Goal: Feedback & Contribution: Contribute content

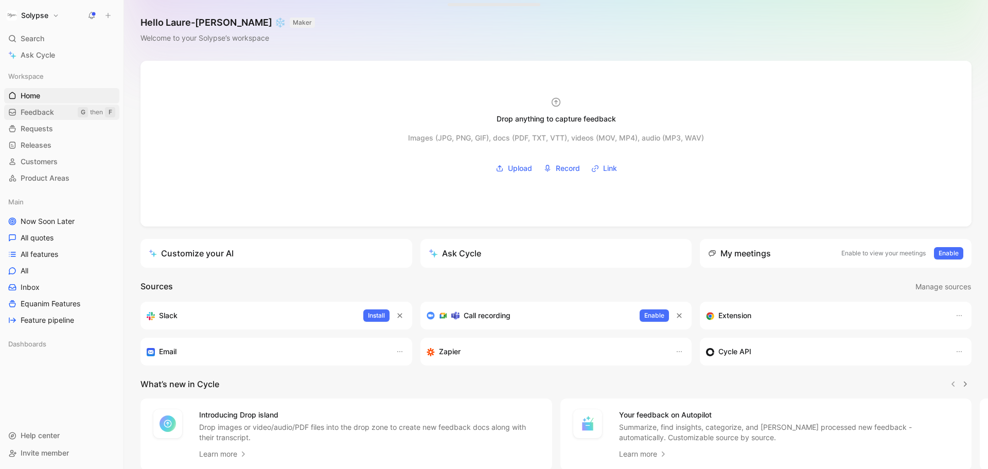
click at [35, 112] on span "Feedback" at bounding box center [37, 112] width 33 height 10
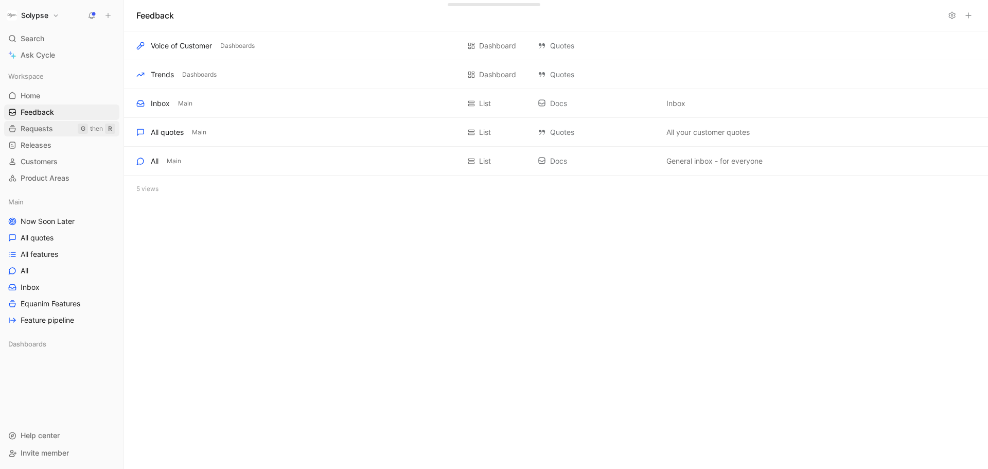
click at [47, 130] on span "Requests" at bounding box center [37, 129] width 32 height 10
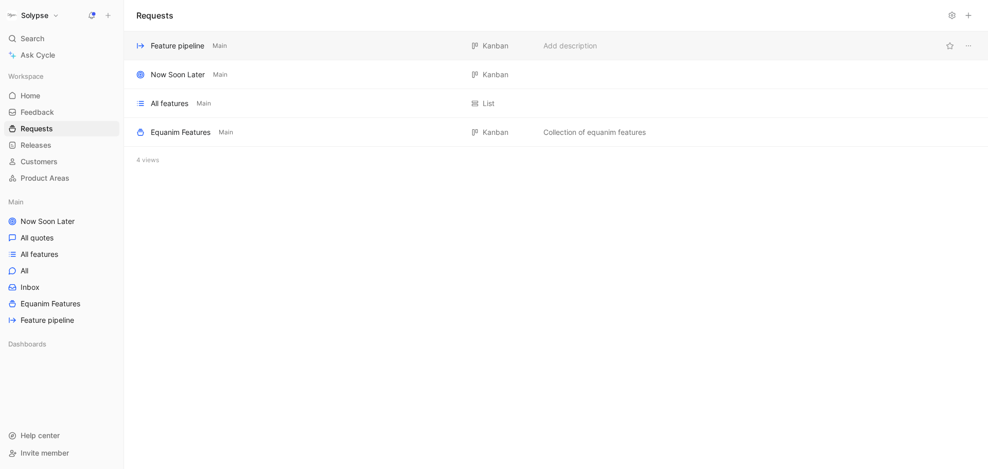
click at [271, 38] on div "Feature pipeline Main [GEOGRAPHIC_DATA] Add description" at bounding box center [556, 45] width 864 height 29
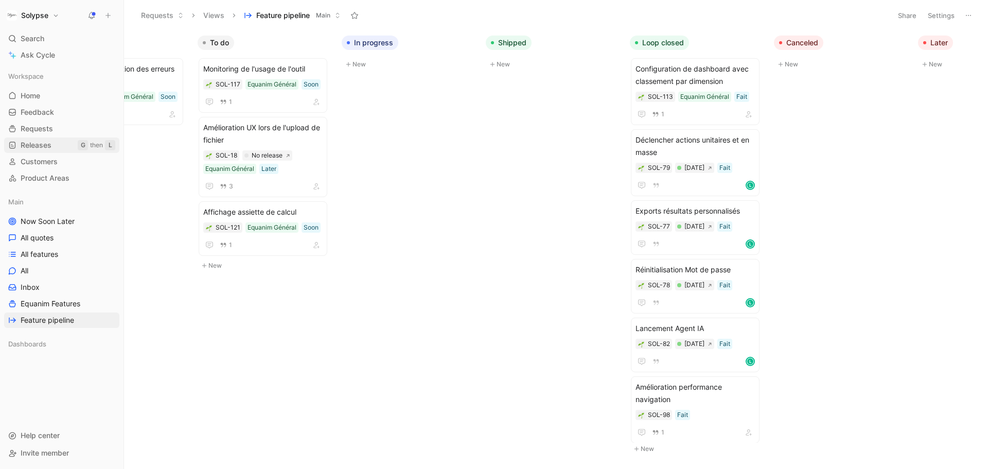
click at [50, 148] on span "Releases" at bounding box center [36, 145] width 31 height 10
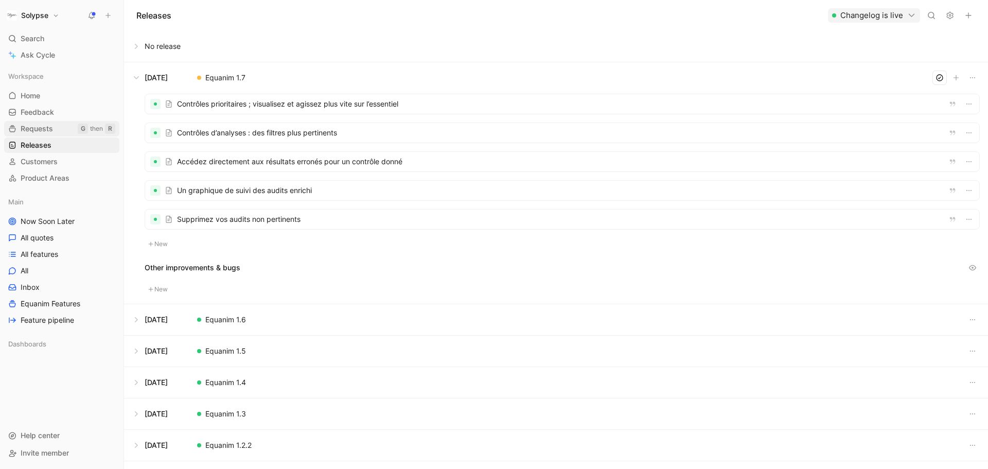
click at [38, 126] on span "Requests" at bounding box center [37, 129] width 32 height 10
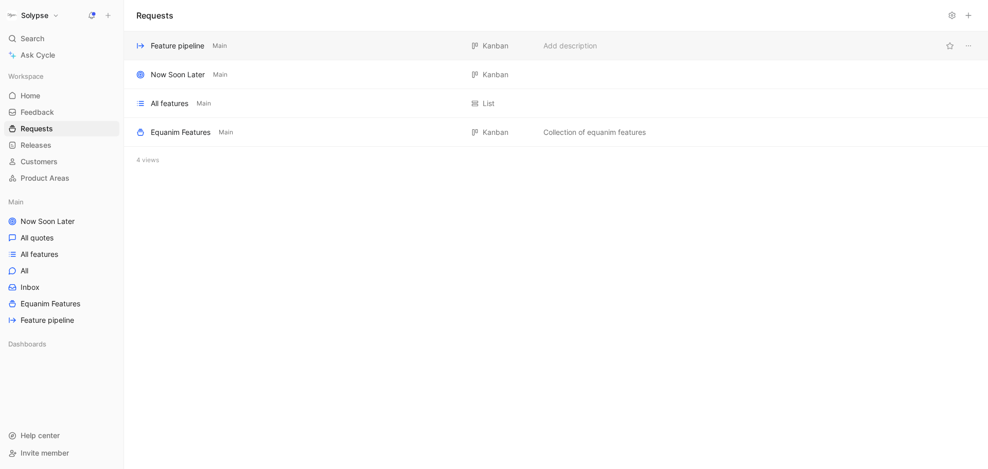
click at [328, 47] on div "Feature pipeline Main" at bounding box center [299, 46] width 327 height 12
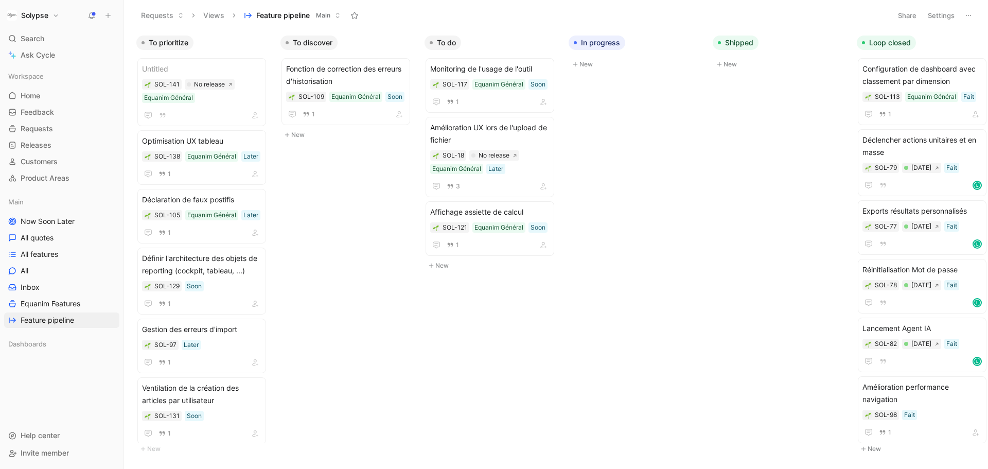
click at [589, 63] on button "New" at bounding box center [637, 64] width 136 height 12
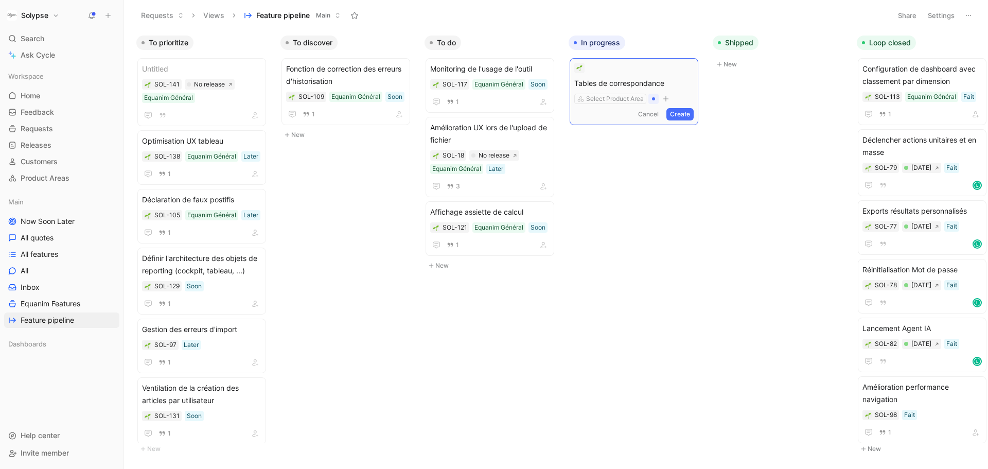
click at [669, 99] on icon "button" at bounding box center [666, 98] width 6 height 1
click at [687, 158] on span "Assignee" at bounding box center [693, 154] width 30 height 9
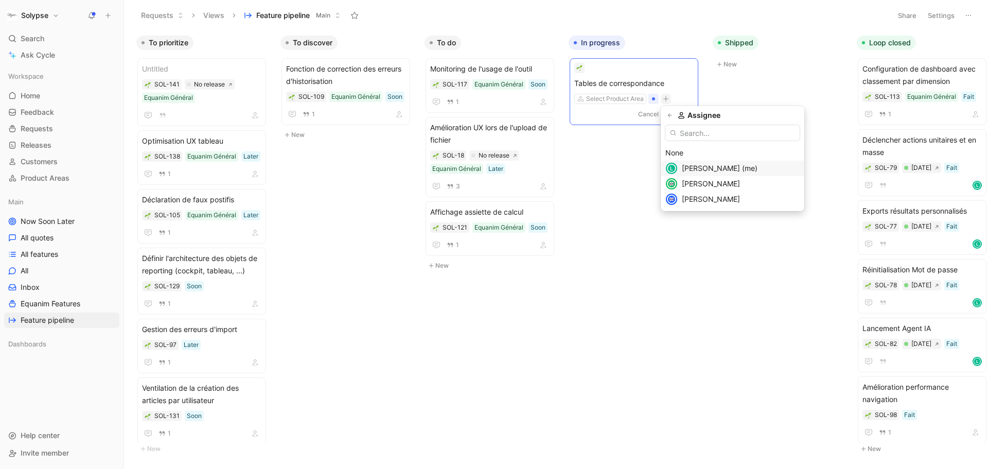
click at [690, 168] on span "[PERSON_NAME] (me)" at bounding box center [720, 168] width 76 height 9
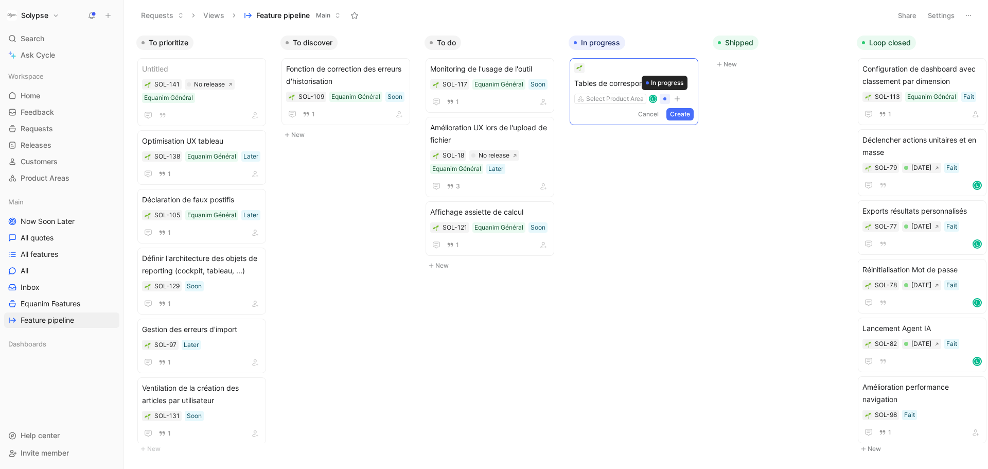
click at [664, 99] on div at bounding box center [664, 98] width 3 height 3
click at [676, 99] on icon "button" at bounding box center [677, 99] width 6 height 6
click at [700, 155] on span "Product" at bounding box center [702, 154] width 27 height 9
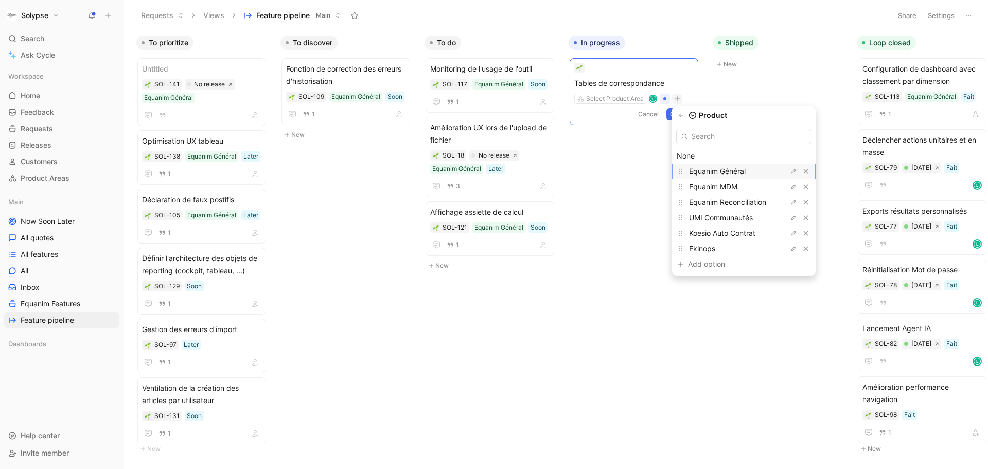
click at [706, 170] on span "Equanim Général" at bounding box center [717, 171] width 57 height 9
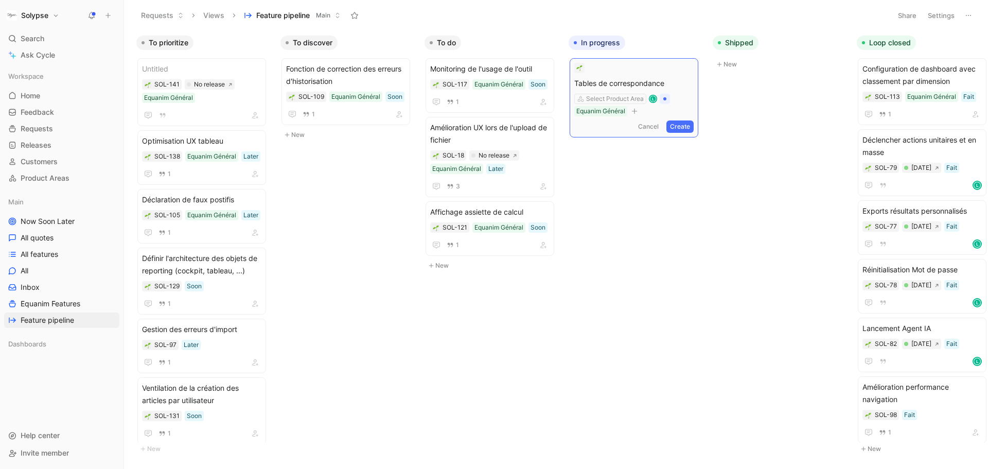
click at [674, 125] on button "Create" at bounding box center [680, 126] width 27 height 12
click at [670, 65] on span "Tables de correspondance" at bounding box center [633, 69] width 119 height 12
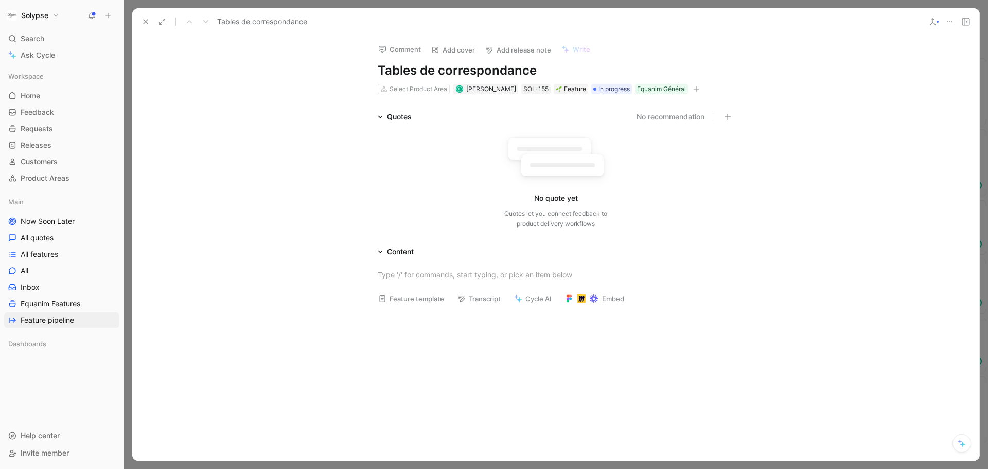
click at [530, 46] on button "Add release note" at bounding box center [518, 50] width 75 height 14
click at [516, 103] on span "[DATE] · Equanim 1.7" at bounding box center [517, 102] width 69 height 9
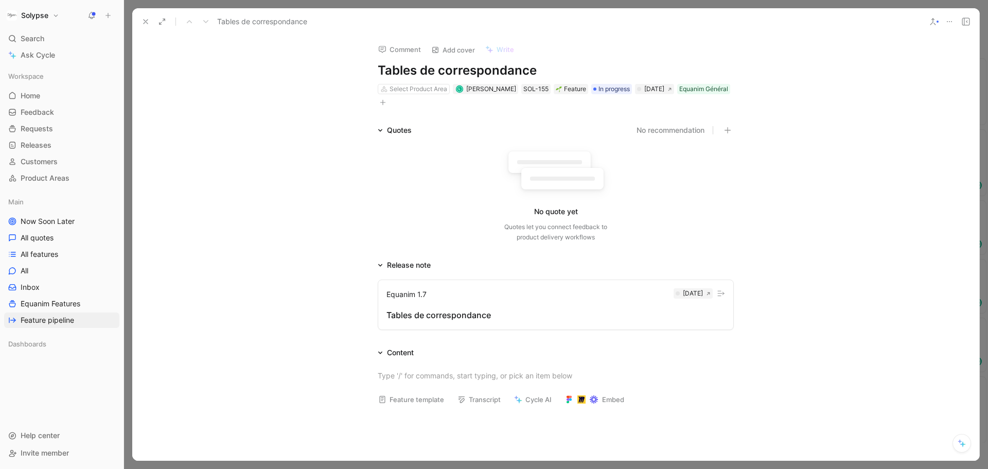
click at [487, 304] on button "Equanim 1.7 [DATE] Tables de correspondance" at bounding box center [556, 304] width 356 height 50
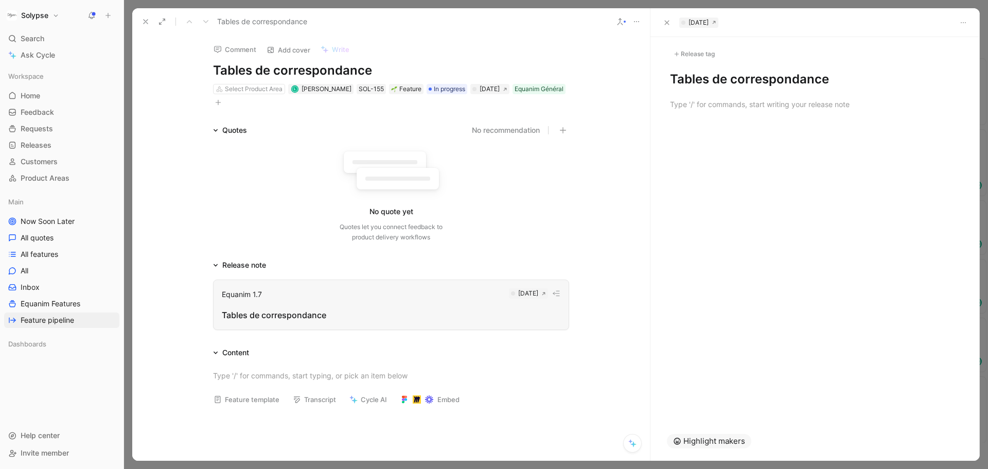
click at [708, 81] on h1 "Tables de correspondance" at bounding box center [815, 79] width 290 height 16
click at [684, 82] on h1 "Tables de correspondance" at bounding box center [815, 79] width 290 height 16
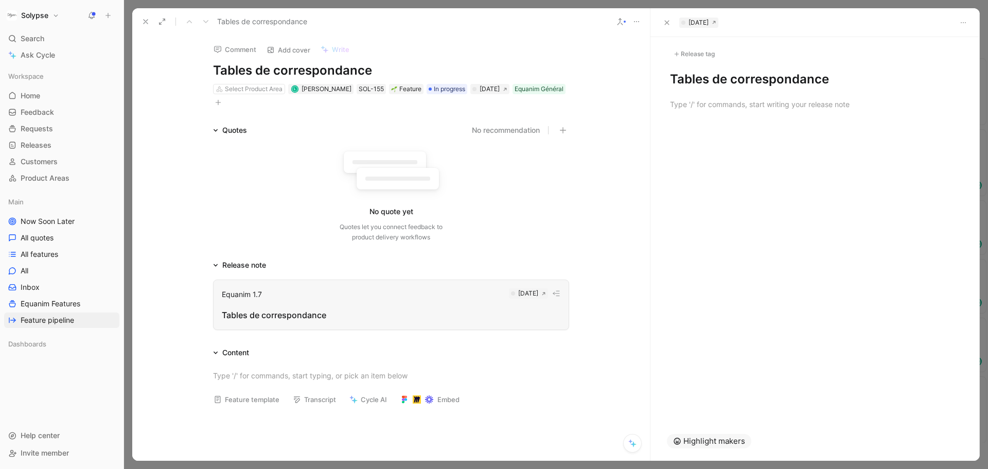
click at [684, 82] on h1 "Tables de correspondance" at bounding box center [815, 79] width 290 height 16
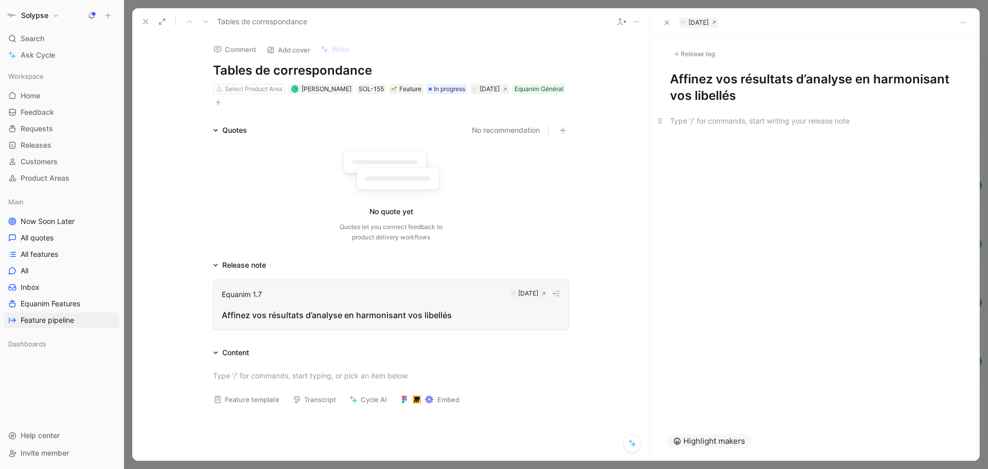
click at [673, 115] on div at bounding box center [815, 120] width 290 height 11
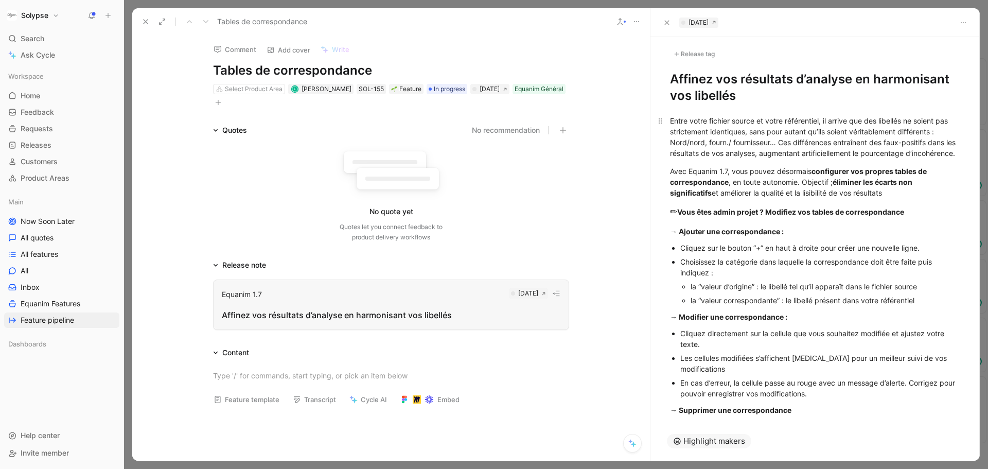
scroll to position [142, 0]
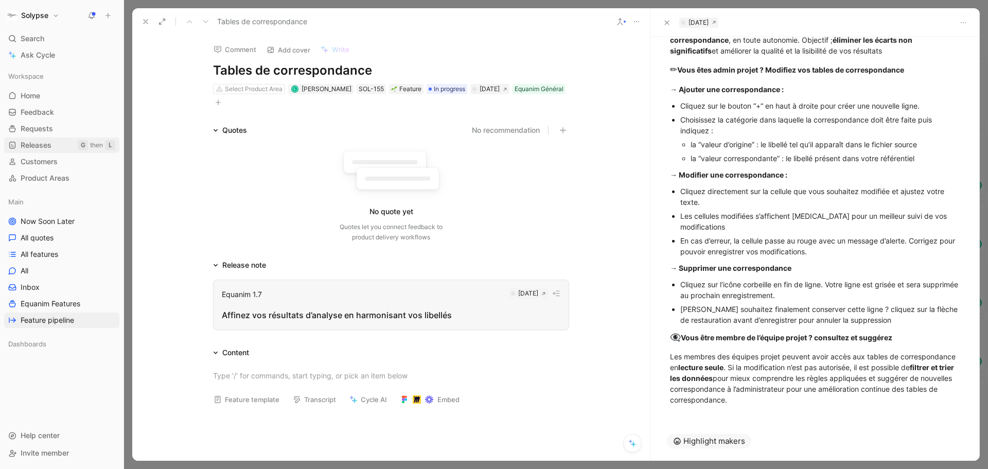
click at [35, 147] on span "Releases" at bounding box center [36, 145] width 31 height 10
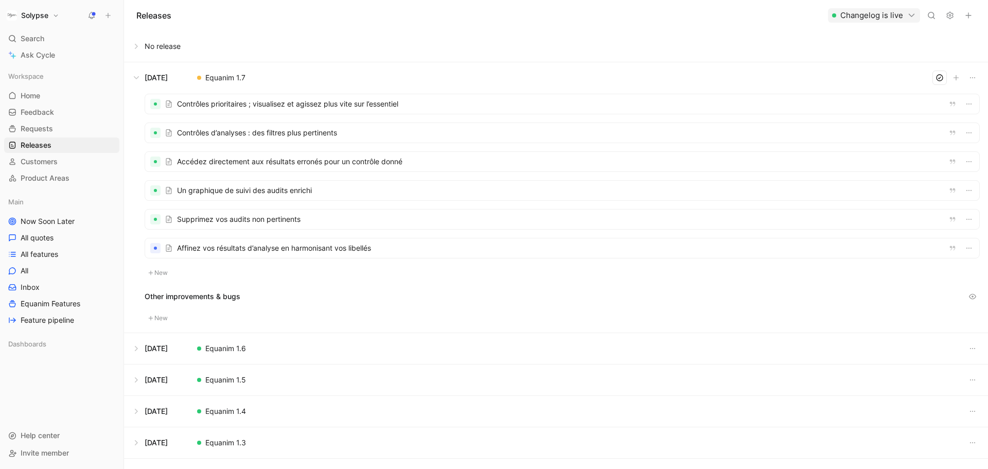
click at [241, 248] on div at bounding box center [562, 248] width 834 height 20
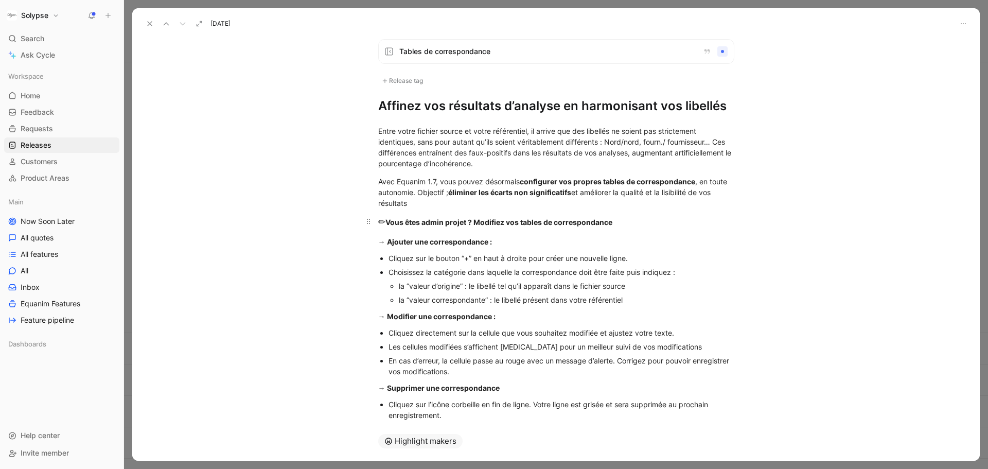
click at [387, 220] on strong "Vous êtes admin projet ? Modifiez vos tables de correspondance" at bounding box center [499, 222] width 227 height 9
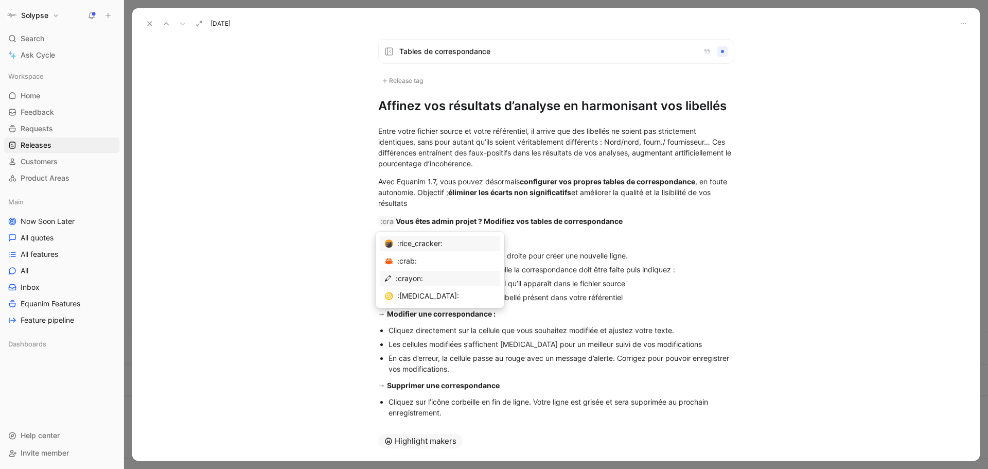
click at [407, 278] on div ":crayon:" at bounding box center [446, 278] width 100 height 12
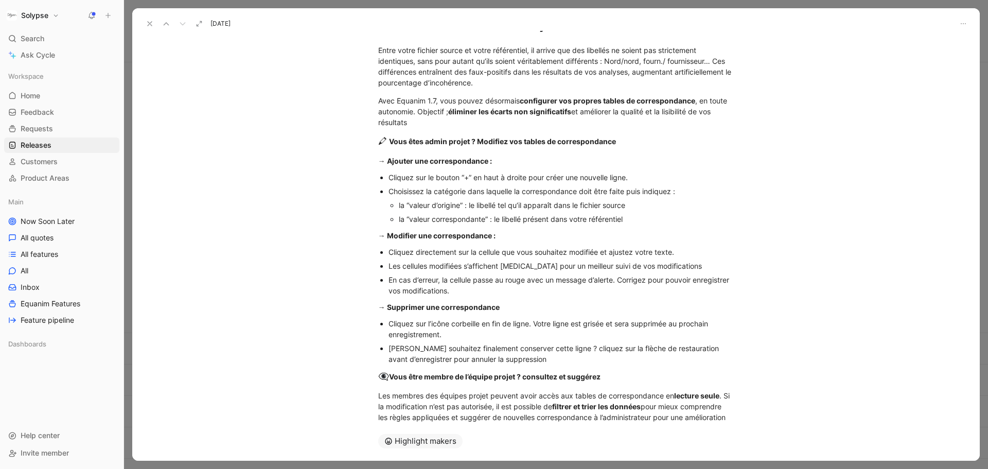
scroll to position [116, 0]
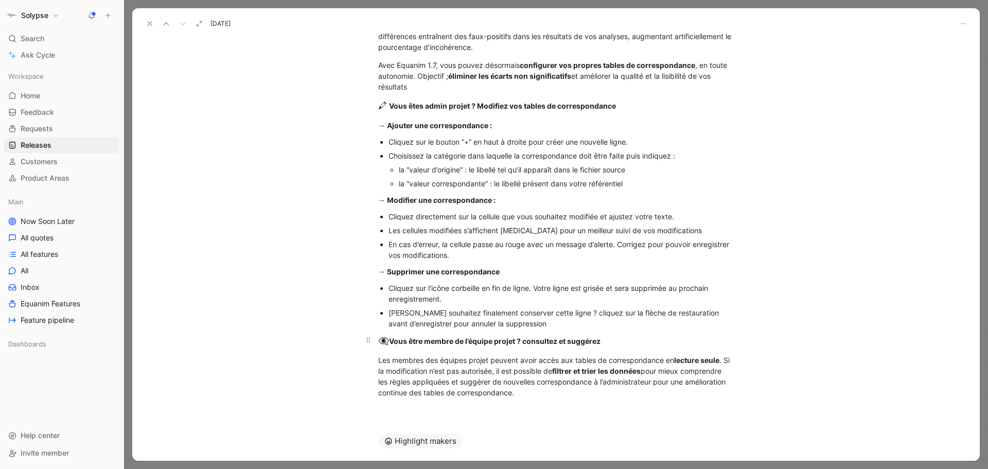
click at [392, 338] on strong "Vous être membre de l’équipe projet ? consultez et suggérez" at bounding box center [495, 341] width 212 height 9
click at [389, 342] on strong "Vous être membre de l’équipe projet ? consultez et suggérez" at bounding box center [495, 341] width 212 height 9
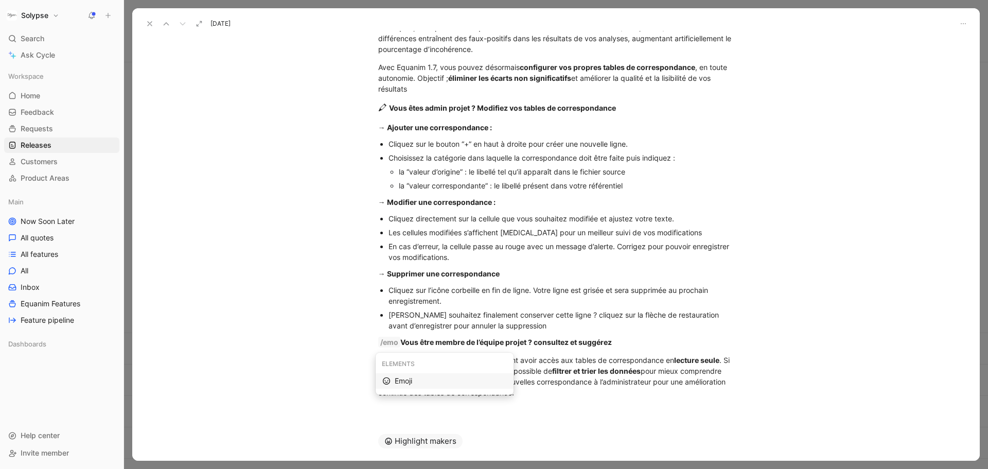
click at [408, 382] on div "Emoji" at bounding box center [451, 381] width 112 height 12
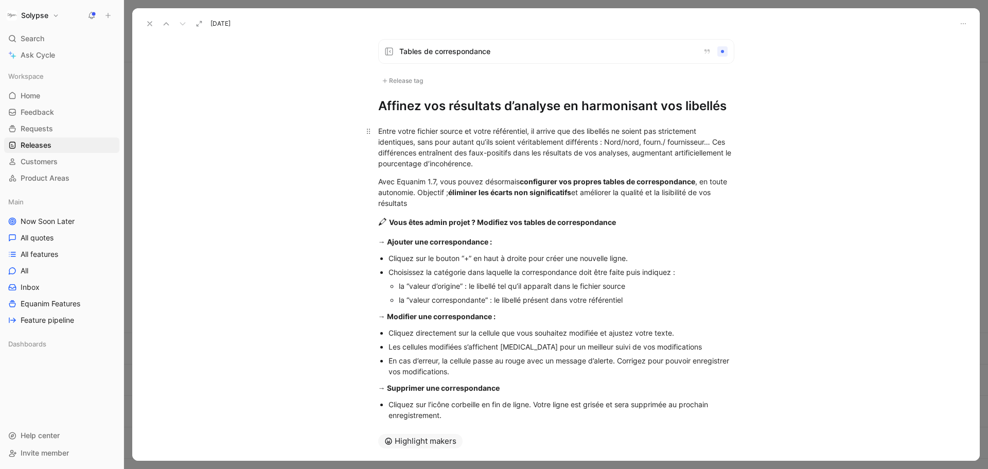
click at [484, 166] on div "Entre votre fichier source et votre référentiel, il arrive que des libellés ne …" at bounding box center [556, 147] width 356 height 43
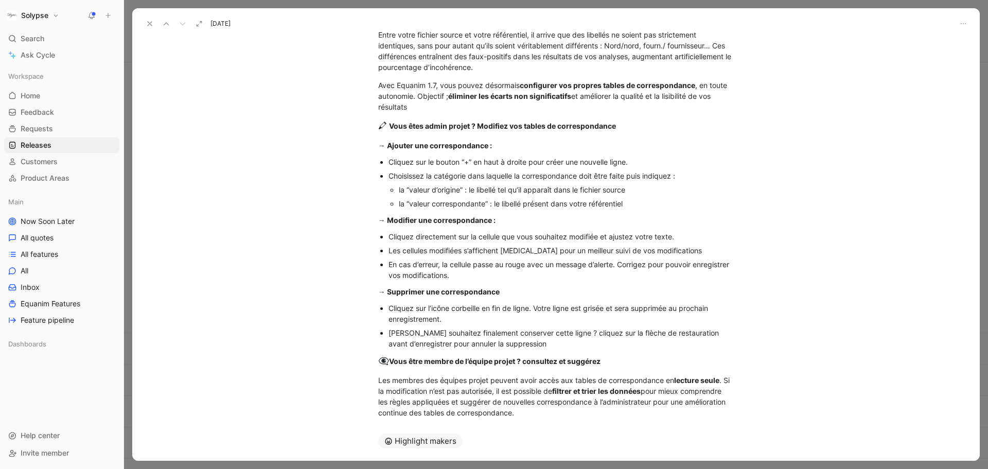
scroll to position [116, 0]
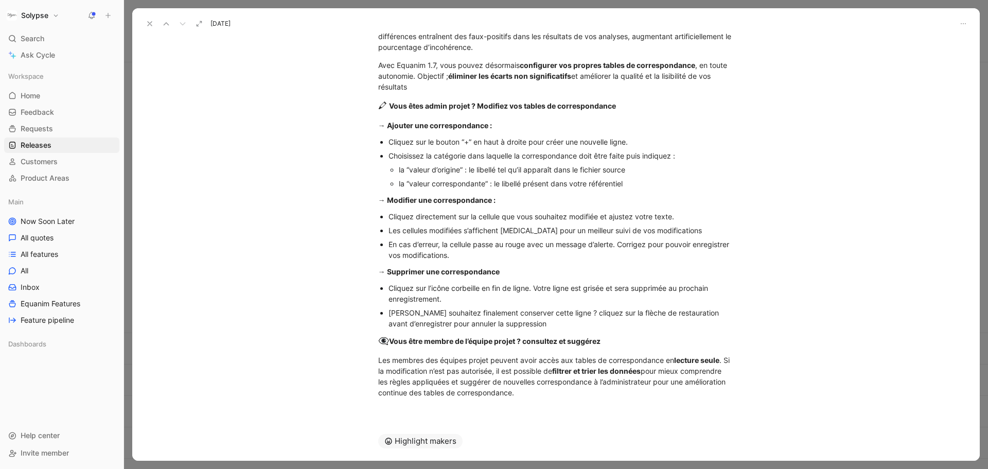
click at [500, 216] on div "Cliquez directement sur la cellule que vous souhaitez modifiée et ajustez votre…" at bounding box center [562, 216] width 346 height 11
click at [501, 229] on div "Les cellules modifiées s’affichent [MEDICAL_DATA] pour un meilleur suivi de vos…" at bounding box center [562, 230] width 346 height 11
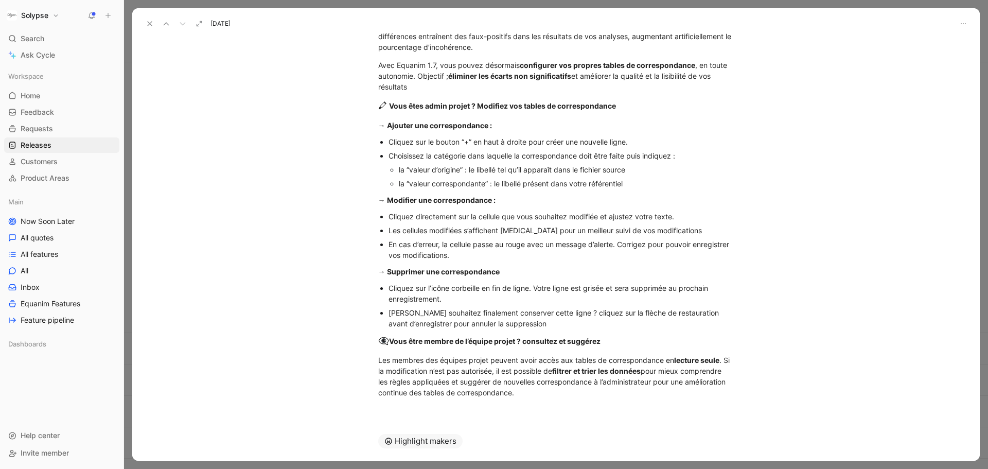
click at [501, 229] on div "Les cellules modifiées s’affichent [MEDICAL_DATA] pour un meilleur suivi de vos…" at bounding box center [562, 230] width 346 height 11
click at [493, 244] on div "En cas d’erreur, la cellule passe au rouge avec un message d’alerte. Corrigez p…" at bounding box center [562, 250] width 346 height 22
click at [504, 253] on div "En cas d’erreur, la cellule passe au rouge avec un message d’alerte. Corrigez p…" at bounding box center [562, 250] width 346 height 22
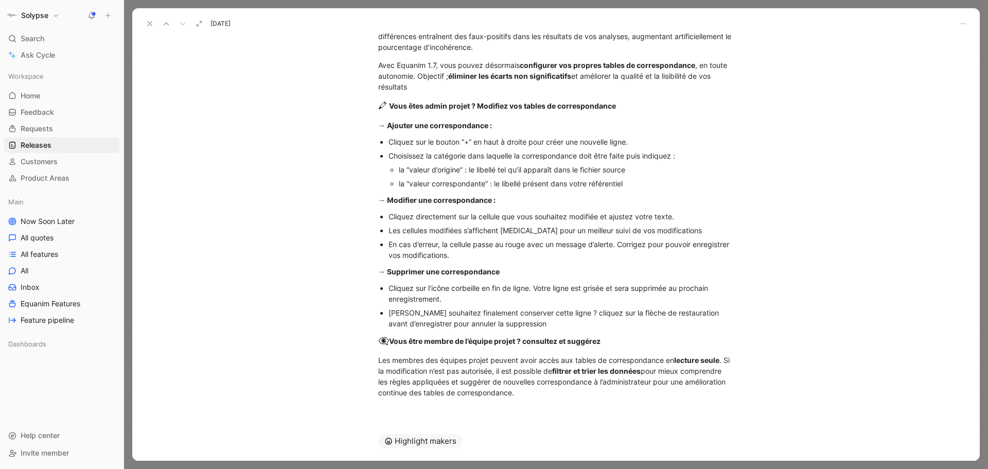
click at [536, 322] on div "[PERSON_NAME] souhaitez finalement conserver cette ligne ? cliquez sur la flèch…" at bounding box center [562, 318] width 346 height 22
click at [475, 338] on strong "Vous être membre de l’équipe projet ? consultez et suggérez" at bounding box center [495, 341] width 212 height 9
click at [426, 323] on icon "button" at bounding box center [426, 323] width 8 height 8
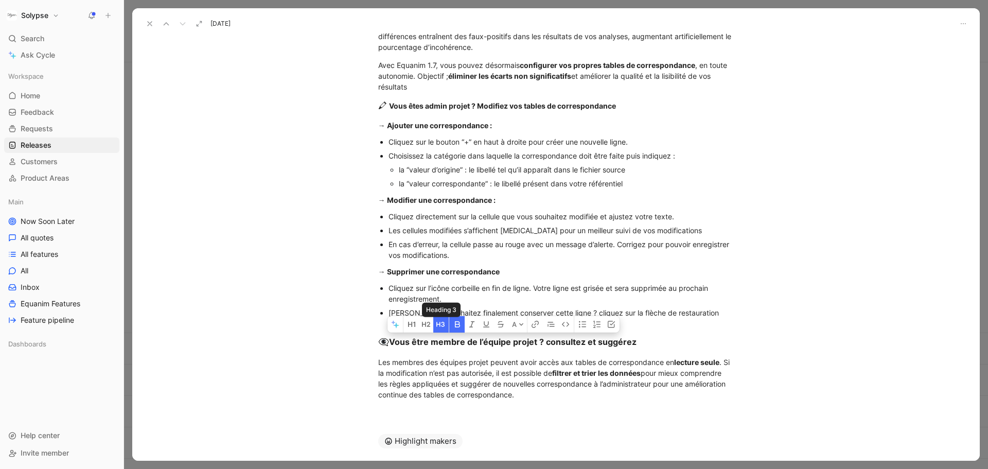
click at [454, 324] on icon "button" at bounding box center [457, 324] width 8 height 8
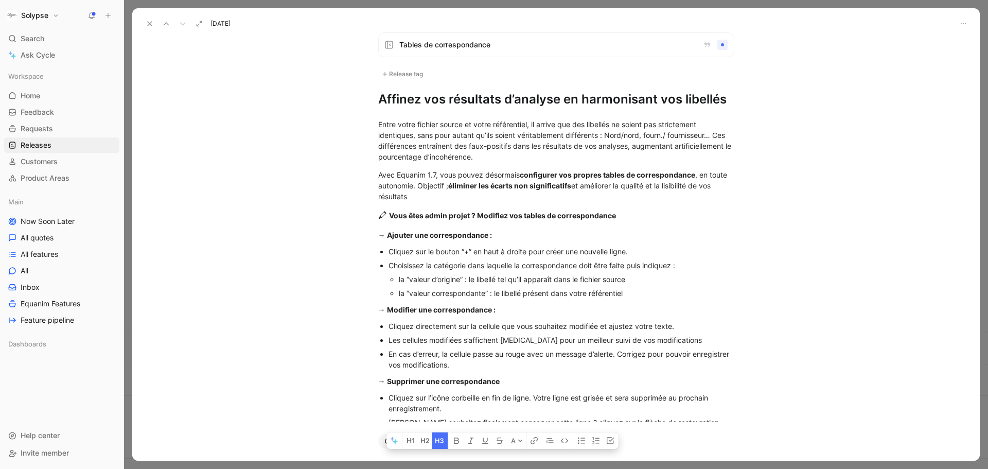
scroll to position [0, 0]
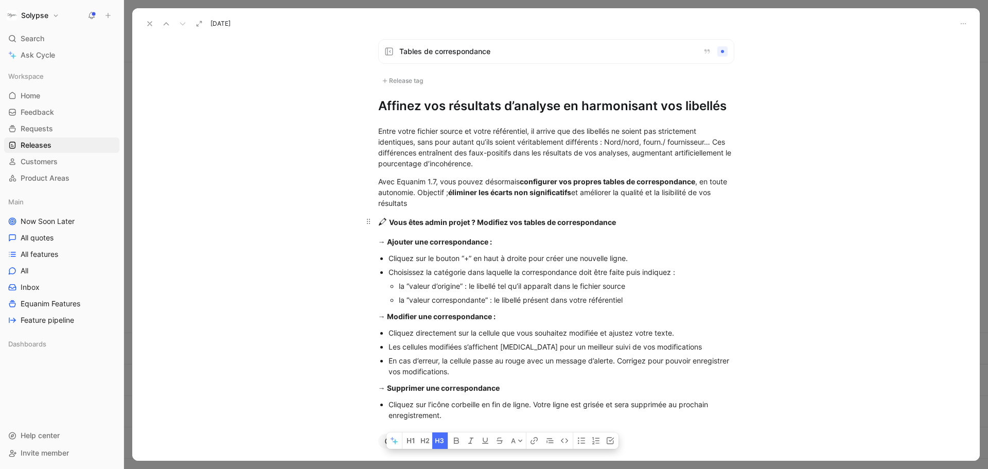
click at [432, 221] on strong "Vous êtes admin projet ? Modifiez vos tables de correspondance" at bounding box center [502, 222] width 227 height 9
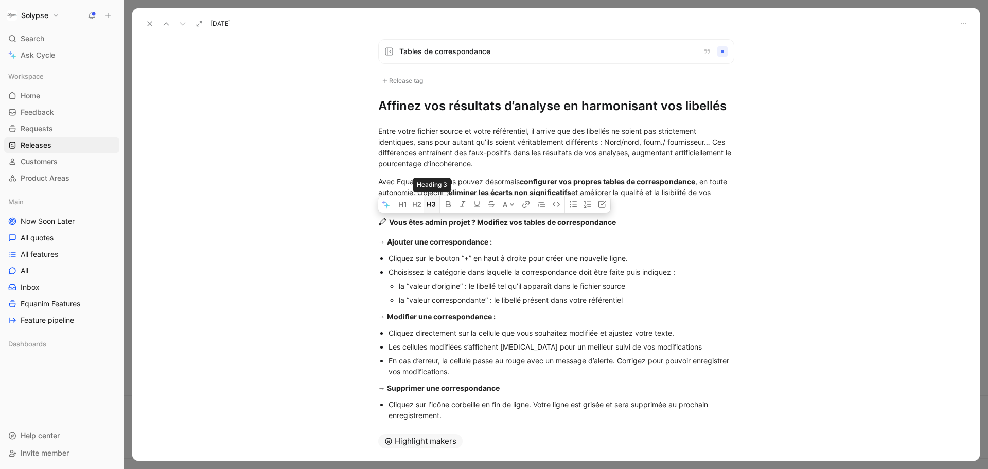
click at [432, 204] on icon "button" at bounding box center [431, 204] width 8 height 8
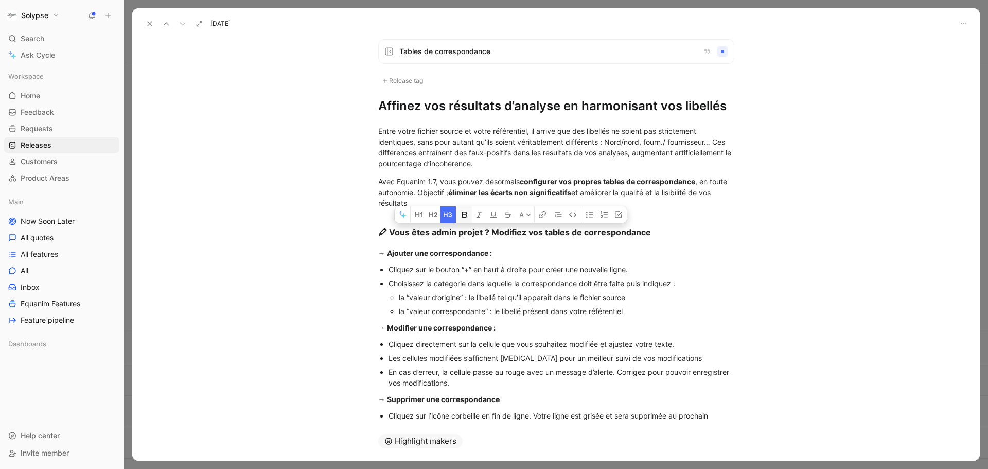
click at [462, 214] on icon "button" at bounding box center [464, 215] width 5 height 6
click at [462, 214] on icon "button" at bounding box center [463, 215] width 8 height 8
click at [473, 269] on div "Cliquez sur le bouton “+” en haut à droite pour créer une nouvelle ligne." at bounding box center [562, 269] width 346 height 11
click at [425, 252] on strong "→ Ajouter une correspondance :" at bounding box center [435, 253] width 114 height 9
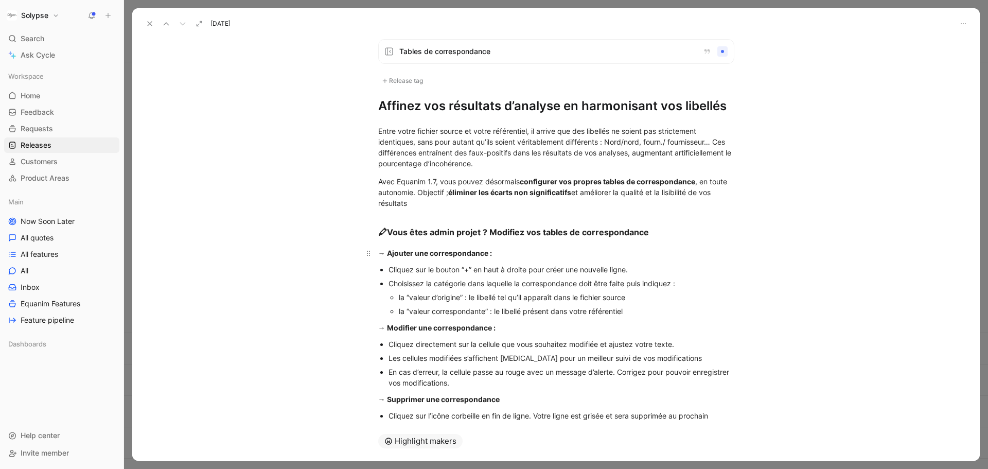
click at [425, 252] on strong "→ Ajouter une correspondance :" at bounding box center [435, 253] width 114 height 9
click at [461, 290] on p "la “valeur d’origine” : le libellé tel qu’il apparaît dans le fichier source" at bounding box center [567, 297] width 336 height 14
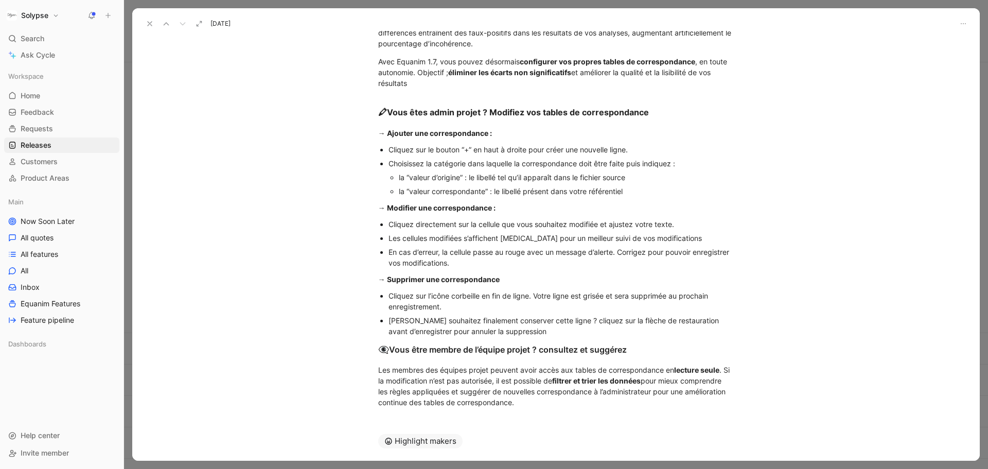
scroll to position [130, 0]
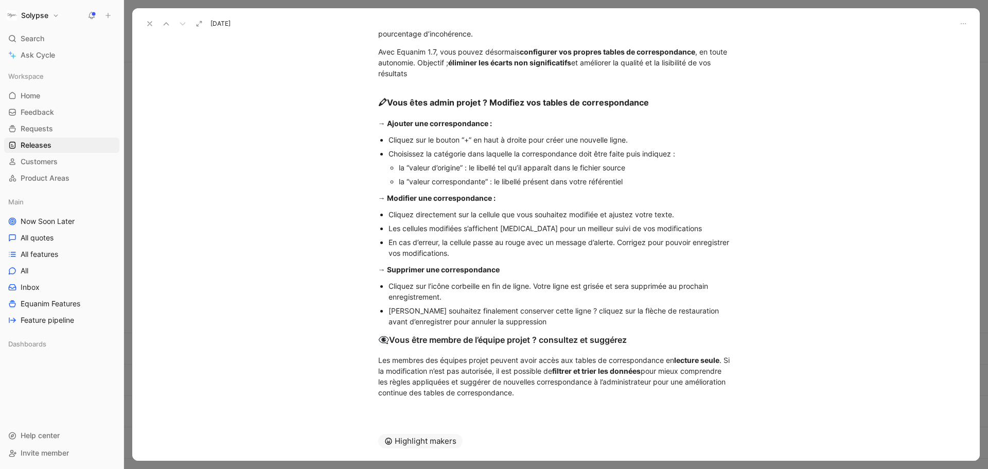
click at [545, 315] on div "[PERSON_NAME] souhaitez finalement conserver cette ligne ? cliquez sur la flèch…" at bounding box center [562, 316] width 346 height 22
click at [542, 321] on div "[PERSON_NAME] souhaitez finalement conserver cette ligne ? cliquez sur la flèch…" at bounding box center [562, 316] width 346 height 22
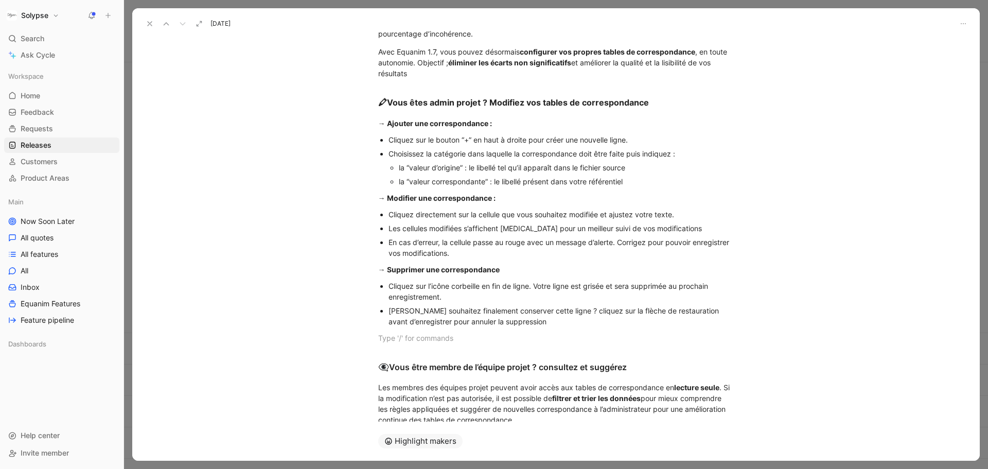
scroll to position [157, 0]
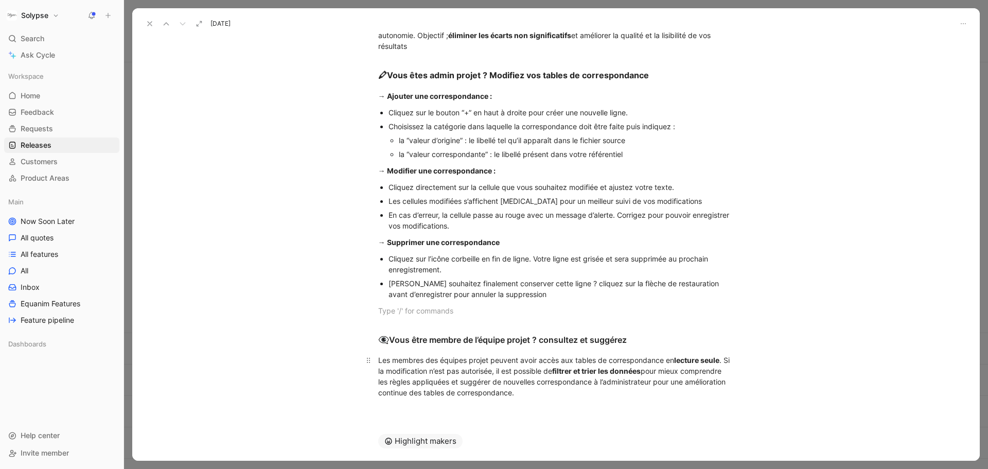
click at [561, 394] on div "Les membres des équipes projet peuvent avoir accès aux tables de correspondance…" at bounding box center [556, 376] width 356 height 43
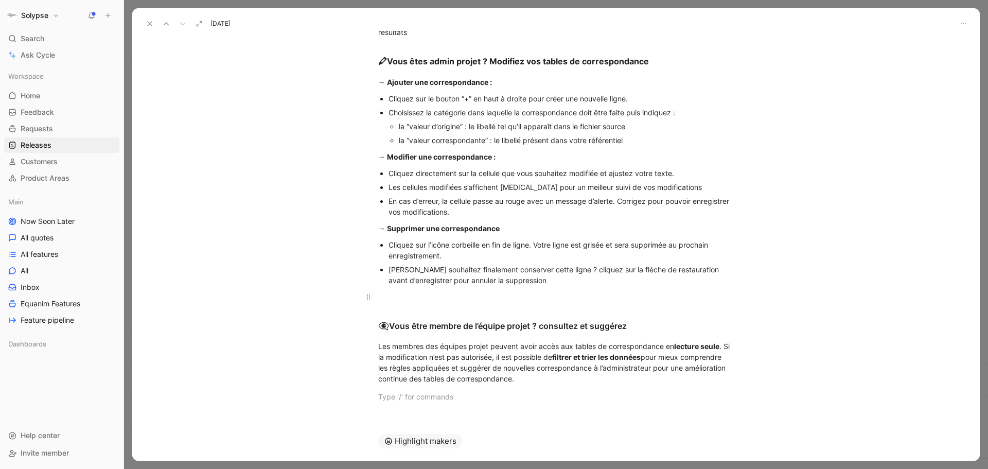
click at [430, 294] on div at bounding box center [556, 296] width 356 height 11
click at [449, 391] on div at bounding box center [556, 396] width 356 height 11
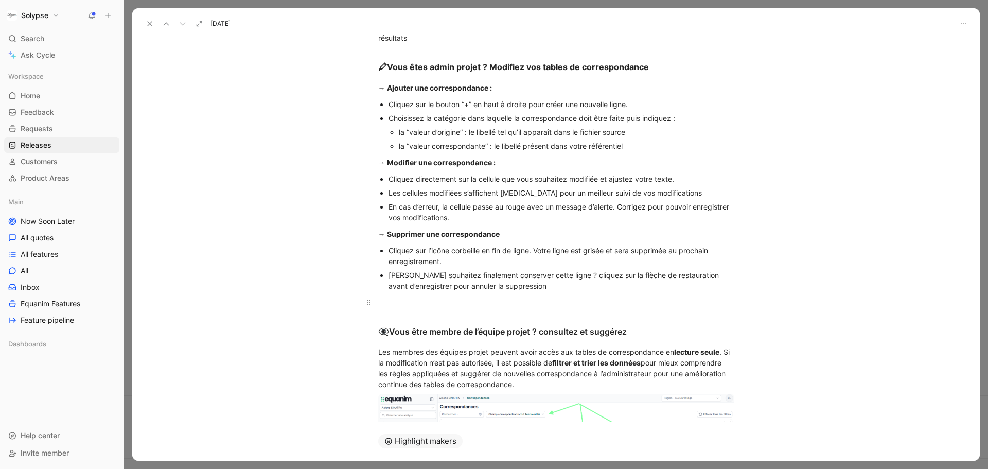
scroll to position [165, 0]
click at [626, 143] on div "la “valeur correspondante” : le libellé présent dans votre référentiel" at bounding box center [567, 146] width 336 height 11
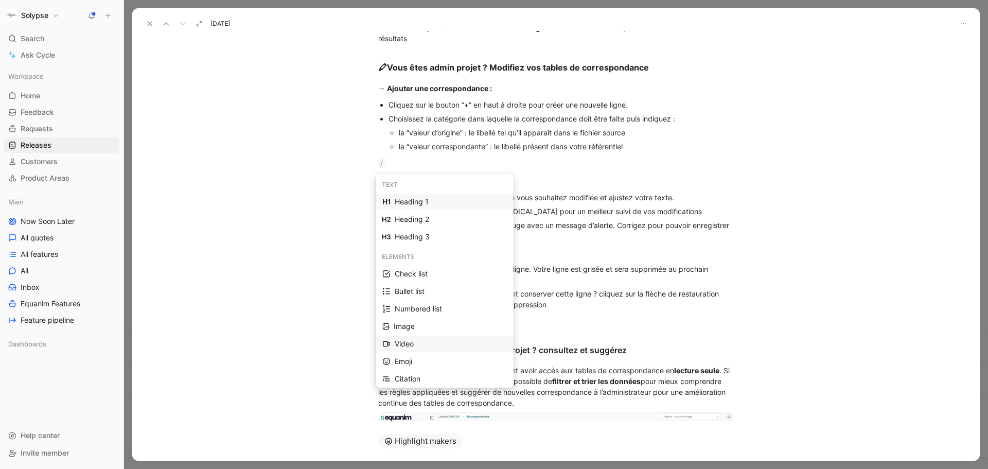
click at [462, 347] on div "Video" at bounding box center [451, 344] width 112 height 12
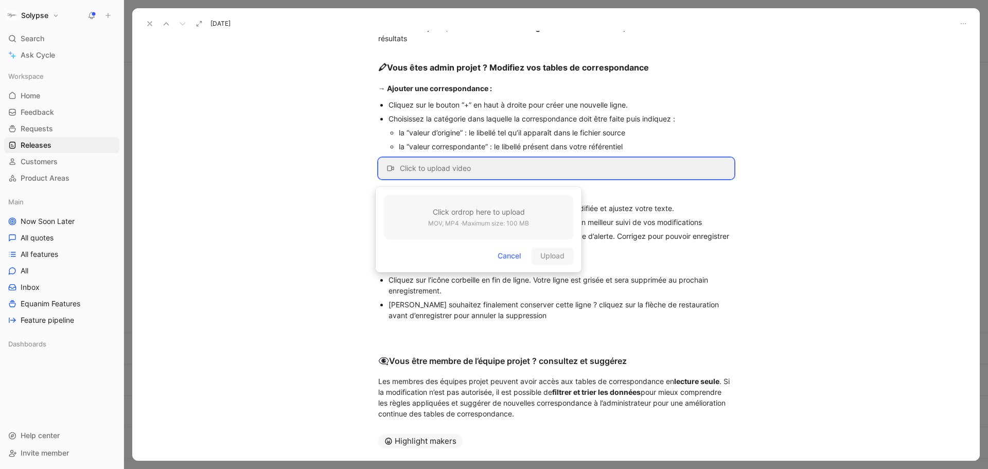
click at [511, 234] on div "Click or drop here to upload MOV, MP4 · Maximum size: 100 MB" at bounding box center [478, 217] width 189 height 44
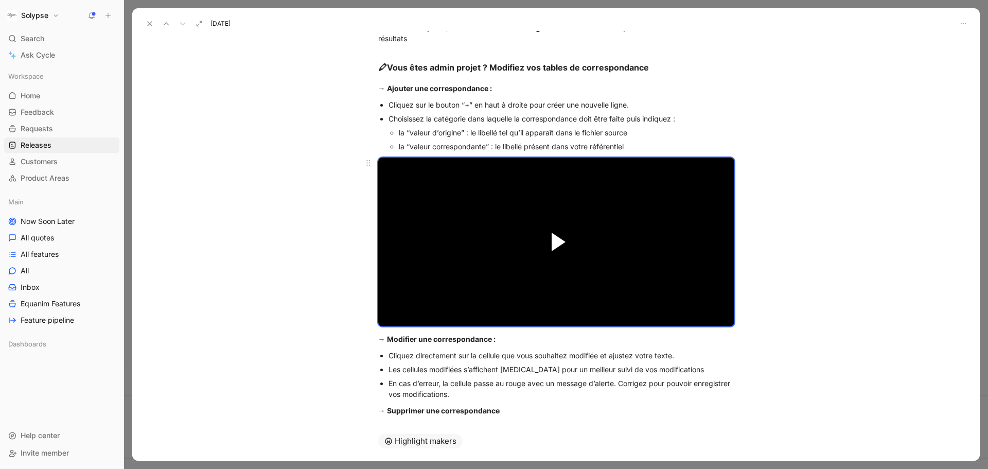
click at [558, 246] on span "Video Player" at bounding box center [559, 242] width 14 height 19
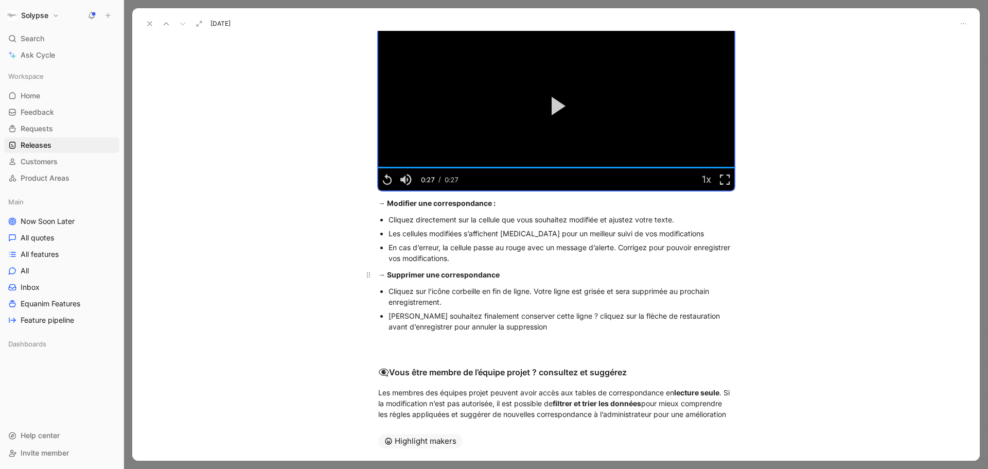
scroll to position [306, 0]
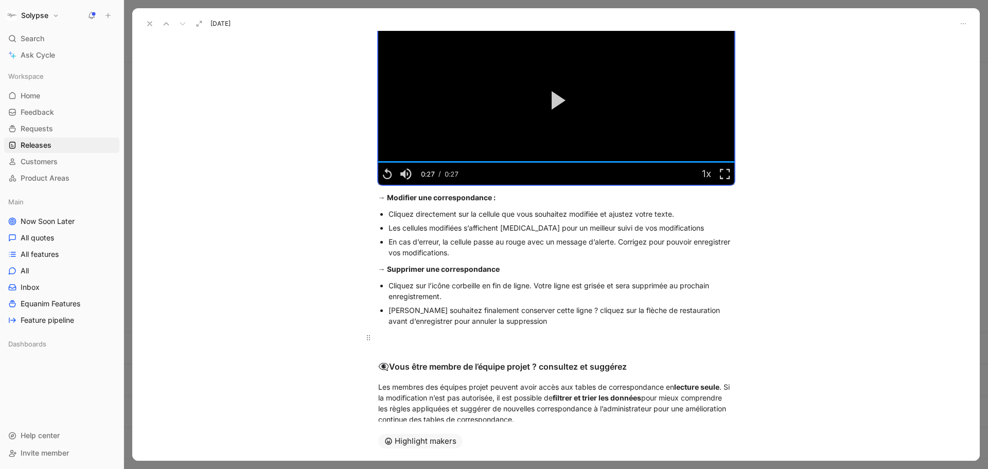
click at [478, 337] on div at bounding box center [556, 337] width 356 height 11
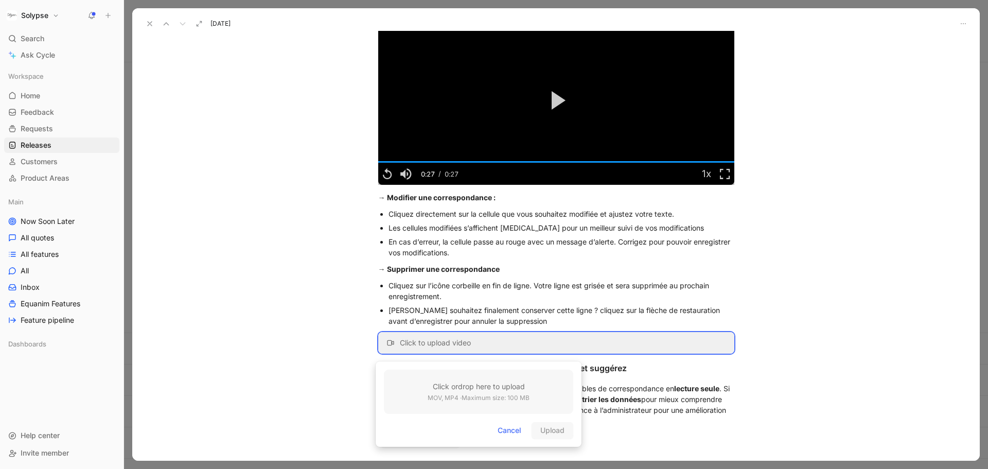
click at [469, 381] on h3 "Click or drop here to upload" at bounding box center [479, 386] width 102 height 12
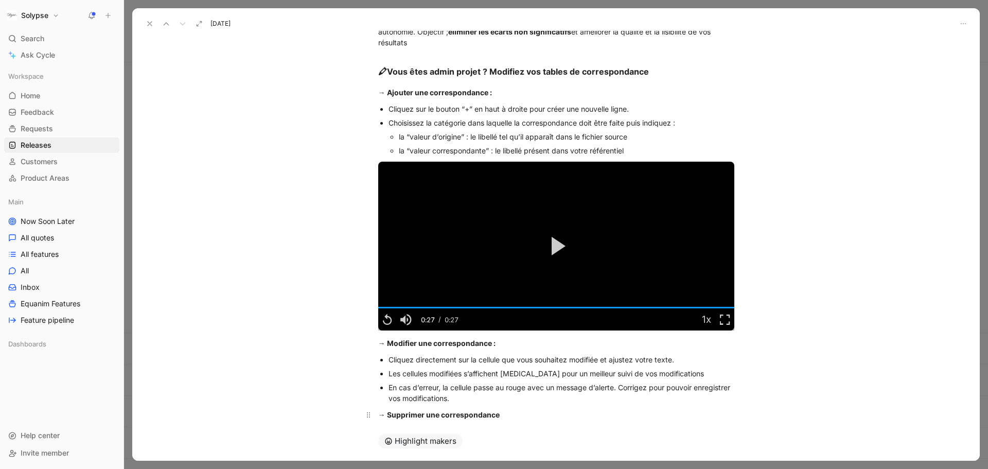
scroll to position [160, 0]
click at [555, 181] on video "Video Player" at bounding box center [556, 246] width 356 height 169
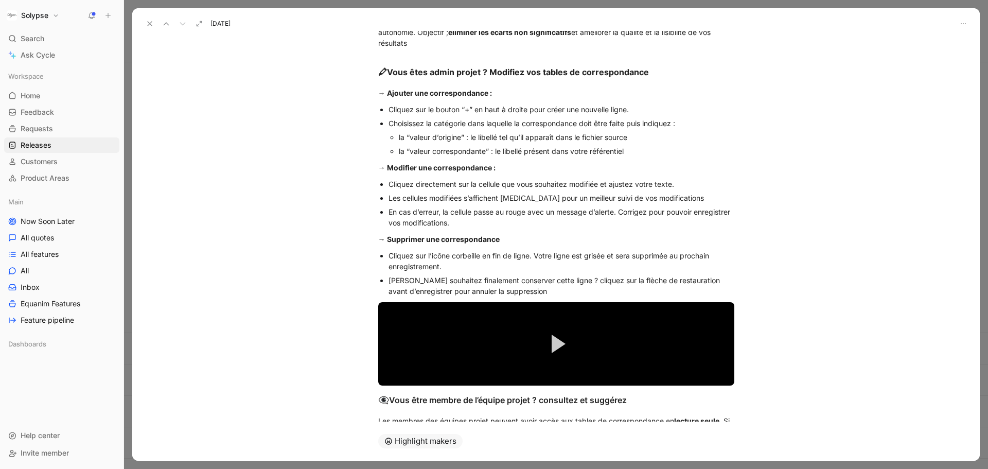
click at [626, 151] on div "la “valeur correspondante” : le libellé présent dans votre référentiel" at bounding box center [567, 151] width 336 height 11
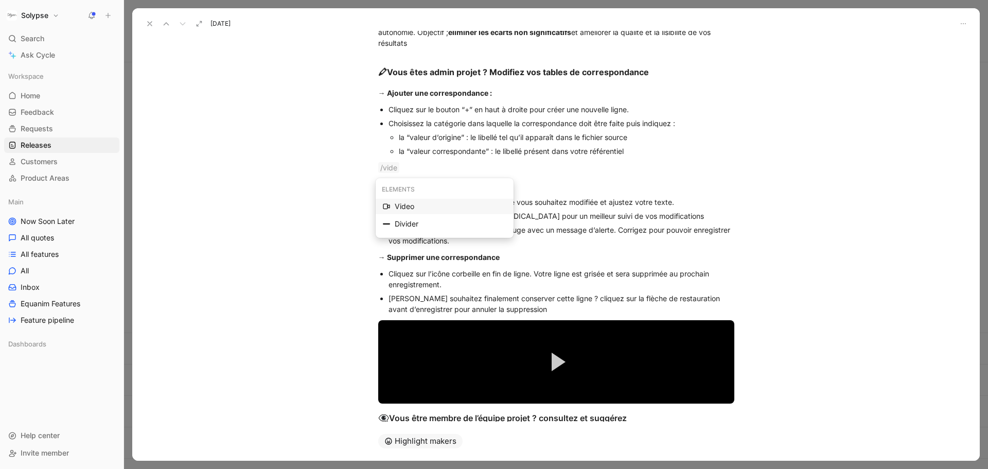
click at [413, 206] on div "Video" at bounding box center [451, 206] width 112 height 12
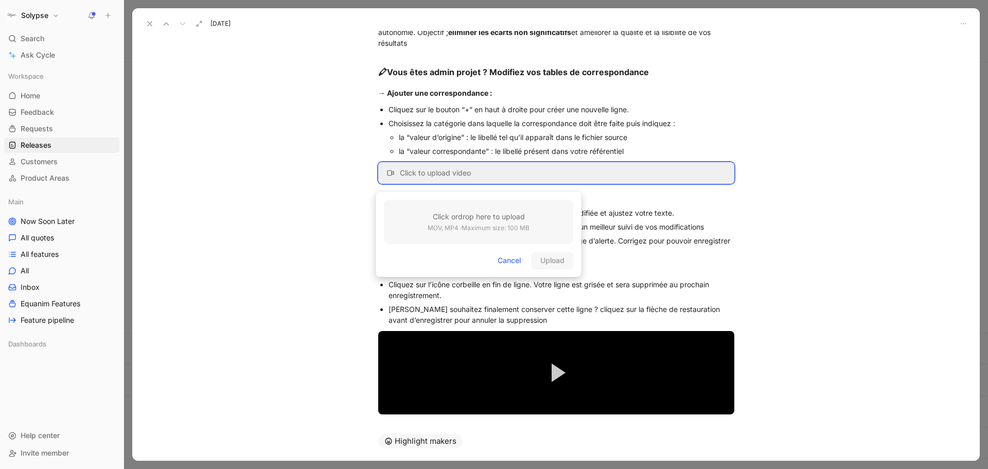
click at [454, 220] on h3 "Click or drop here to upload" at bounding box center [479, 217] width 102 height 12
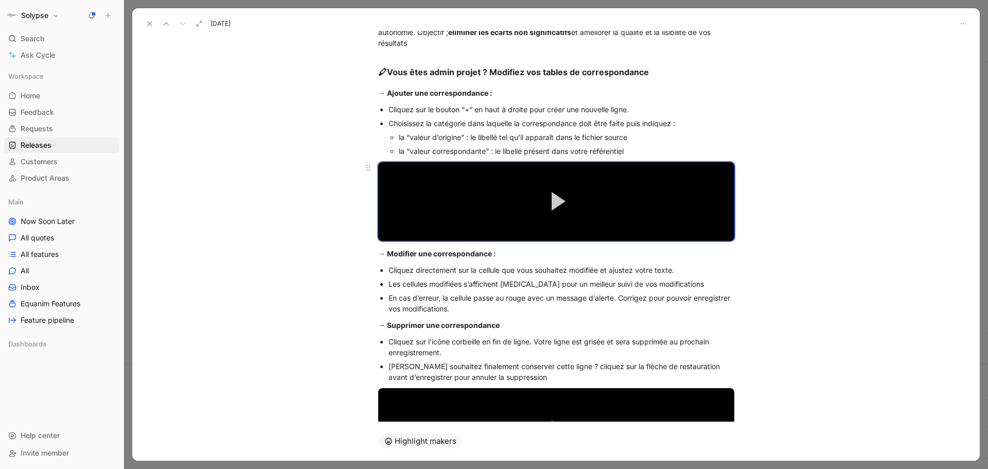
click at [547, 203] on button "Play Video" at bounding box center [556, 201] width 46 height 46
click at [520, 304] on div "En cas d’erreur, la cellule passe au rouge avec un message d’alerte. Corrigez p…" at bounding box center [562, 303] width 346 height 22
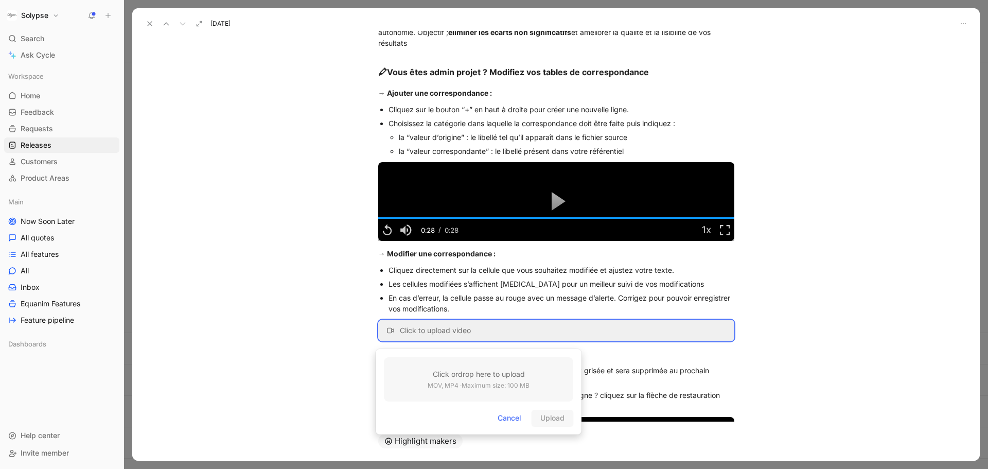
click at [486, 365] on div "Click or drop here to upload MOV, MP4 · Maximum size: 100 MB" at bounding box center [478, 379] width 189 height 44
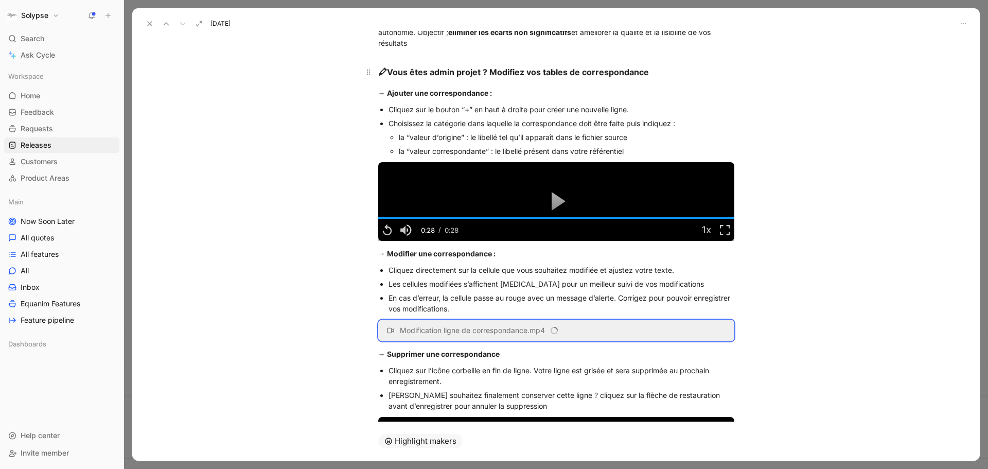
click at [463, 73] on strong "🖍 Vous êtes admin projet ? Modifiez vos tables de correspondance" at bounding box center [513, 72] width 271 height 10
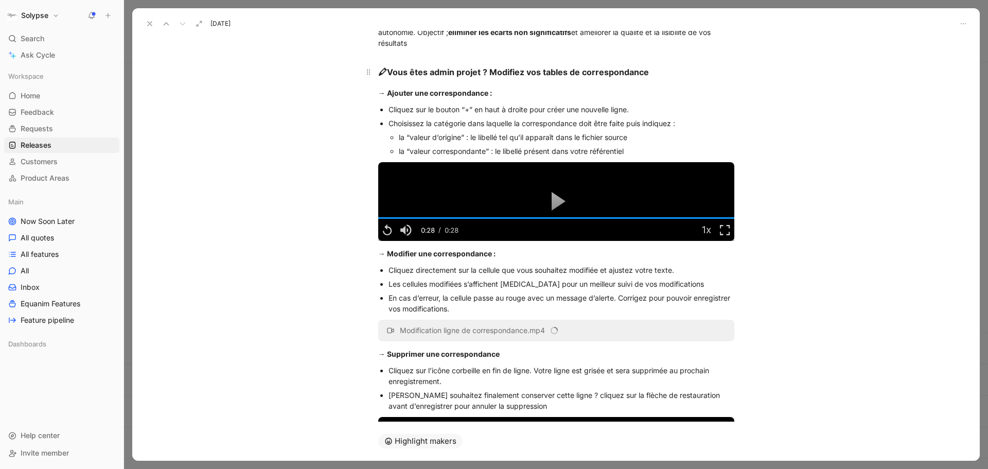
click at [463, 73] on strong "🖍 Vous êtes admin projet ? Modifiez vos tables de correspondance" at bounding box center [513, 72] width 271 height 10
click at [487, 55] on icon at bounding box center [485, 55] width 4 height 3
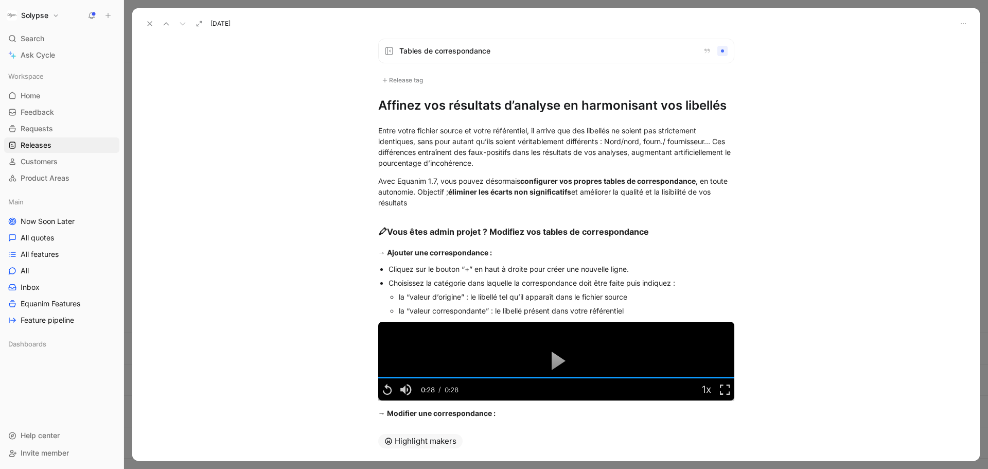
scroll to position [0, 0]
drag, startPoint x: 383, startPoint y: 234, endPoint x: 366, endPoint y: 234, distance: 17.0
click at [366, 234] on h3 "🖍 Vous êtes admin projet ? Modifiez vos tables de correspondance" at bounding box center [556, 228] width 395 height 31
click at [390, 232] on strong "🖍 Vous êtes admin projet ? Modifiez vos tables de correspondance" at bounding box center [513, 232] width 271 height 10
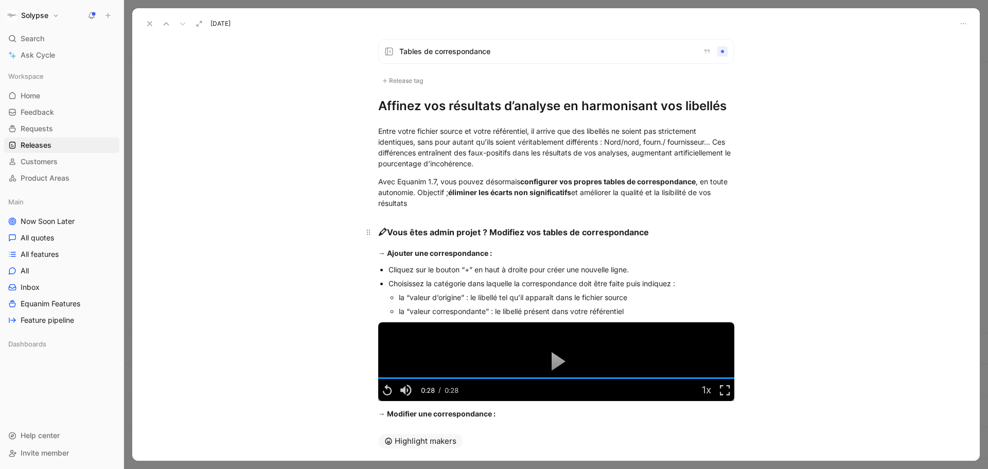
drag, startPoint x: 375, startPoint y: 233, endPoint x: 387, endPoint y: 233, distance: 11.8
click at [387, 233] on strong "🖍 Vous êtes admin projet ? Modifiez vos tables de correspondance" at bounding box center [513, 232] width 271 height 10
click at [378, 232] on span "🖍" at bounding box center [382, 232] width 9 height 10
drag, startPoint x: 377, startPoint y: 232, endPoint x: 407, endPoint y: 235, distance: 30.5
click at [407, 235] on strong "🖍 Vous êtes admin projet ? Modifiez vos tables de correspondance" at bounding box center [513, 232] width 271 height 10
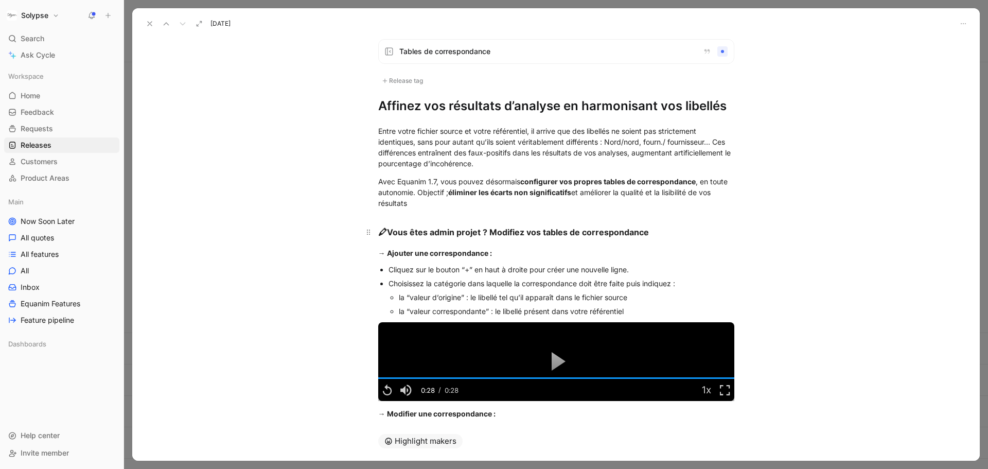
click at [394, 230] on strong "🖍 Vous êtes admin projet ? Modifiez vos tables de correspondance" at bounding box center [513, 232] width 271 height 10
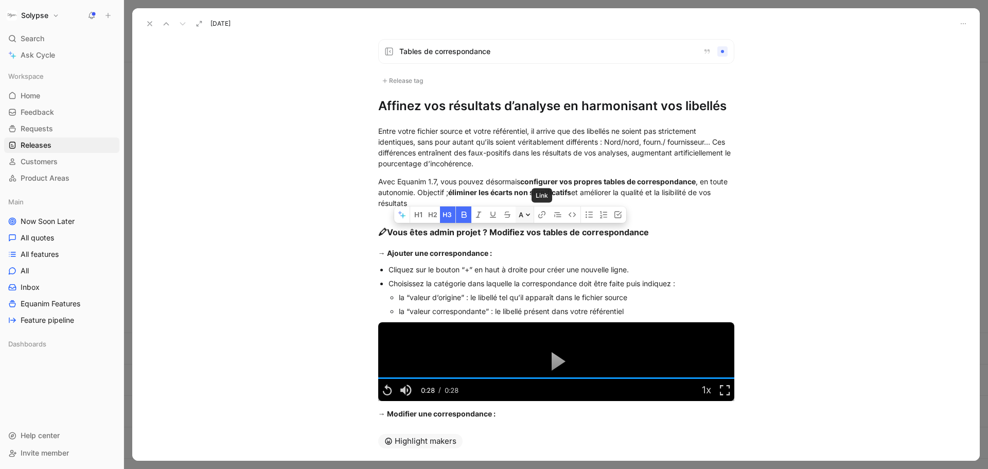
click at [531, 213] on button "A" at bounding box center [525, 214] width 18 height 16
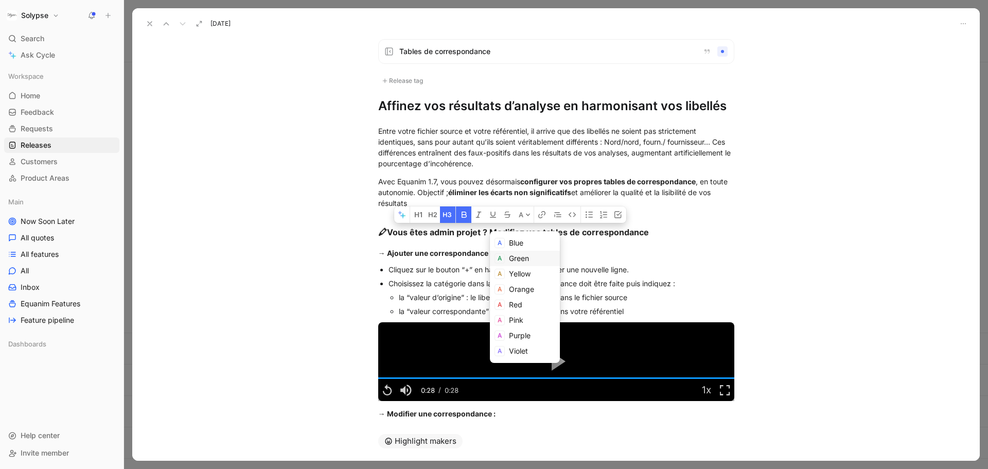
click at [515, 258] on span "Green" at bounding box center [519, 258] width 20 height 9
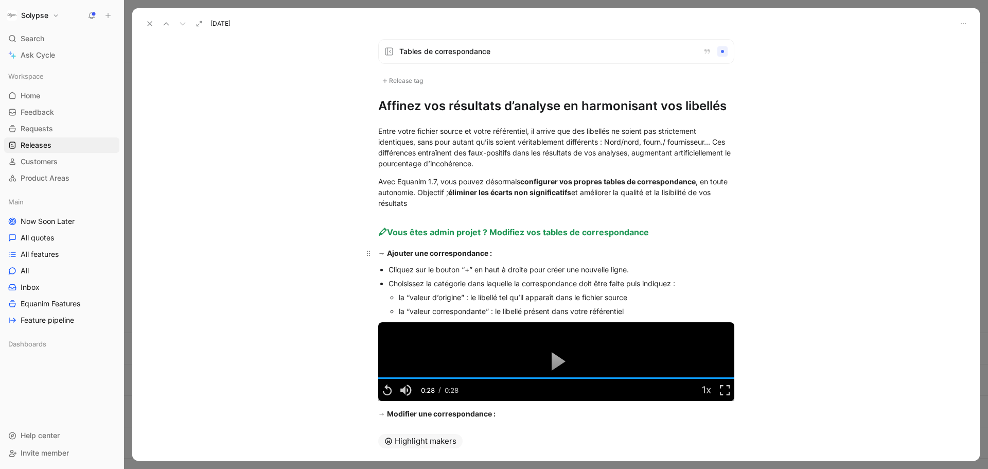
click at [499, 252] on div "→ Ajouter une correspondance :" at bounding box center [556, 253] width 356 height 11
drag, startPoint x: 391, startPoint y: 231, endPoint x: 382, endPoint y: 231, distance: 8.2
click at [382, 231] on strong "🖍 Vous êtes admin projet ? Modifiez vos tables de correspondance" at bounding box center [513, 232] width 271 height 10
click at [383, 231] on span "🖍" at bounding box center [382, 232] width 9 height 10
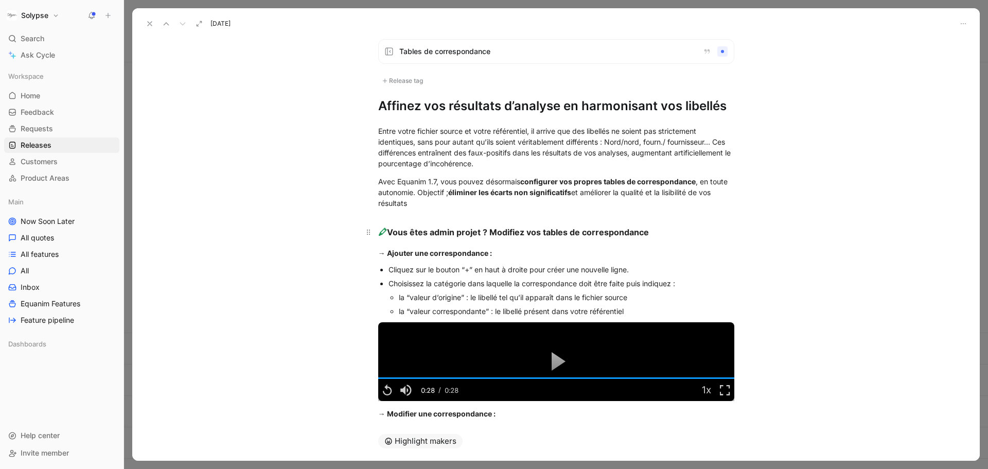
click at [383, 231] on span "🖍" at bounding box center [382, 232] width 9 height 10
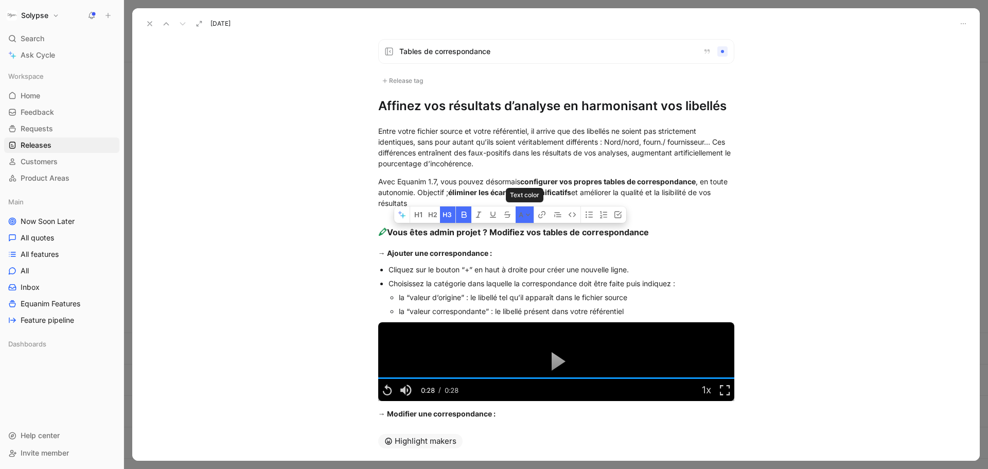
click at [526, 218] on button "A" at bounding box center [525, 214] width 18 height 16
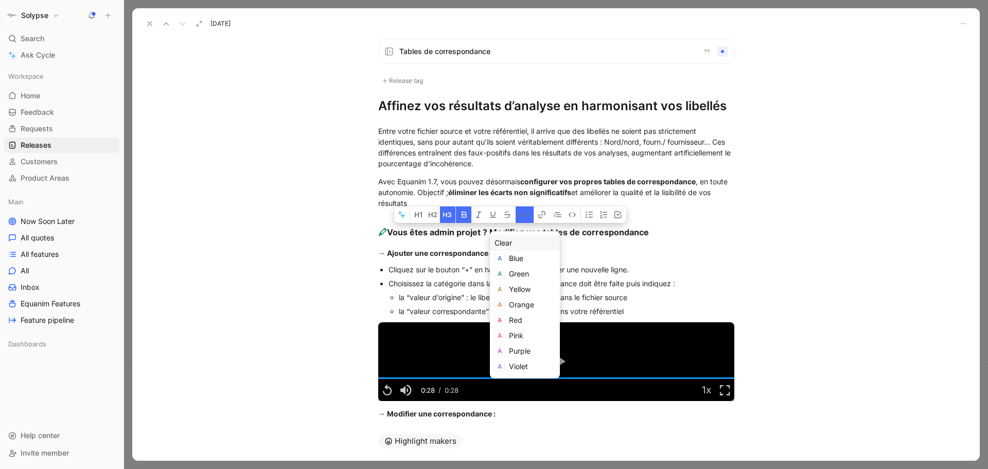
click at [521, 244] on div "Clear" at bounding box center [525, 243] width 61 height 12
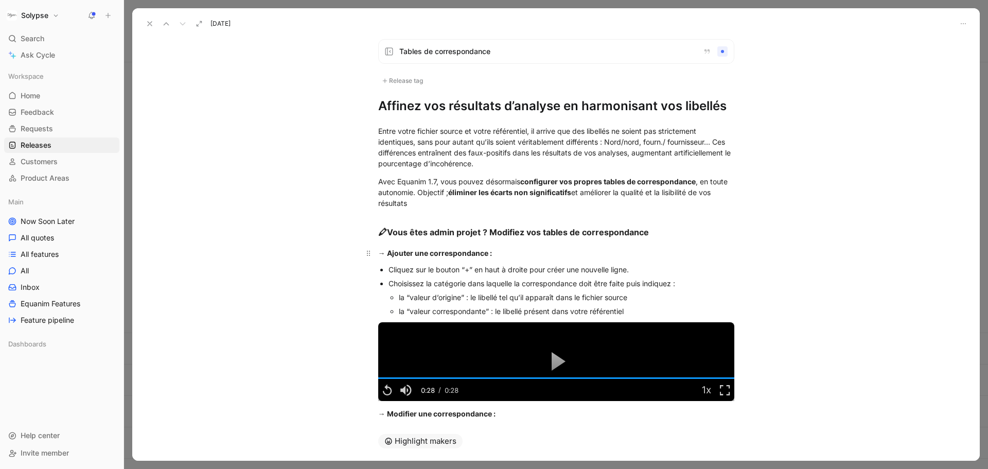
click at [461, 251] on strong "→ Ajouter une correspondance :" at bounding box center [435, 253] width 114 height 9
click at [404, 229] on strong "🖍 Vous êtes admin projet ? Modifiez vos tables de correspondance" at bounding box center [513, 232] width 271 height 10
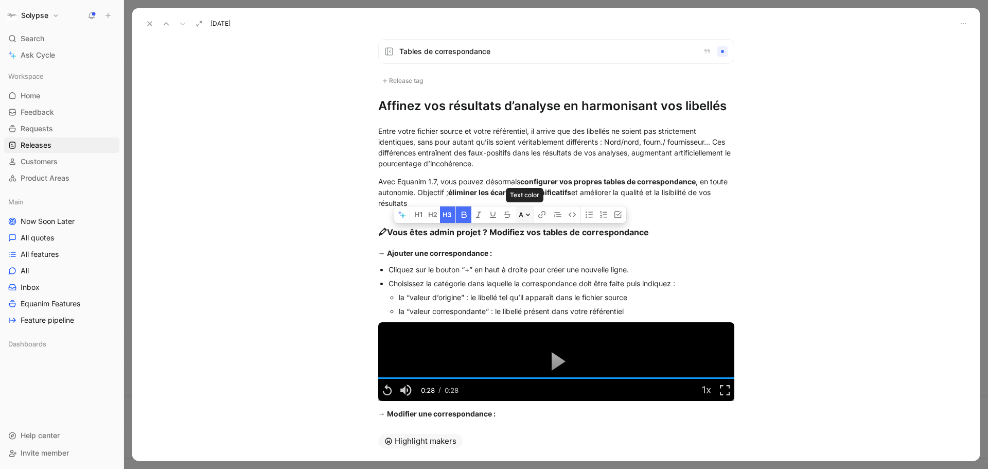
click at [527, 219] on button "A" at bounding box center [525, 214] width 18 height 16
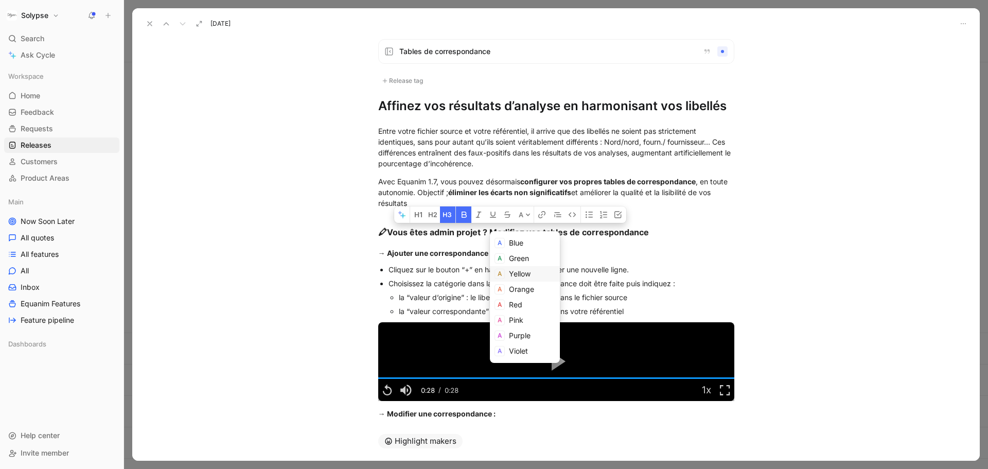
click at [528, 276] on span "Yellow" at bounding box center [520, 273] width 22 height 9
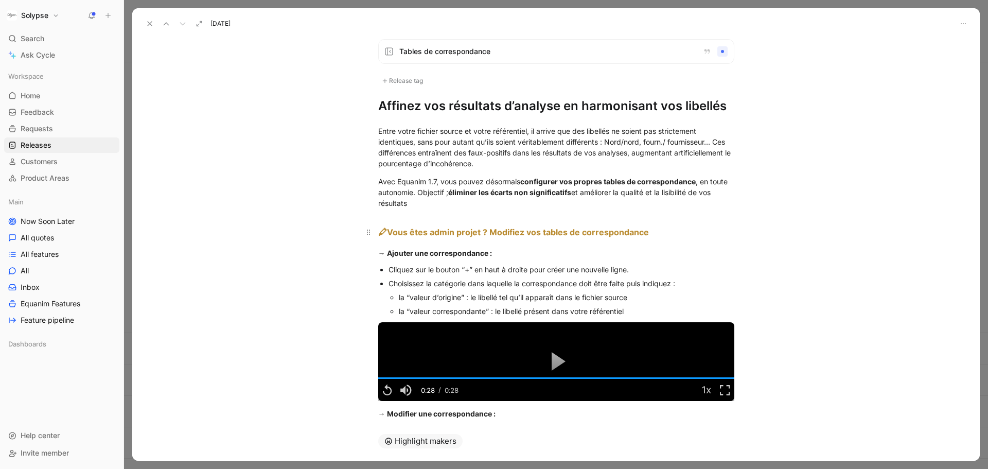
click at [396, 238] on div "🖍 Vous êtes admin projet ? Modifiez vos tables de correspondance" at bounding box center [556, 232] width 356 height 13
drag, startPoint x: 386, startPoint y: 231, endPoint x: 656, endPoint y: 221, distance: 269.9
click at [656, 221] on h3 "🖍 Vous êtes admin projet ? Modifiez vos tables de correspondance" at bounding box center [556, 228] width 395 height 31
click at [533, 209] on button "A" at bounding box center [530, 214] width 18 height 16
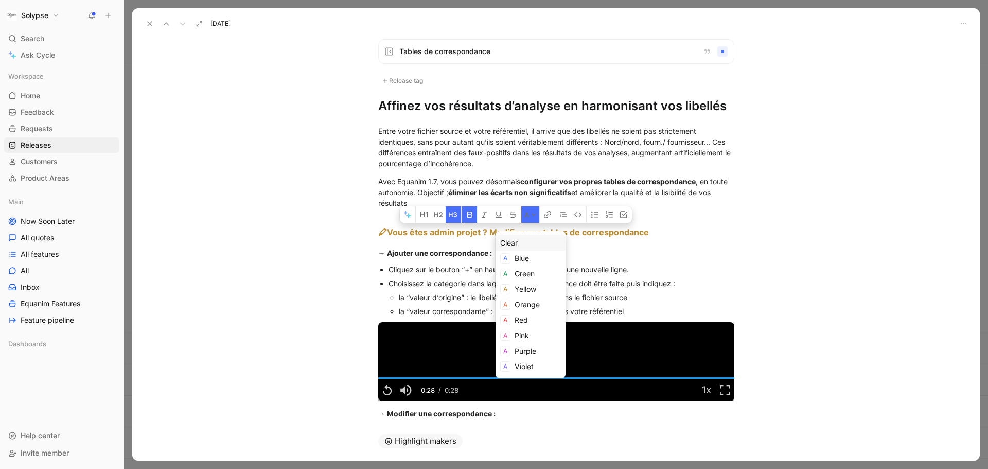
click at [524, 244] on div "Clear" at bounding box center [530, 243] width 61 height 12
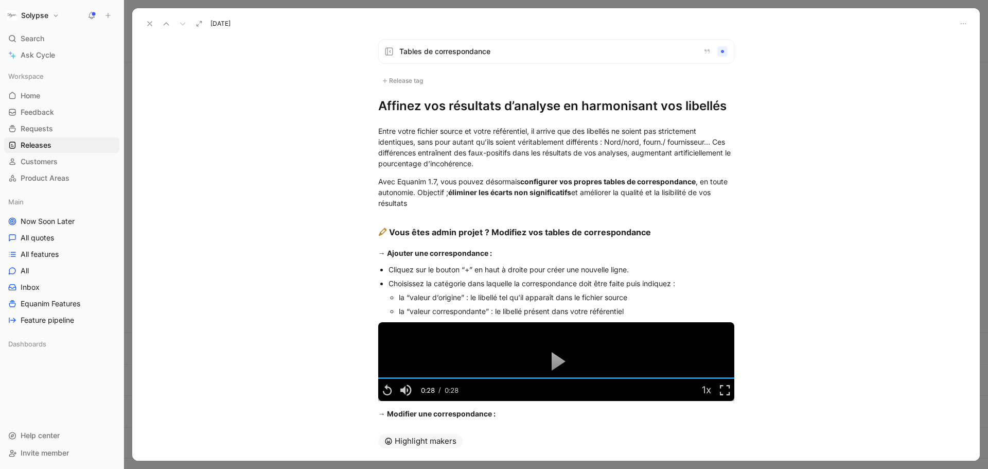
click at [524, 244] on p "→ Ajouter une correspondance :" at bounding box center [556, 252] width 395 height 17
click at [509, 230] on strong "🖍 Vous êtes admin projet ? Modifiez vos tables de correspondance" at bounding box center [513, 232] width 271 height 10
click at [526, 216] on icon at bounding box center [528, 214] width 5 height 5
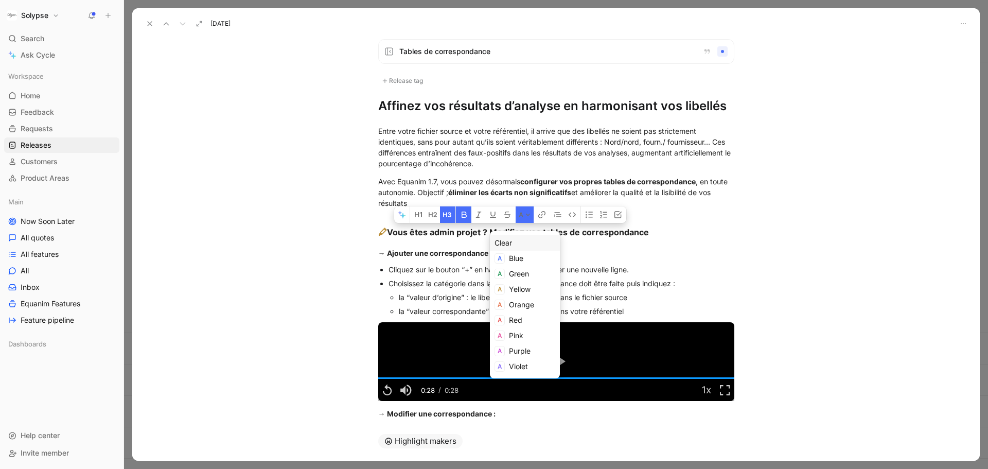
click at [517, 246] on div "Clear" at bounding box center [525, 243] width 61 height 12
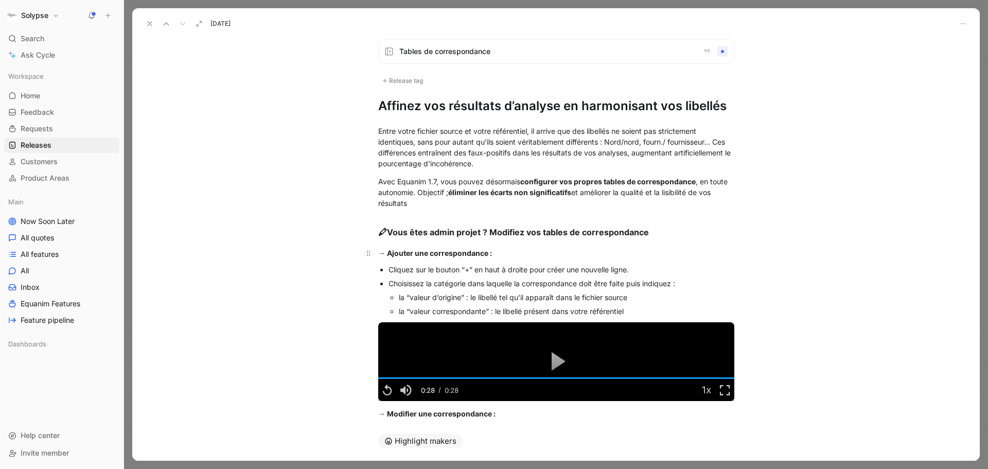
click at [484, 254] on strong "→ Ajouter une correspondance :" at bounding box center [435, 253] width 114 height 9
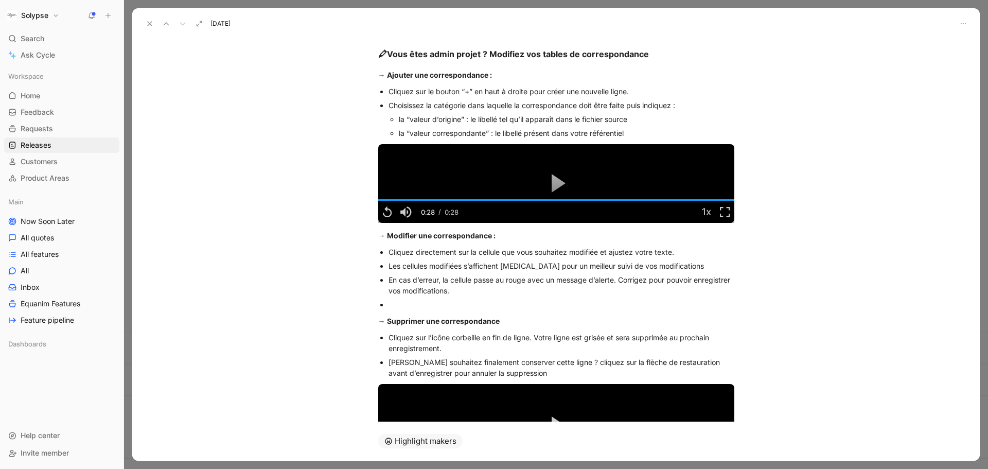
scroll to position [215, 0]
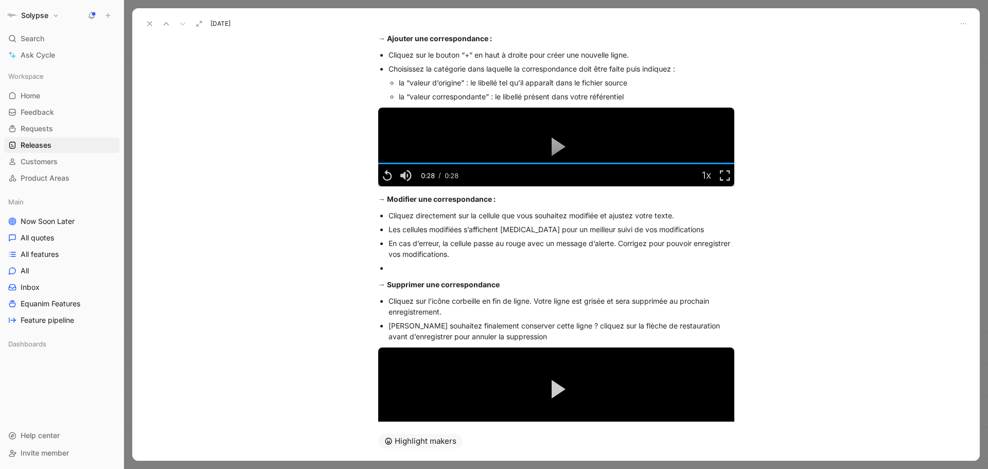
click at [446, 270] on div at bounding box center [562, 268] width 346 height 11
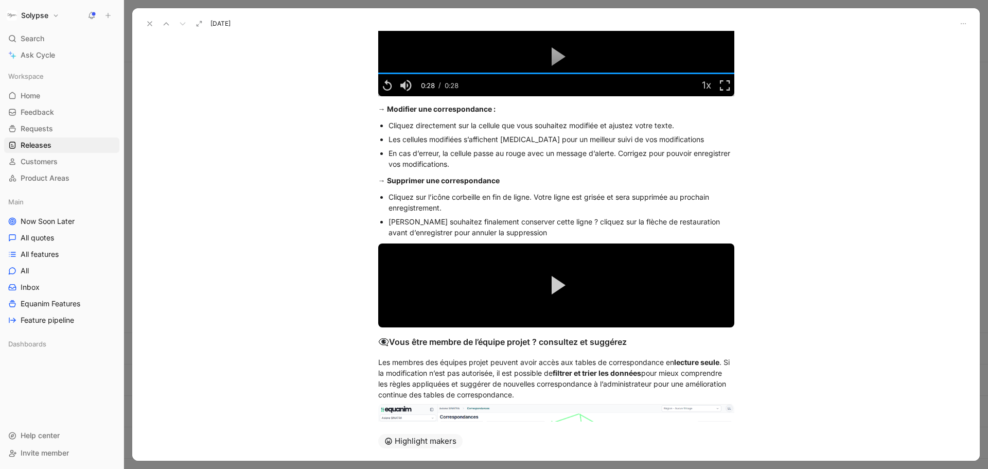
scroll to position [250, 0]
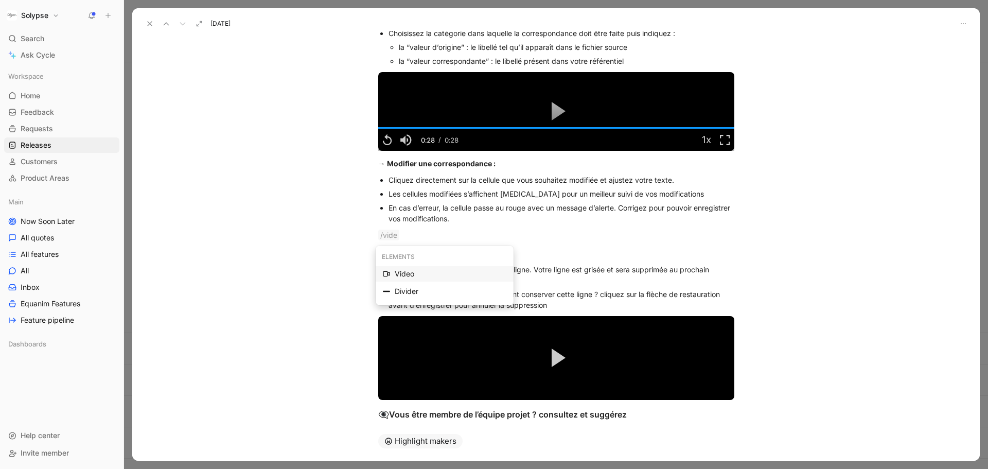
click at [446, 270] on div "Video" at bounding box center [451, 274] width 112 height 12
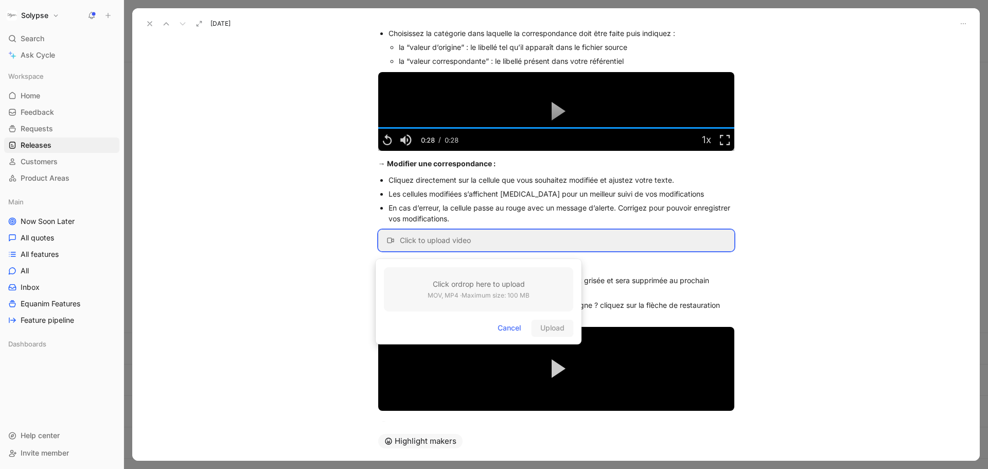
click at [445, 280] on h3 "Click or drop here to upload" at bounding box center [479, 284] width 102 height 12
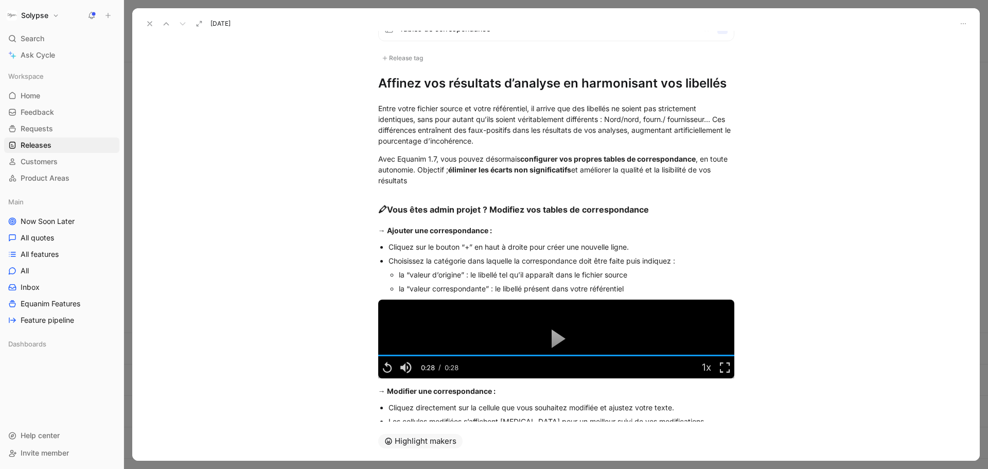
scroll to position [0, 0]
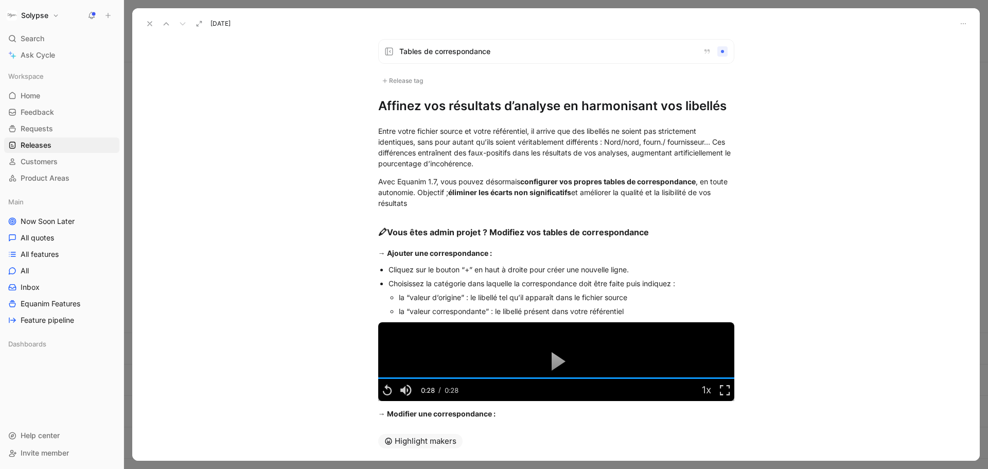
click at [392, 79] on div "Release tag" at bounding box center [402, 81] width 48 height 12
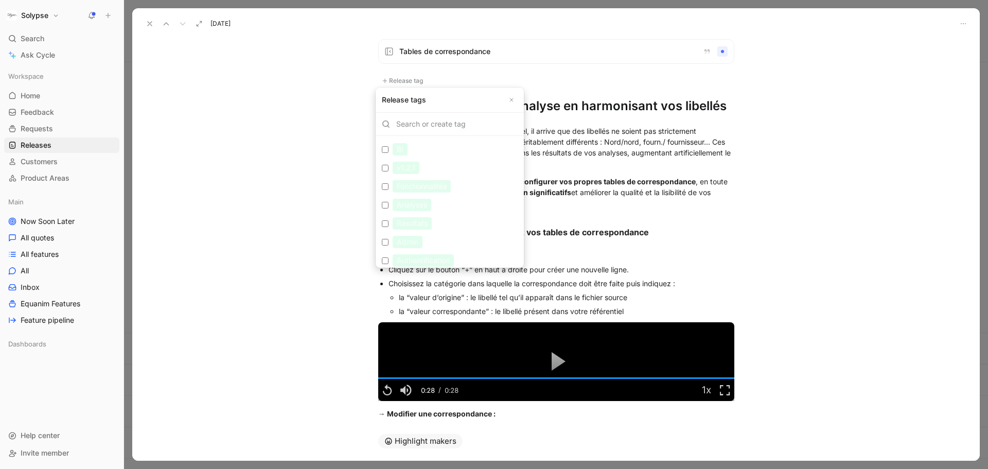
scroll to position [284, 0]
click at [395, 239] on div "v.1.7" at bounding box center [404, 236] width 23 height 12
click at [389, 239] on input "v.1.7 Edit" at bounding box center [385, 236] width 7 height 7
checkbox input "true"
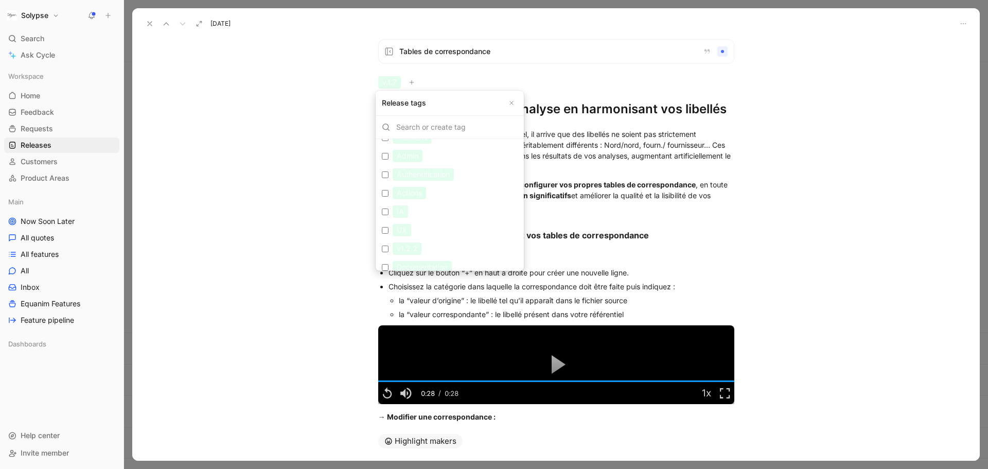
scroll to position [0, 0]
click at [417, 189] on div "Fonctionnalités" at bounding box center [422, 189] width 58 height 12
click at [389, 189] on input "Fonctionnalités Edit" at bounding box center [385, 189] width 7 height 7
checkbox input "true"
click at [416, 203] on div "Analyses" at bounding box center [412, 208] width 39 height 12
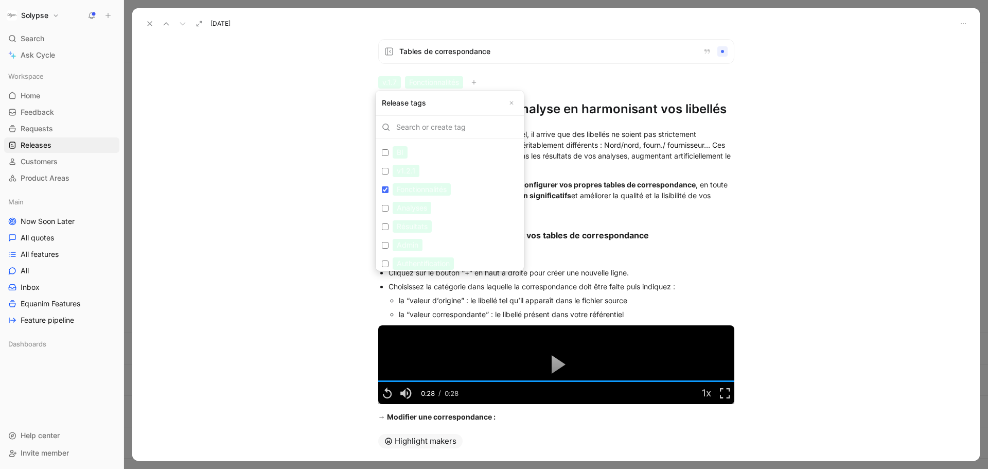
click at [389, 205] on input "Analyses Edit" at bounding box center [385, 208] width 7 height 7
checkbox input "true"
click at [428, 127] on input "search" at bounding box center [454, 127] width 128 height 10
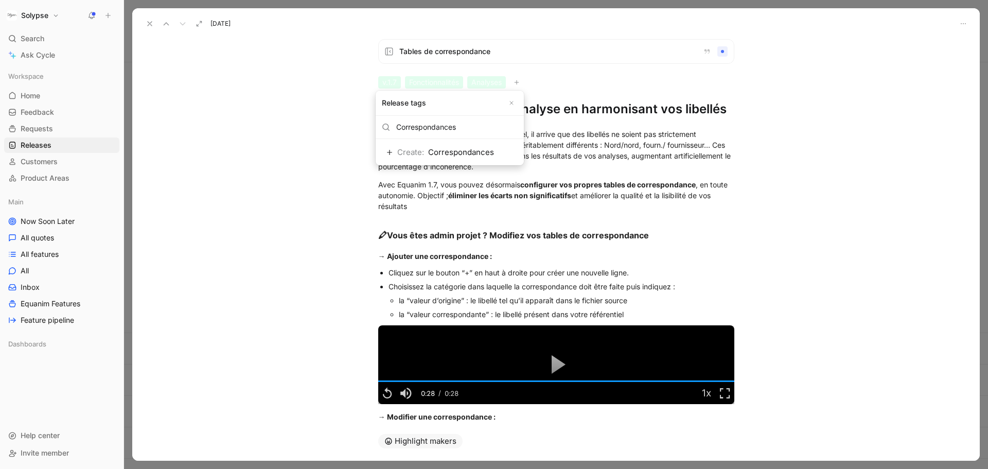
type input "Correspondances"
click at [478, 152] on span "Correspondances" at bounding box center [461, 152] width 66 height 10
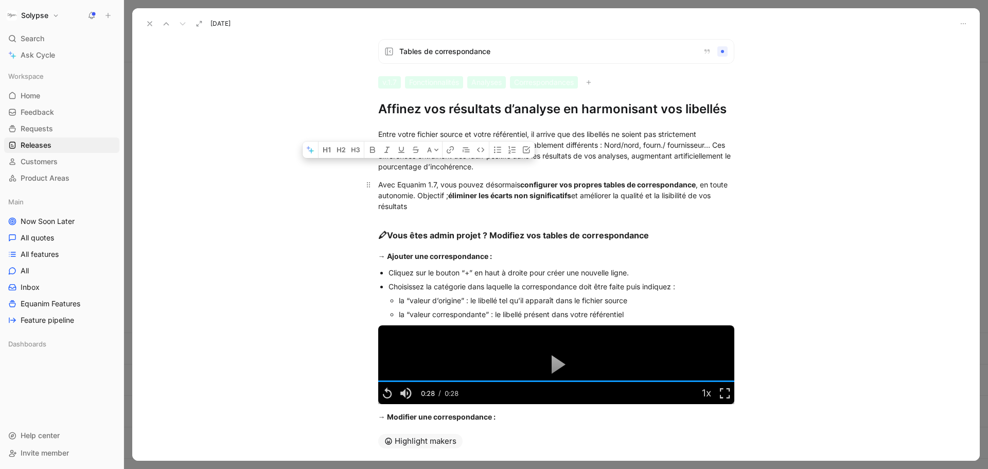
drag, startPoint x: 433, startPoint y: 171, endPoint x: 423, endPoint y: 201, distance: 31.1
click at [423, 201] on div "Avec Equanim 1.7, vous pouvez désormais configurer vos propres tables de corres…" at bounding box center [556, 195] width 356 height 32
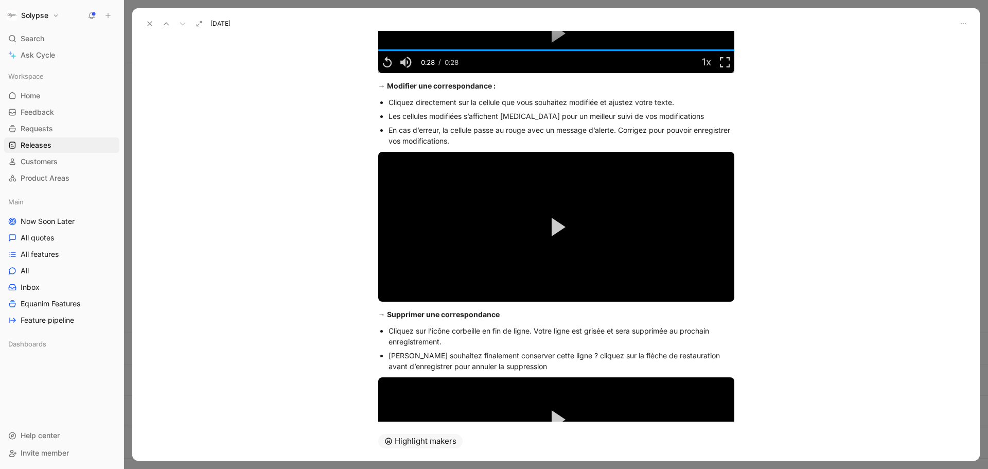
scroll to position [401, 0]
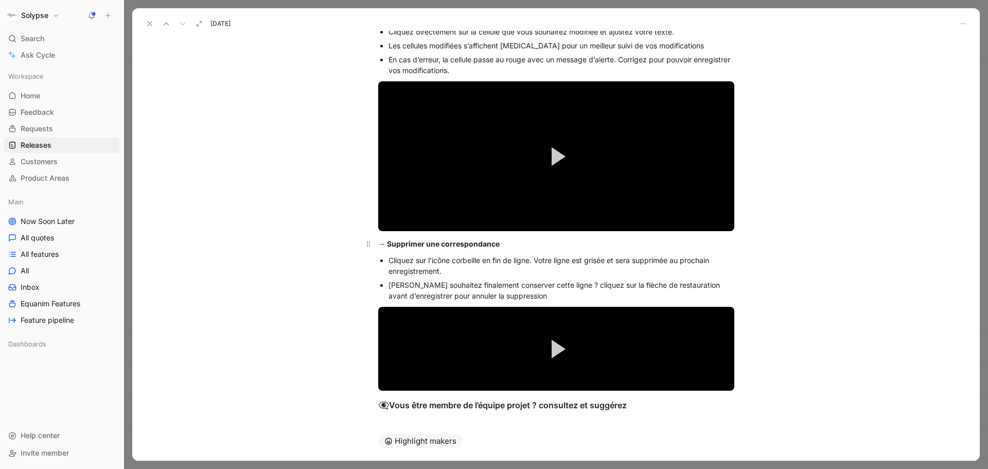
click at [385, 246] on strong "→ Supprimer une correspondance" at bounding box center [438, 243] width 121 height 9
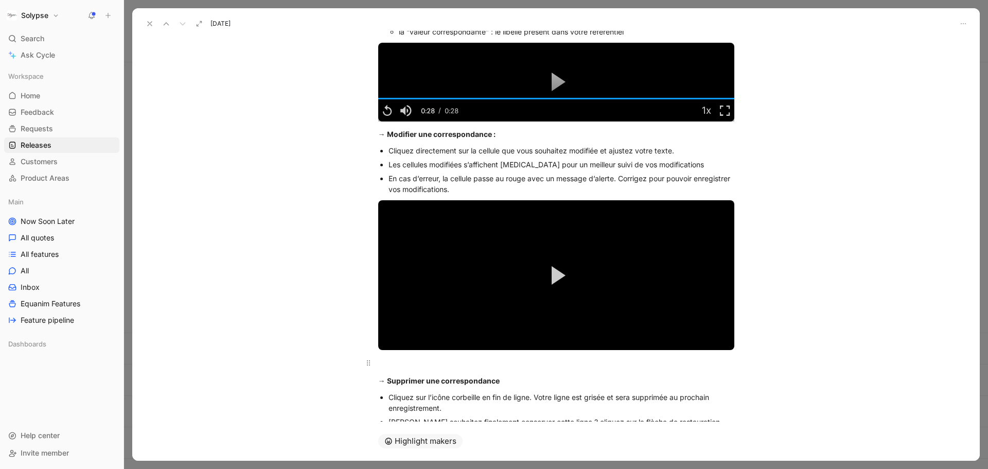
scroll to position [282, 0]
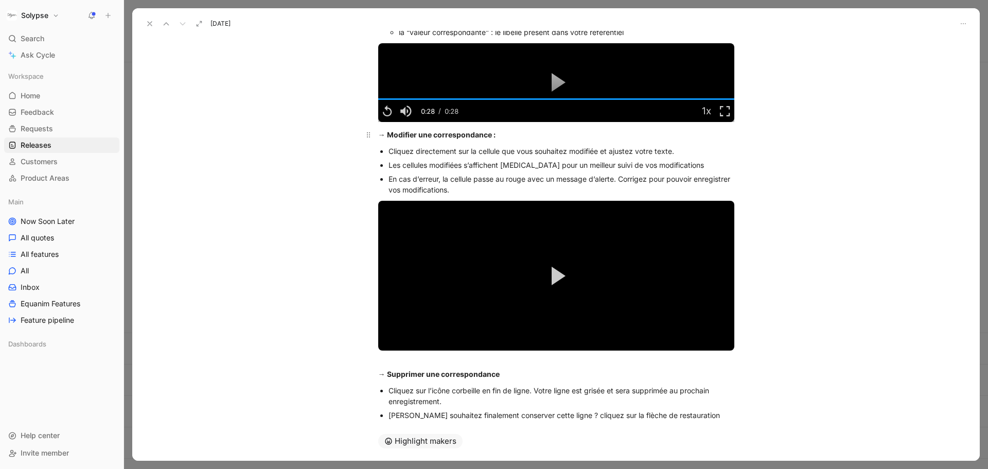
click at [378, 136] on strong "→ Modifier une correspondance :" at bounding box center [436, 134] width 117 height 9
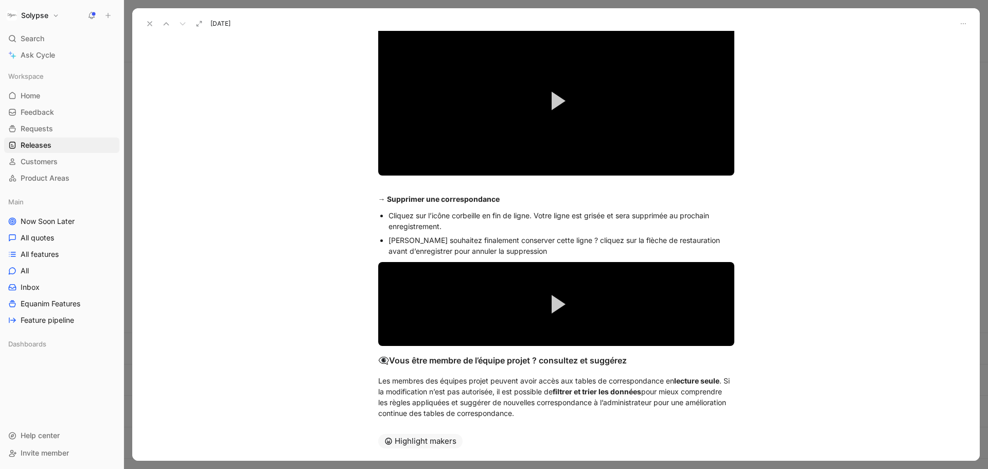
scroll to position [478, 0]
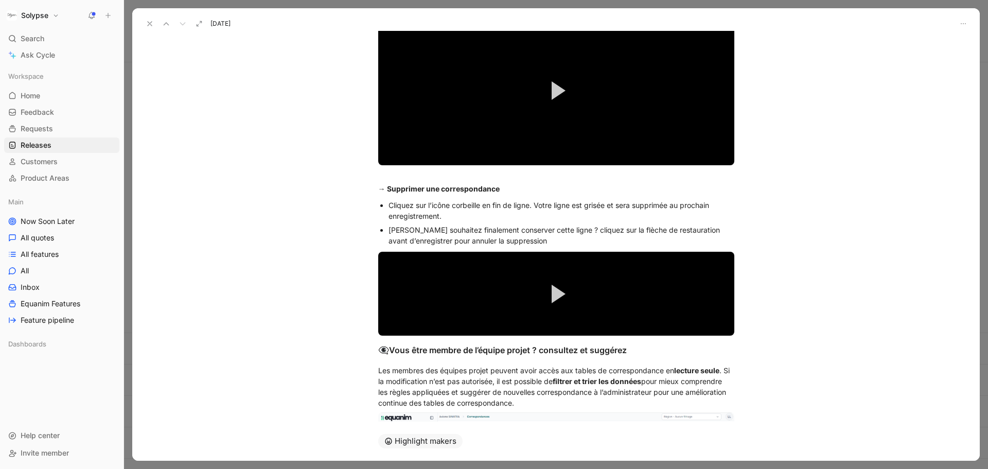
click at [457, 231] on div "[PERSON_NAME] souhaitez finalement conserver cette ligne ? cliquez sur la flèch…" at bounding box center [562, 235] width 346 height 22
click at [509, 238] on div "Vous souhaitez conserver cette ligne ? cliquez sur la flèche de restauration av…" at bounding box center [562, 235] width 346 height 22
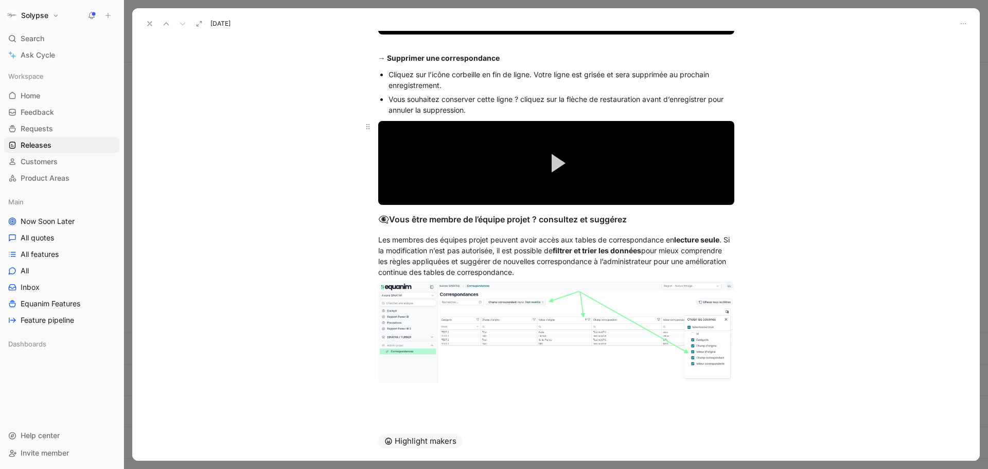
scroll to position [609, 0]
click at [378, 219] on span "👁‍🗨️" at bounding box center [383, 219] width 11 height 10
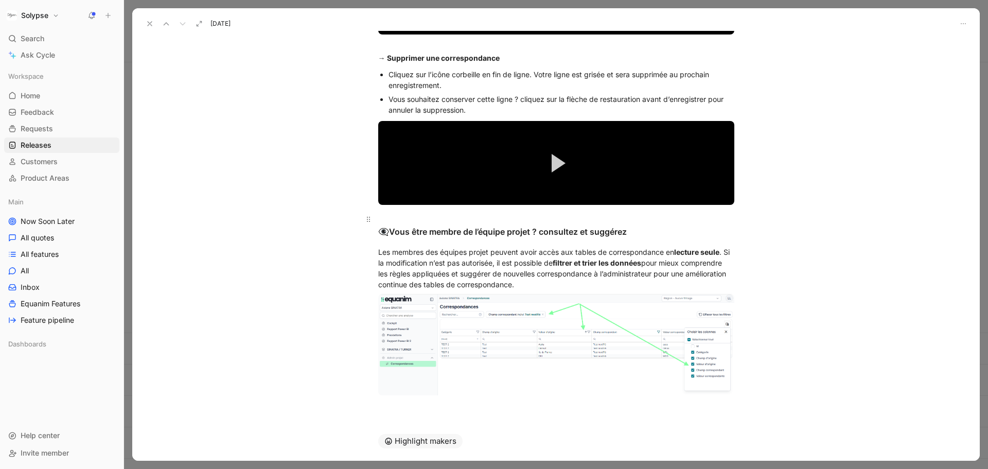
click at [417, 235] on div "👁‍🗨️ Vous être membre de l’équipe projet ? consultez et suggérez" at bounding box center [556, 226] width 356 height 26
click at [582, 282] on div "Les membres des équipes projet peuvent avoir accès aux tables de correspondance…" at bounding box center [556, 268] width 356 height 43
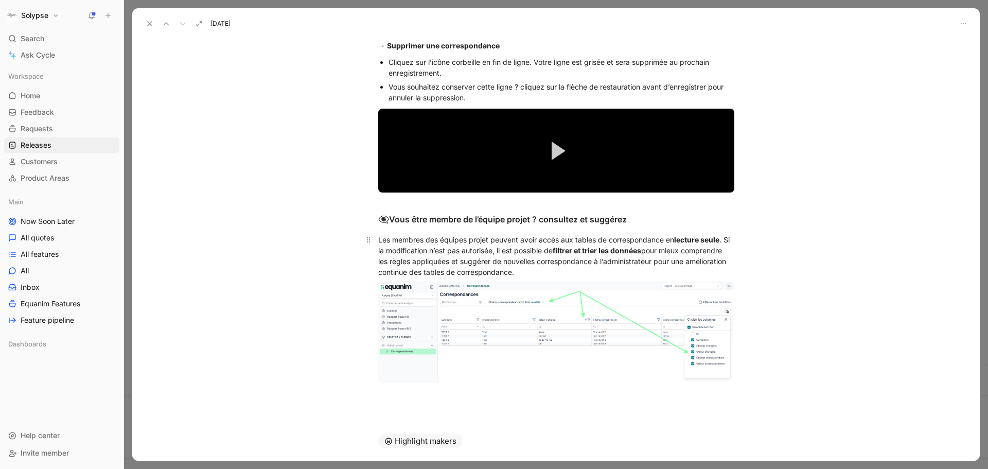
scroll to position [0, 0]
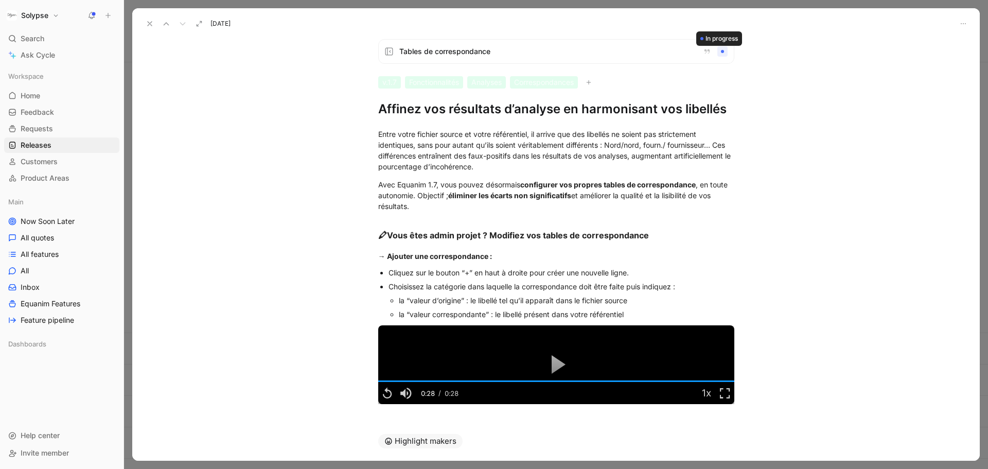
click at [718, 49] on div at bounding box center [723, 51] width 10 height 10
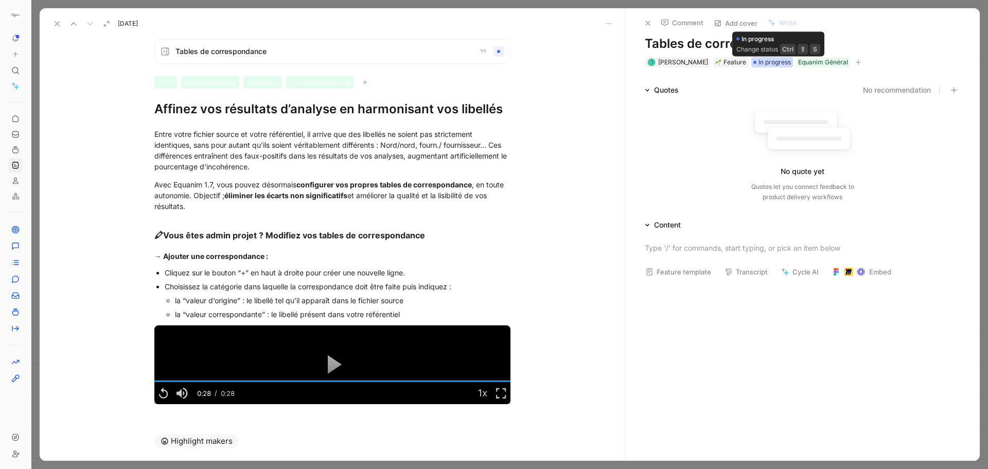
click at [782, 60] on span "In progress" at bounding box center [775, 62] width 32 height 10
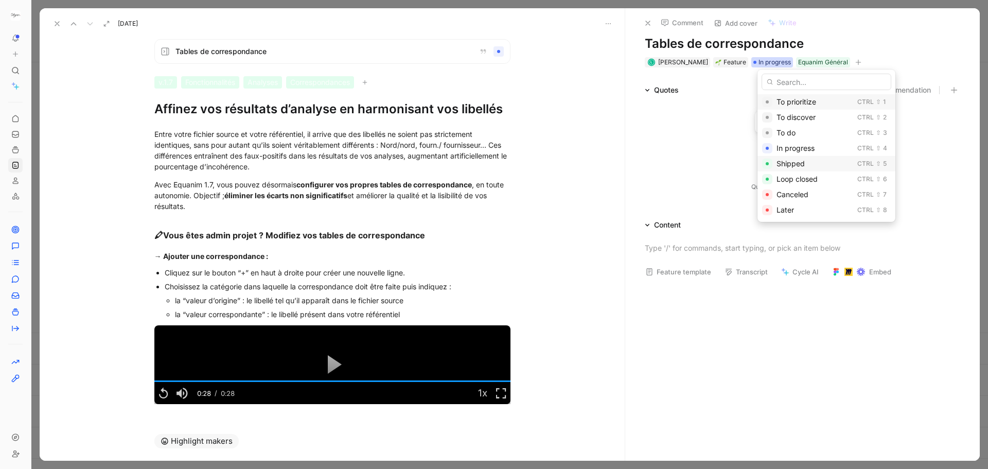
click at [797, 161] on span "Shipped" at bounding box center [791, 163] width 28 height 9
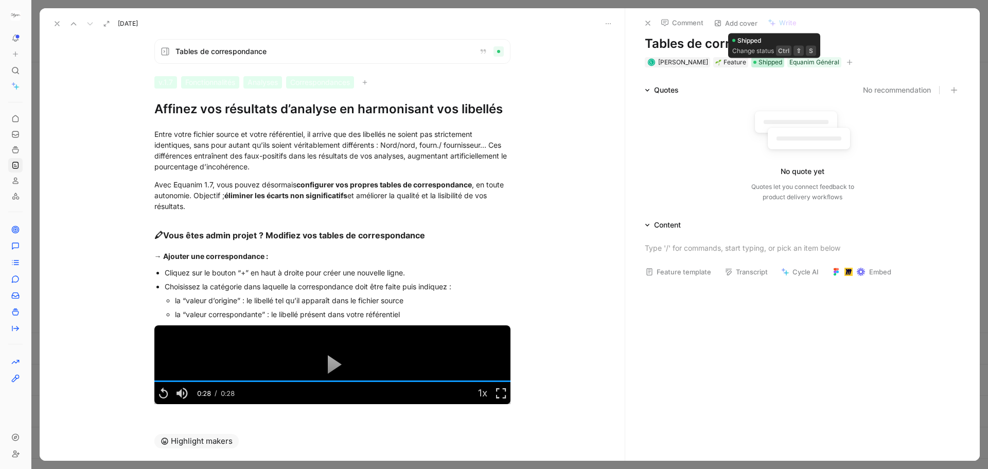
click at [774, 61] on span "Shipped" at bounding box center [771, 62] width 24 height 10
click at [56, 26] on icon at bounding box center [57, 24] width 8 height 8
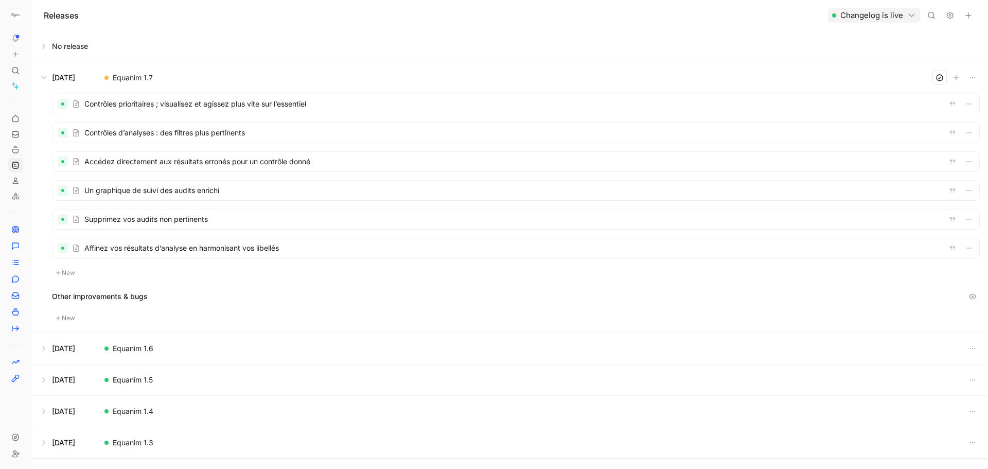
click at [60, 249] on div at bounding box center [63, 248] width 10 height 10
click at [103, 247] on div at bounding box center [516, 248] width 927 height 20
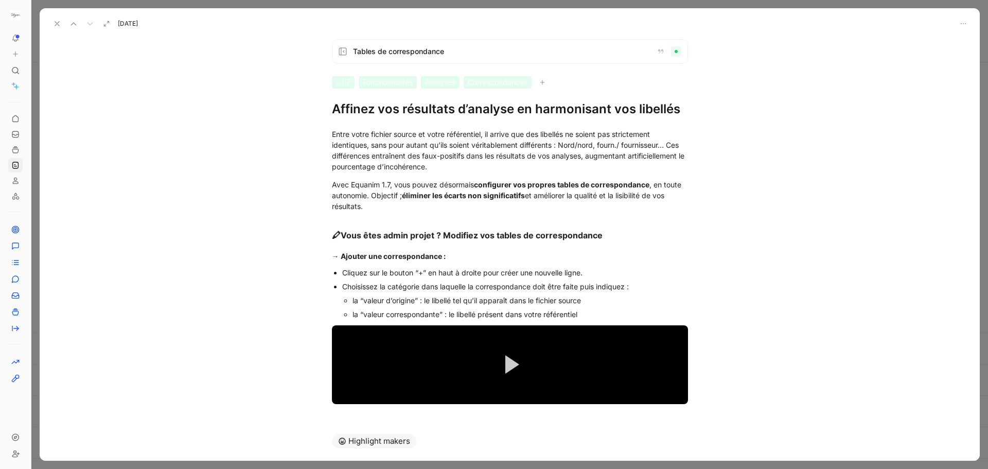
click at [675, 50] on div at bounding box center [676, 51] width 3 height 3
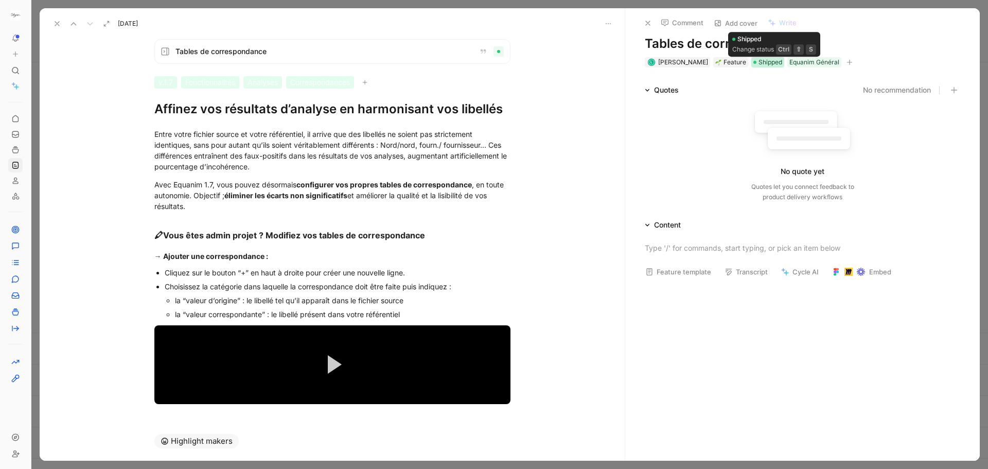
click at [773, 64] on span "Shipped" at bounding box center [771, 62] width 24 height 10
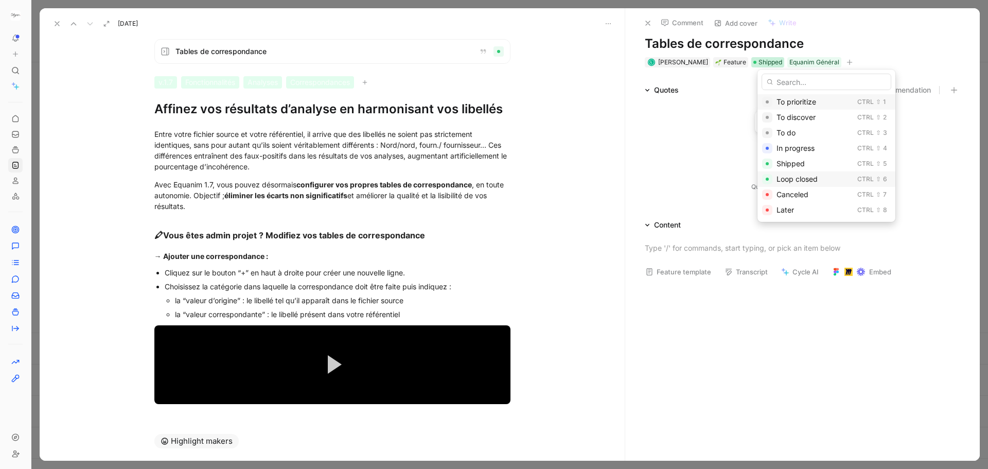
click at [791, 178] on span "Loop closed" at bounding box center [797, 178] width 41 height 9
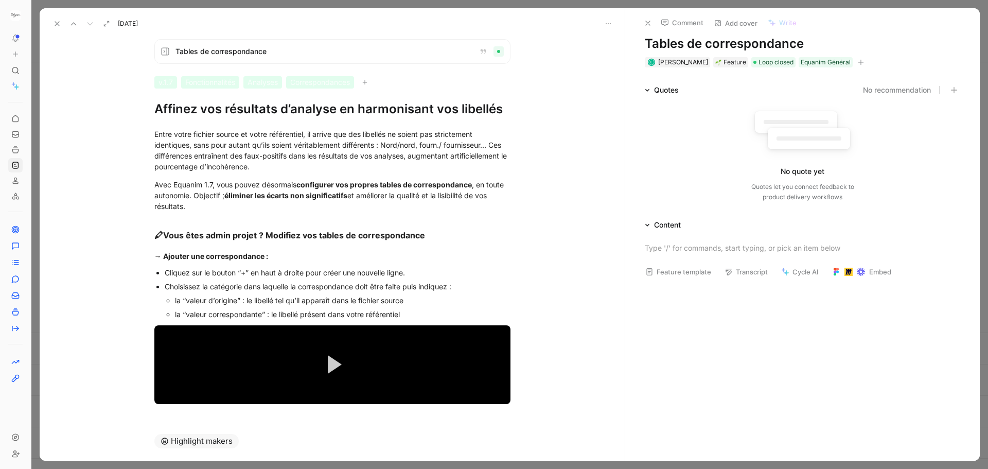
click at [581, 103] on div "Tables de correspondance v.1.7 Fonctionnalités Analyses Correspondances Affinez…" at bounding box center [332, 226] width 585 height 391
click at [60, 24] on icon at bounding box center [57, 24] width 8 height 8
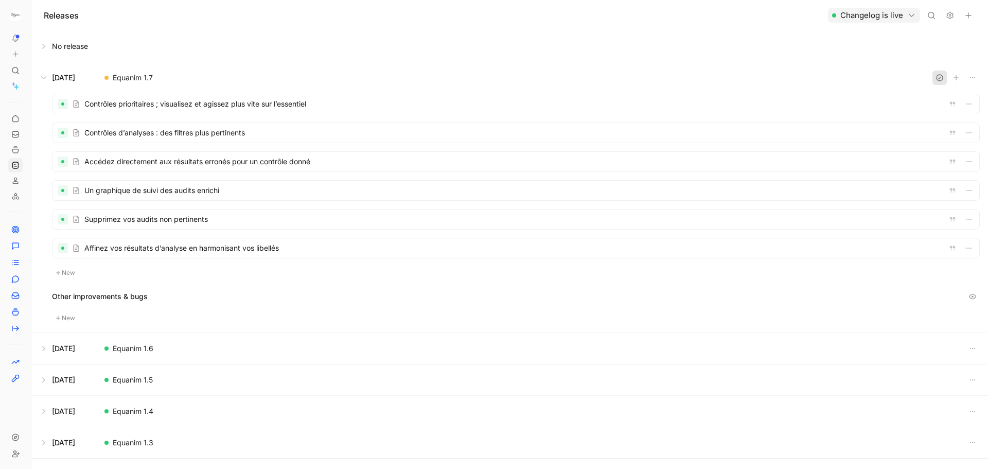
click at [937, 80] on icon "button" at bounding box center [940, 78] width 6 height 6
drag, startPoint x: 131, startPoint y: 253, endPoint x: 122, endPoint y: 99, distance: 154.2
click at [122, 99] on div "Contrôles prioritaires ; visualisez et agissez plus vite sur l’essentiel Contrô…" at bounding box center [516, 186] width 928 height 185
click at [279, 254] on div at bounding box center [516, 248] width 927 height 20
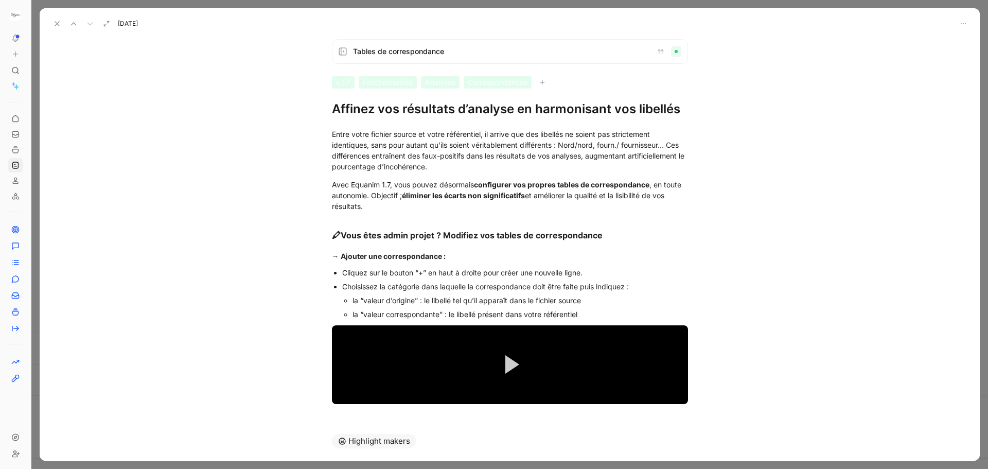
click at [54, 19] on button at bounding box center [57, 23] width 14 height 14
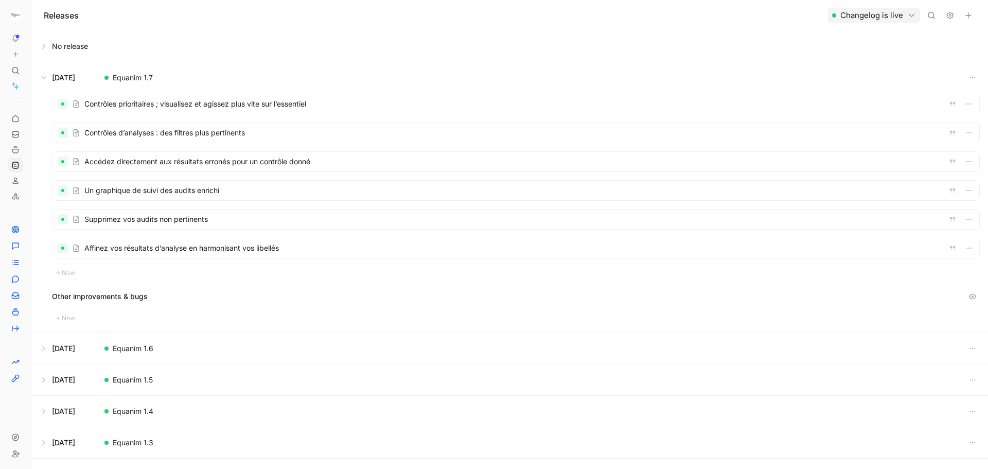
drag, startPoint x: 120, startPoint y: 246, endPoint x: 95, endPoint y: 210, distance: 44.0
click at [120, 155] on div "Contrôles prioritaires ; visualisez et agissez plus vite sur l’essentiel Contrô…" at bounding box center [516, 186] width 928 height 185
click at [973, 82] on button "button" at bounding box center [973, 78] width 14 height 14
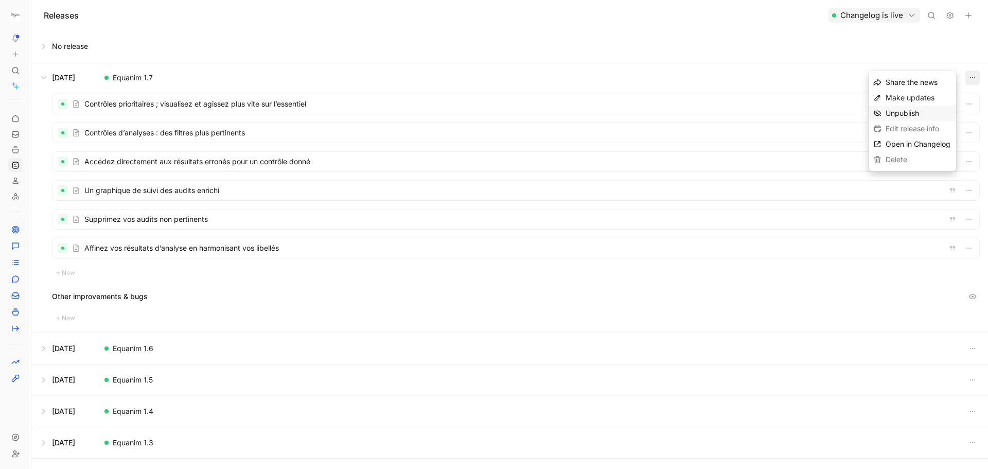
click at [903, 113] on span "Unpublish" at bounding box center [902, 113] width 33 height 9
click at [423, 306] on div "Contrôles prioritaires ; visualisez et agissez plus vite sur l’essentiel Contrô…" at bounding box center [509, 212] width 957 height 239
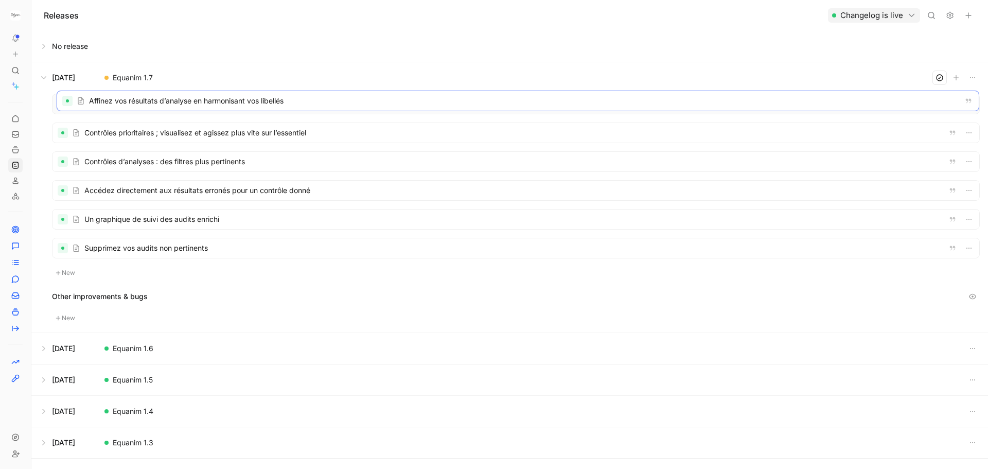
drag, startPoint x: 297, startPoint y: 244, endPoint x: 302, endPoint y: 97, distance: 147.3
click at [936, 78] on icon "button" at bounding box center [940, 78] width 8 height 8
click at [853, 21] on button "Changelog is live" at bounding box center [874, 15] width 92 height 14
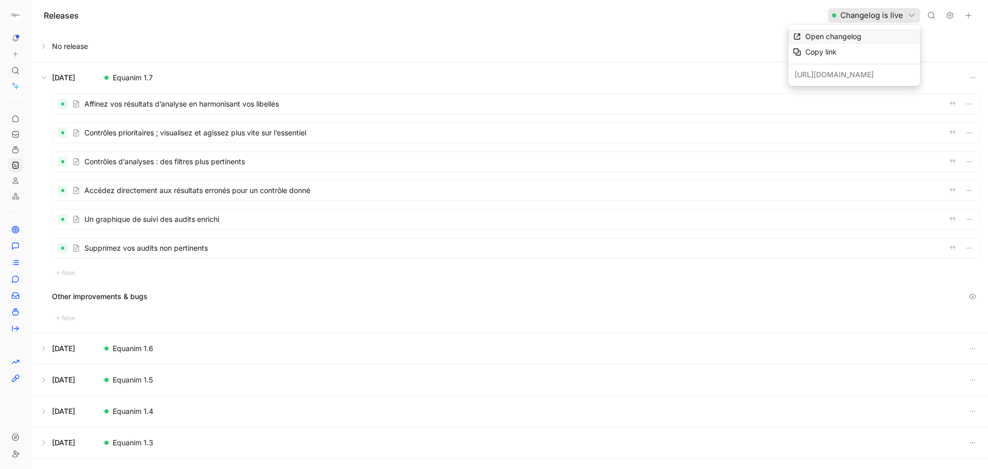
click at [849, 41] on div "Open changelog" at bounding box center [861, 36] width 110 height 12
click at [124, 103] on div at bounding box center [516, 104] width 927 height 20
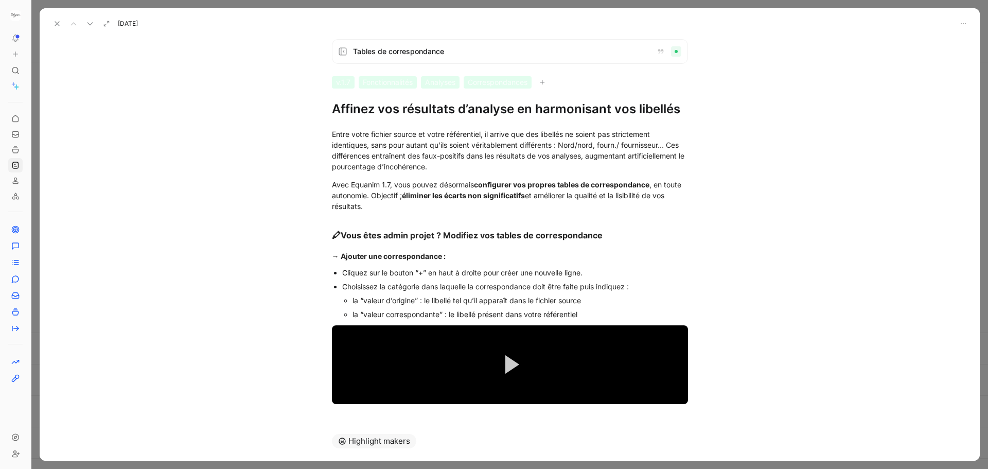
click at [332, 111] on h1 "Affinez vos résultats d’analyse en harmonisant vos libellés" at bounding box center [510, 109] width 356 height 16
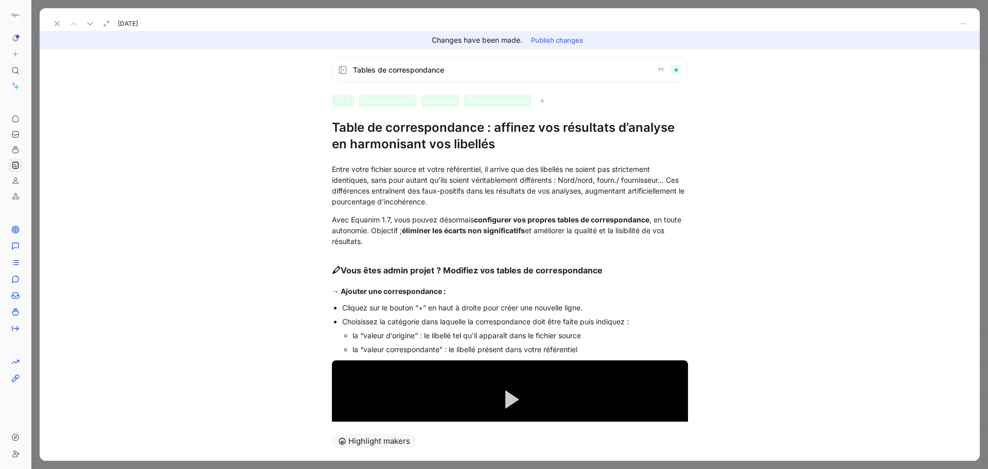
click at [545, 39] on button "Publish changes" at bounding box center [557, 40] width 61 height 14
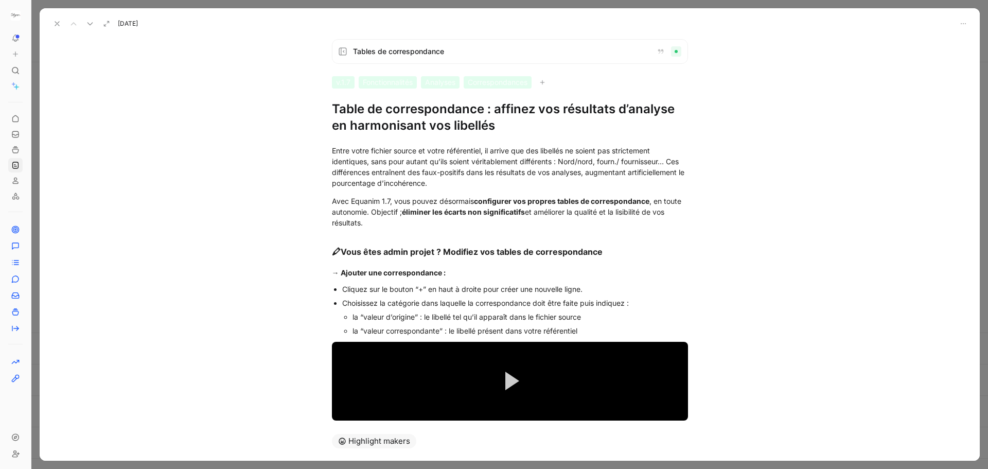
click at [360, 109] on h1 "Table de correspondance : affinez vos résultats d’analyse en harmonisant vos li…" at bounding box center [510, 117] width 356 height 33
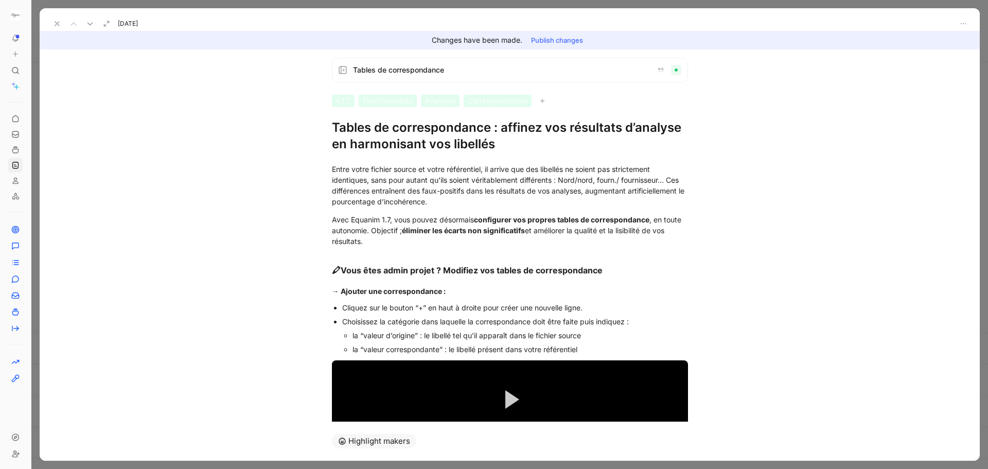
click at [486, 126] on h1 "Tables de correspondance : affinez vos résultats d’analyse en harmonisant vos l…" at bounding box center [510, 135] width 356 height 33
click at [580, 191] on div "Entre votre fichier source et votre référentiel, il arrive que des libellés ne …" at bounding box center [510, 185] width 356 height 43
click at [578, 43] on button "Publish changes" at bounding box center [557, 40] width 61 height 14
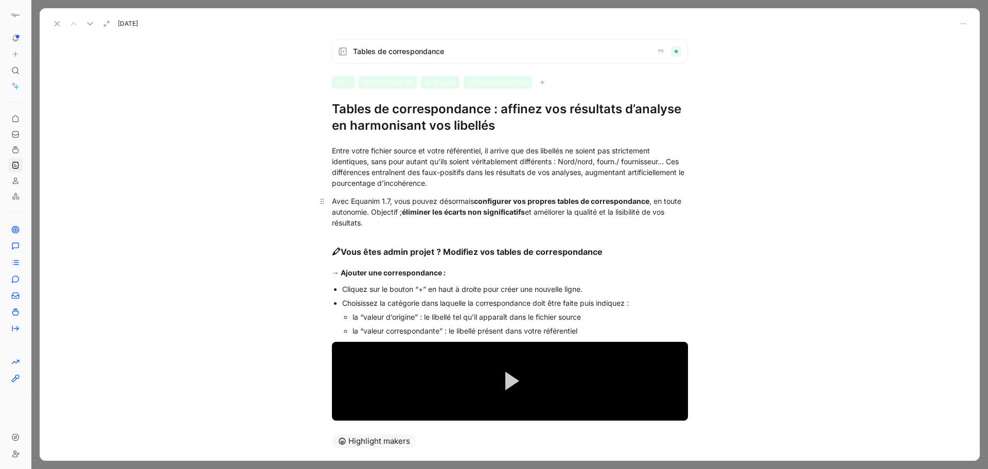
click at [517, 203] on strong "configurer vos propres tables de correspondance" at bounding box center [562, 201] width 176 height 9
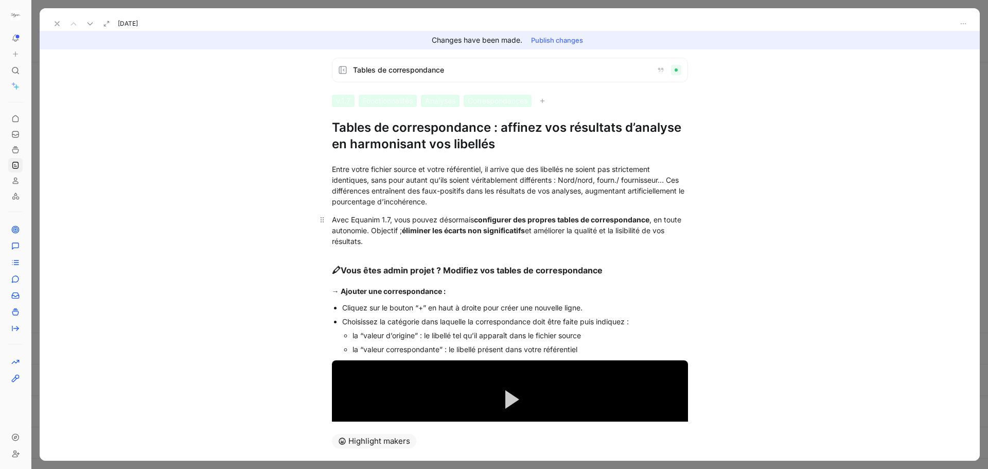
click at [543, 219] on strong "configurer des propres tables de correspondance" at bounding box center [562, 219] width 176 height 9
click at [558, 39] on button "Publish changes" at bounding box center [557, 40] width 61 height 14
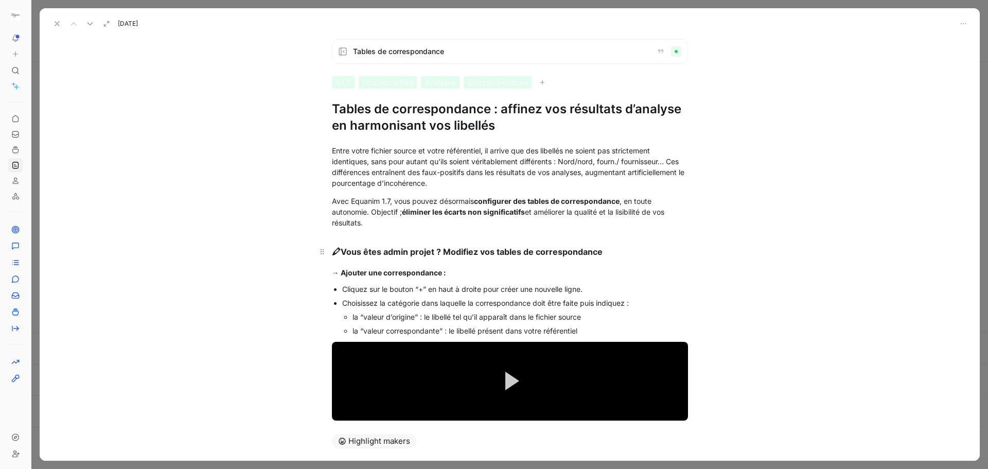
click at [342, 251] on strong "Vous êtes admin projet ? Modifiez vos tables de correspondance" at bounding box center [472, 252] width 262 height 10
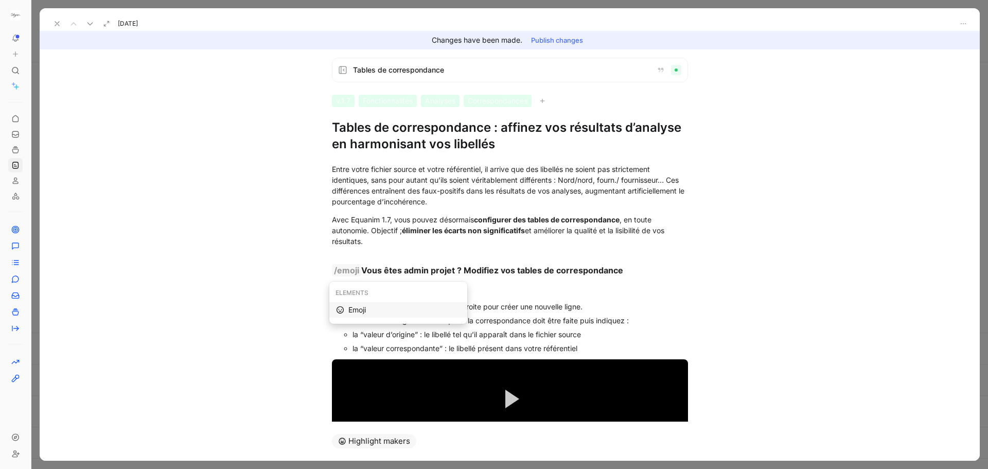
click at [360, 312] on div "Emoji" at bounding box center [404, 310] width 112 height 12
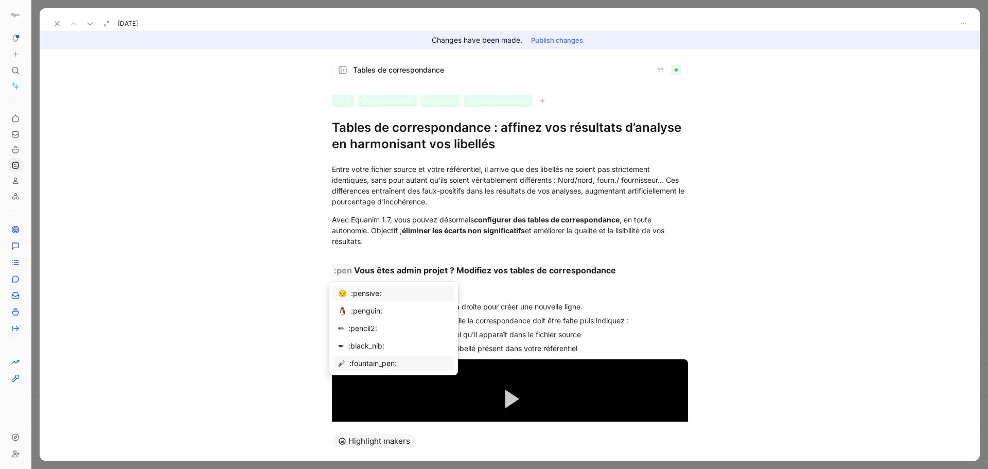
click at [372, 358] on div ":fountain_pen:" at bounding box center [399, 363] width 100 height 12
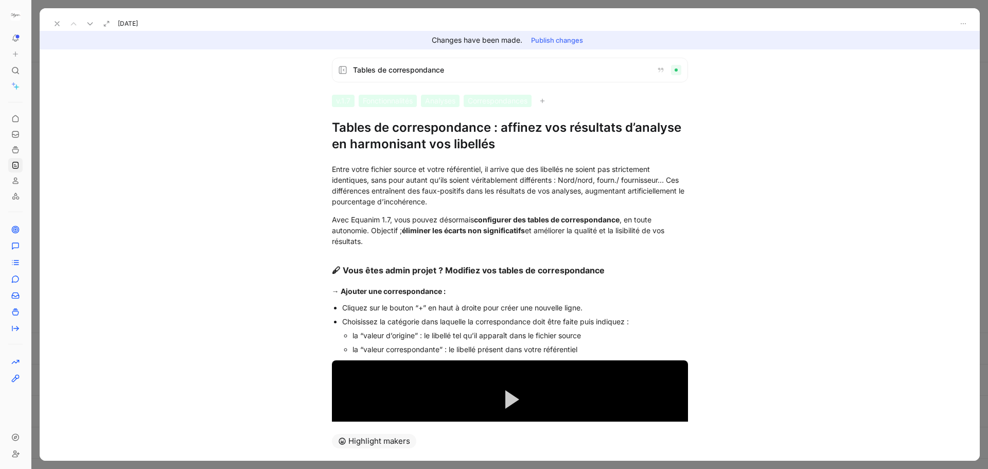
click at [565, 36] on button "Publish changes" at bounding box center [557, 40] width 61 height 14
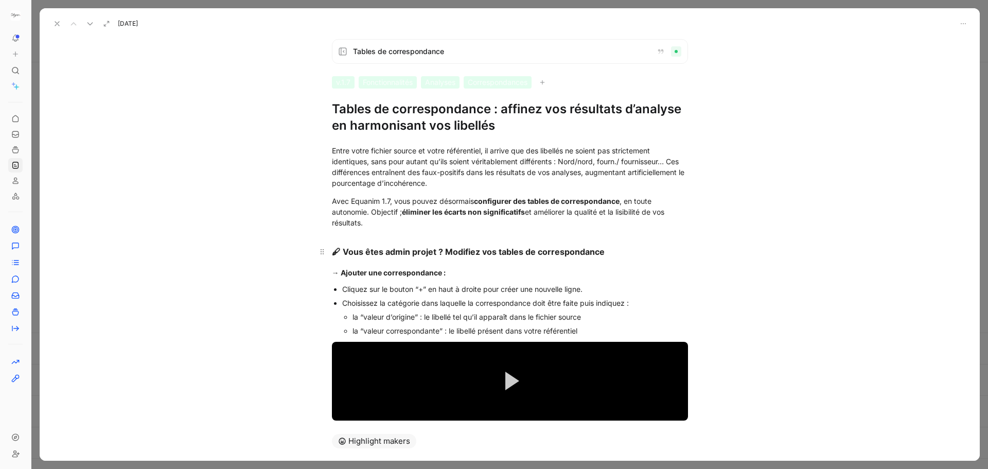
click at [344, 252] on strong "Vous êtes admin projet ? Modifiez vos tables de correspondance" at bounding box center [474, 252] width 262 height 10
click at [343, 252] on strong "Vous êtes admin projet ? Modifiez vos tables de correspondance" at bounding box center [474, 252] width 262 height 10
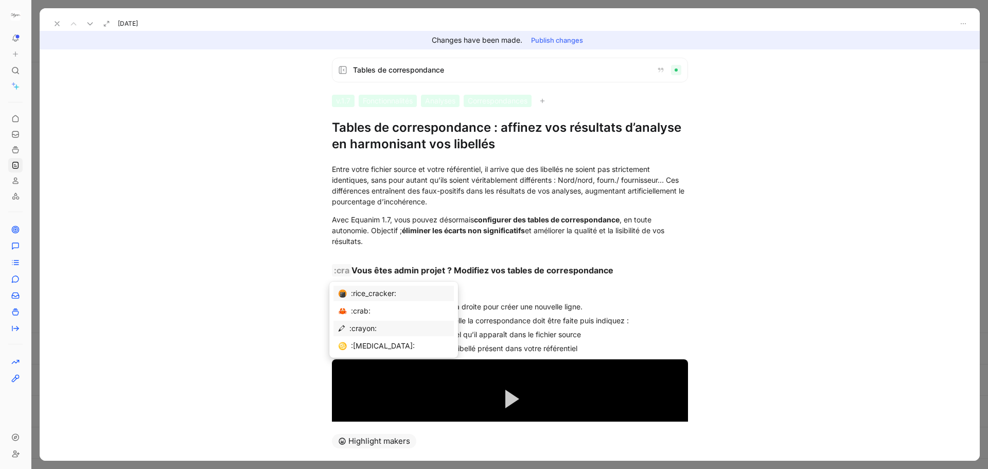
click at [359, 328] on div ":crayon:" at bounding box center [399, 328] width 100 height 12
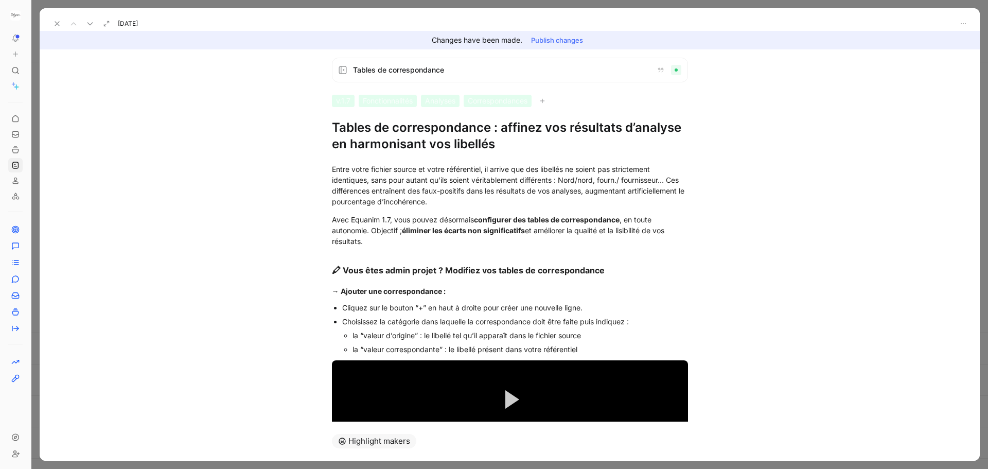
click at [583, 41] on button "Publish changes" at bounding box center [557, 40] width 61 height 14
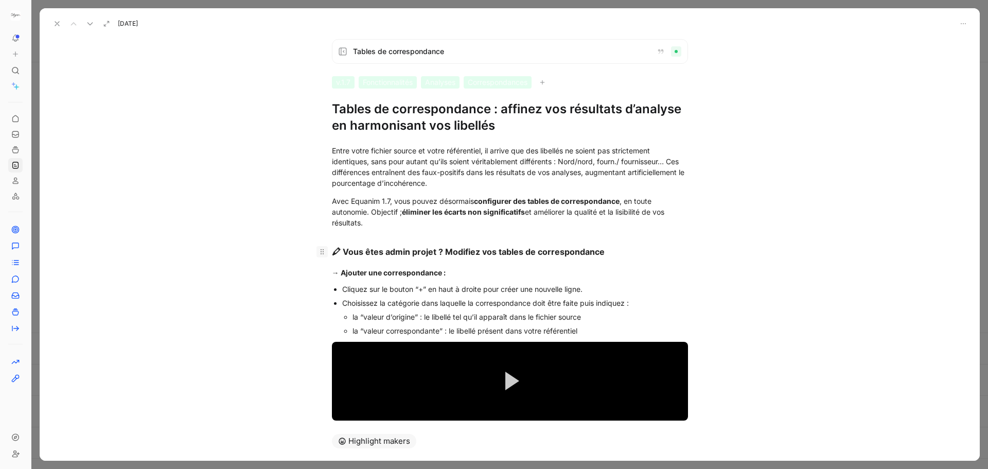
drag, startPoint x: 342, startPoint y: 247, endPoint x: 324, endPoint y: 250, distance: 18.7
click at [324, 250] on h3 "🖍 Vous êtes admin projet ? Modifiez vos tables de correspondance" at bounding box center [509, 247] width 395 height 31
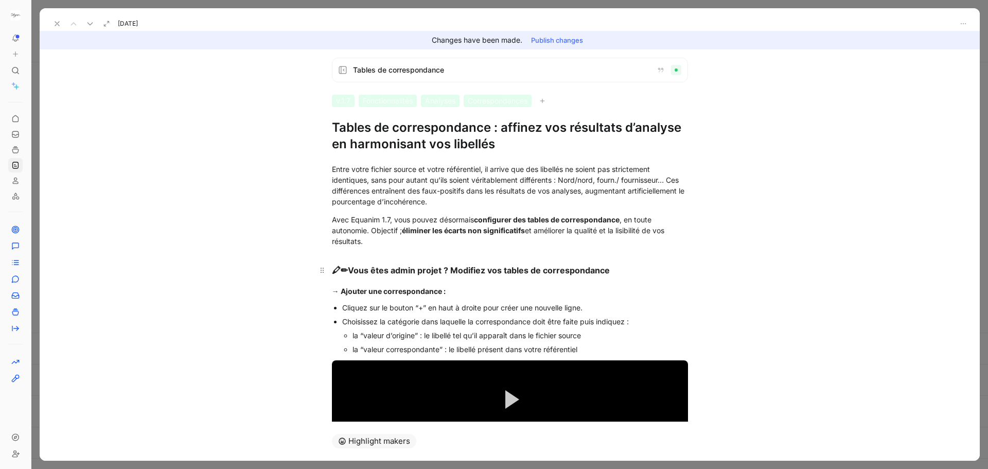
click at [334, 273] on span "🖍" at bounding box center [336, 270] width 9 height 10
click at [555, 37] on button "Publish changes" at bounding box center [557, 40] width 61 height 14
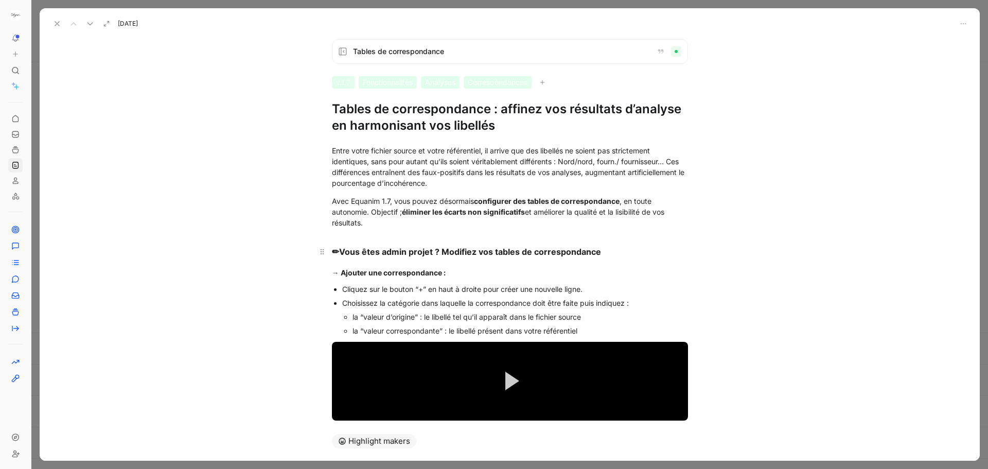
click at [419, 257] on div "✏ Vous êtes admin projet ? Modifiez vos tables de correspondance" at bounding box center [510, 252] width 356 height 13
click at [418, 232] on icon "button" at bounding box center [416, 234] width 5 height 6
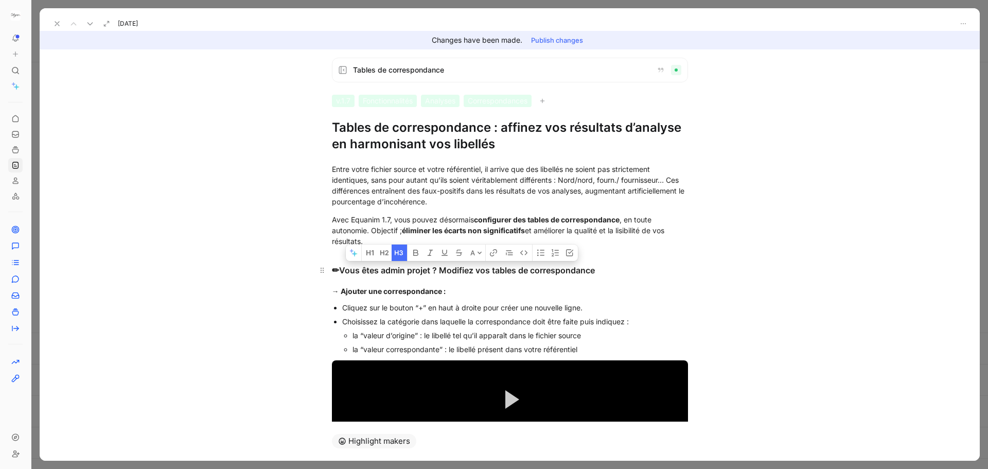
click at [337, 273] on span "✏" at bounding box center [335, 270] width 7 height 10
click at [340, 269] on div "✏ Vous êtes admin projet ? Modifiez vos tables de correspondance" at bounding box center [510, 270] width 356 height 13
click at [482, 254] on h3 "✏ Vous êtes admin projet ? Modifiez vos tables de correspondance" at bounding box center [509, 266] width 395 height 31
click at [562, 38] on button "Publish changes" at bounding box center [557, 40] width 61 height 14
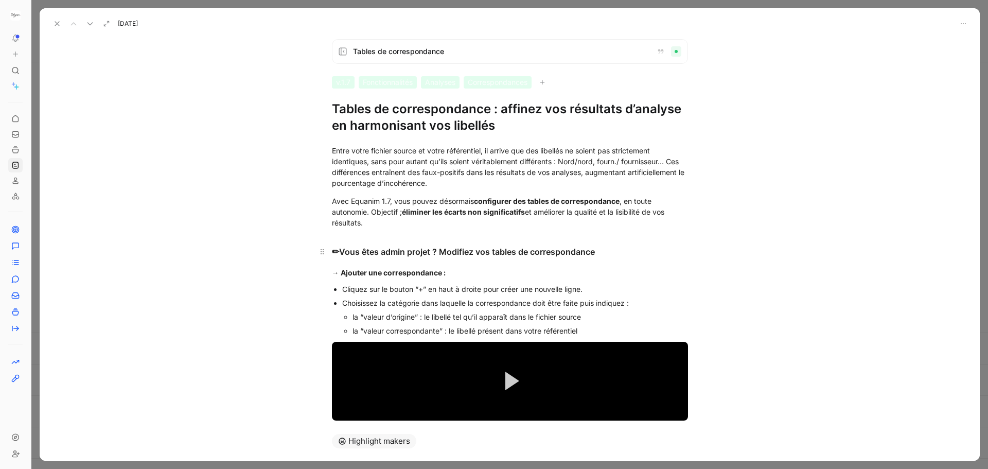
click at [418, 239] on h3 "✏ Vous êtes admin projet ? Modifiez vos tables de correspondance" at bounding box center [509, 247] width 395 height 31
click at [404, 238] on h3 "✏ Vous êtes admin projet ? Modifiez vos tables de correspondance" at bounding box center [509, 247] width 395 height 31
click at [393, 225] on div "Avec Equanim 1.7, vous pouvez désormais configurer des tables de correspondance…" at bounding box center [510, 212] width 356 height 32
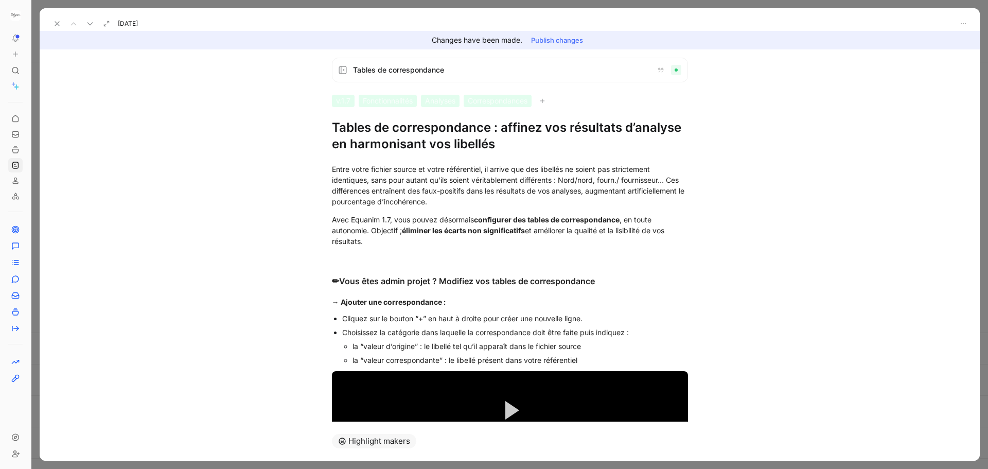
click at [543, 46] on button "Publish changes" at bounding box center [557, 40] width 61 height 14
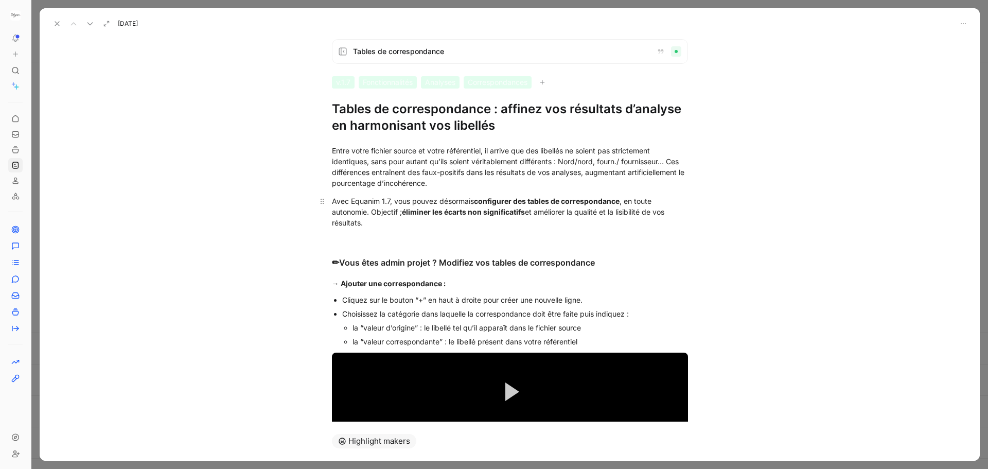
click at [353, 236] on div "Avec Equanim 1.7, vous pouvez désormais configurer des tables de correspondance…" at bounding box center [510, 217] width 356 height 43
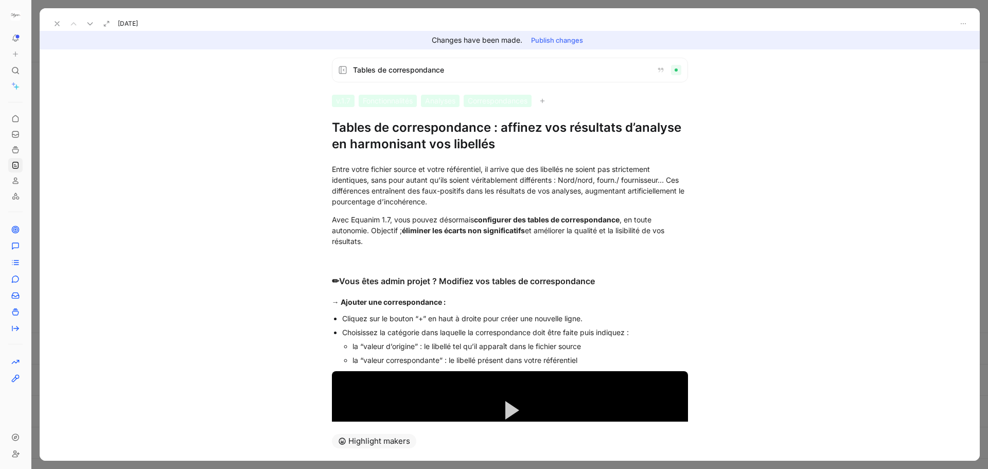
click at [577, 36] on button "Publish changes" at bounding box center [557, 40] width 61 height 14
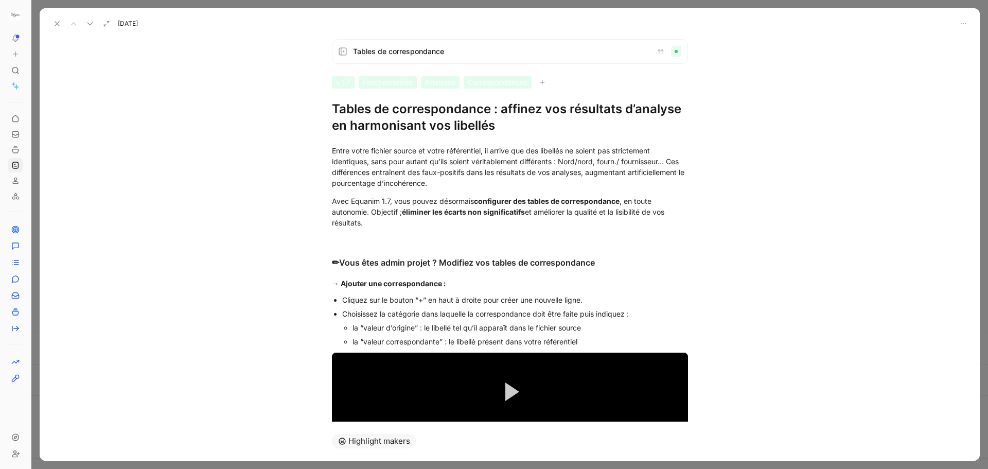
click at [57, 24] on icon at bounding box center [57, 24] width 8 height 8
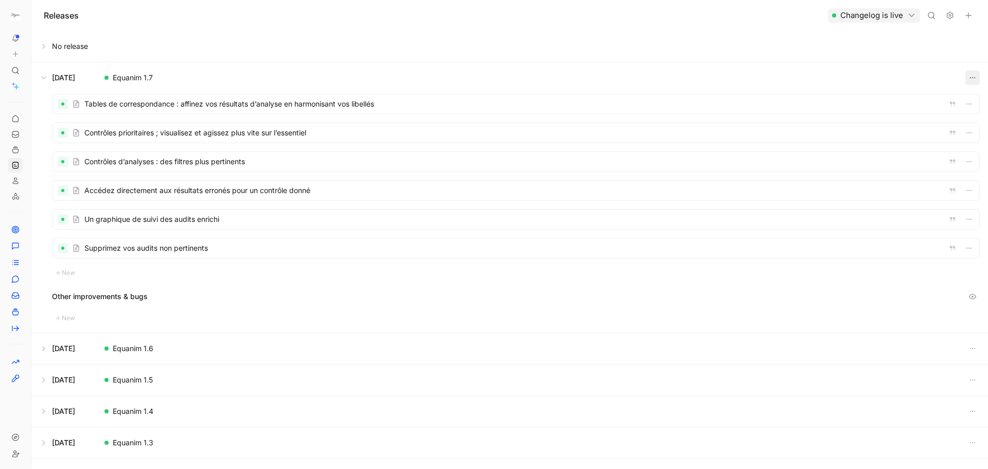
click at [974, 73] on button "button" at bounding box center [973, 78] width 14 height 14
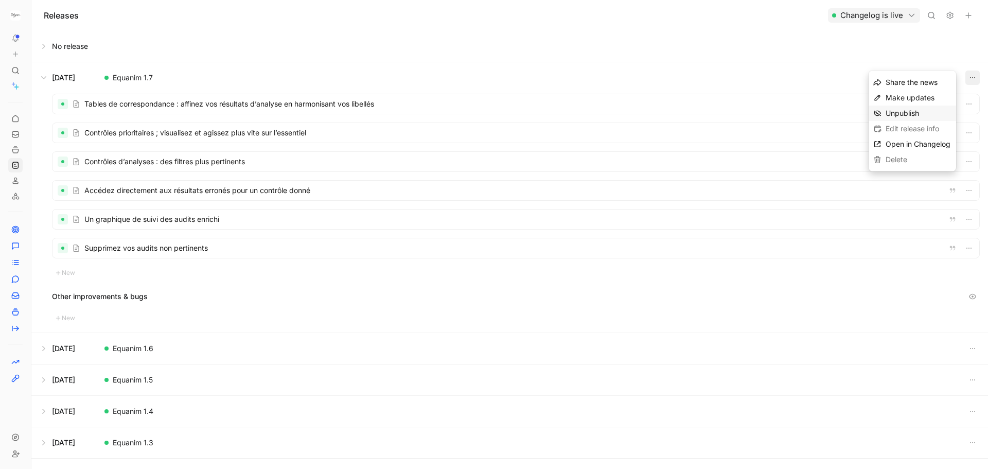
click at [898, 109] on span "Unpublish" at bounding box center [902, 113] width 33 height 9
click at [319, 111] on div at bounding box center [516, 104] width 927 height 20
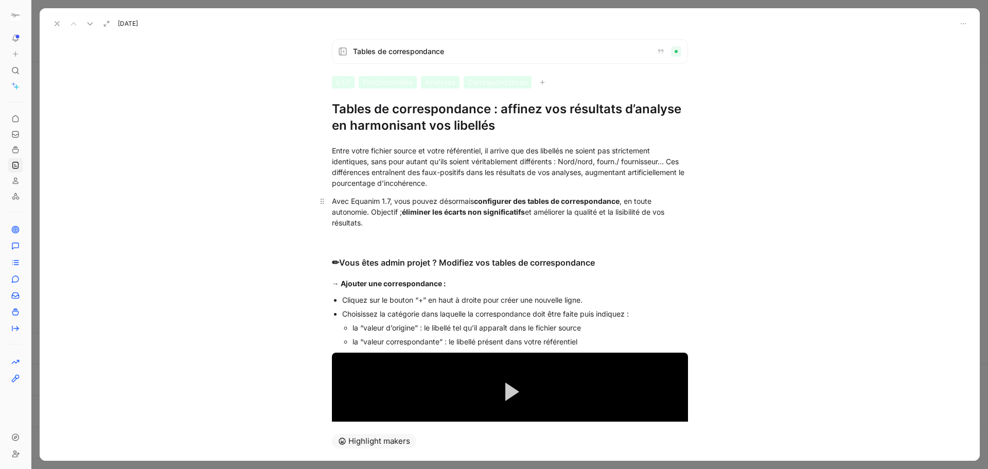
click at [351, 237] on div "Avec Equanim 1.7, vous pouvez désormais configurer des tables de correspondance…" at bounding box center [510, 217] width 356 height 43
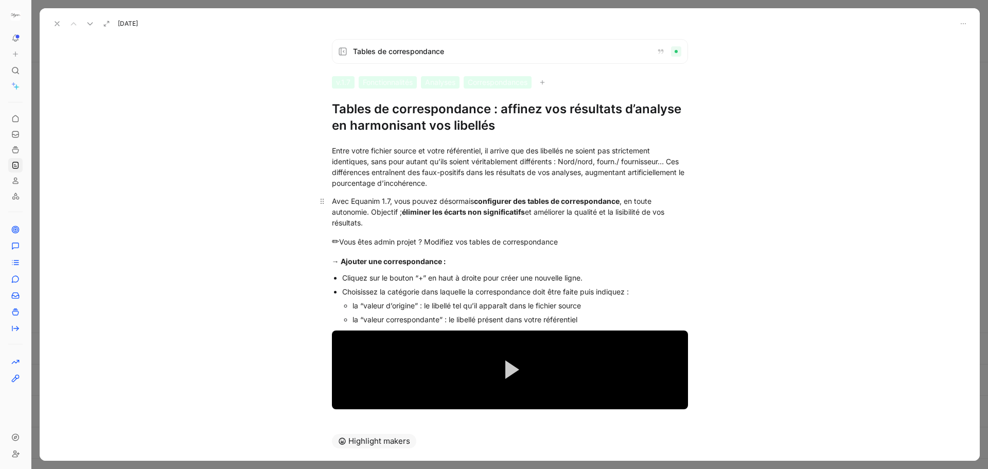
click at [351, 237] on div "✏ Vous êtes admin projet ? Modifiez vos tables de correspondance" at bounding box center [510, 241] width 356 height 13
click at [384, 224] on icon "button" at bounding box center [384, 223] width 4 height 5
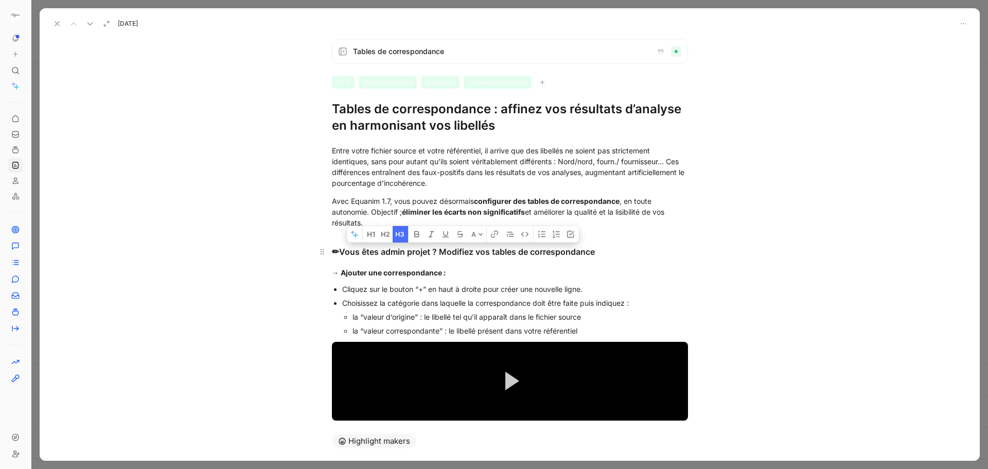
click at [384, 261] on h3 "✏ Vous êtes admin projet ? Modifiez vos tables de correspondance" at bounding box center [509, 247] width 395 height 31
click at [56, 21] on icon at bounding box center [57, 24] width 8 height 8
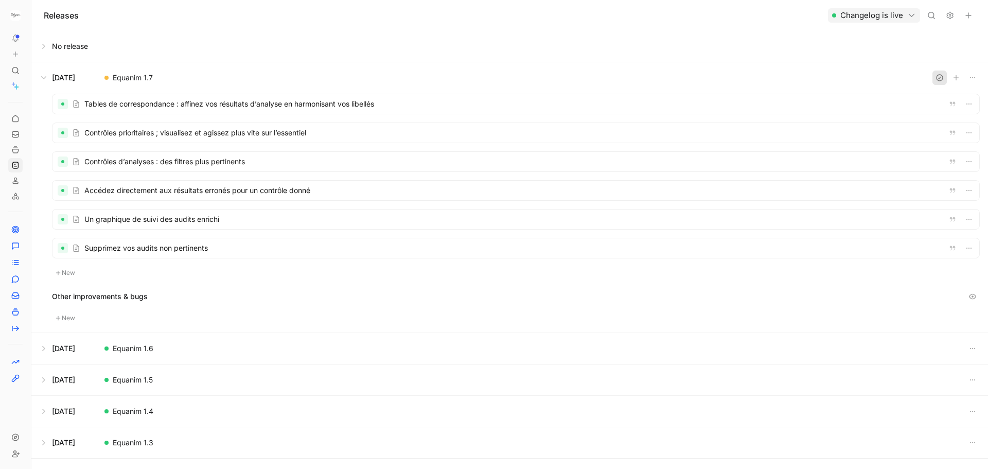
click at [937, 80] on icon "button" at bounding box center [940, 78] width 6 height 6
click at [161, 99] on div at bounding box center [516, 104] width 927 height 20
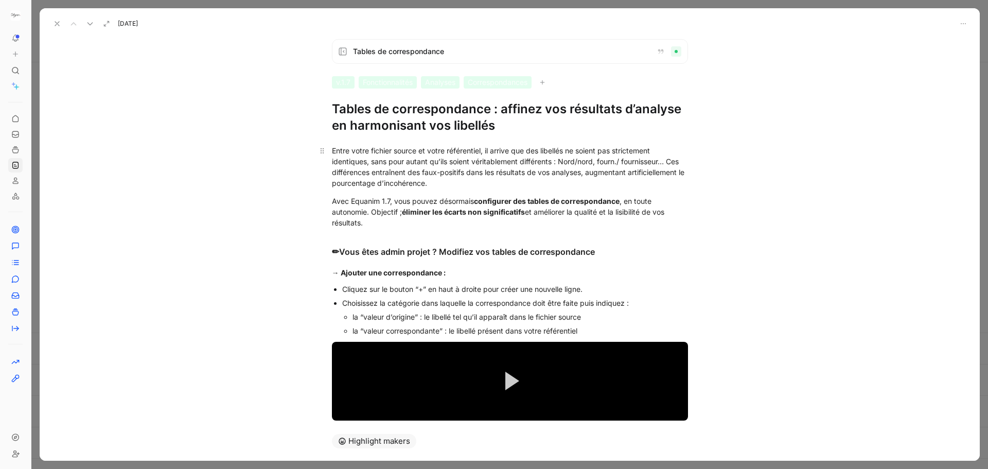
click at [394, 162] on div "Entre votre fichier source et votre référentiel, il arrive que des libellés ne …" at bounding box center [510, 166] width 356 height 43
click at [360, 178] on div "Entre votre fichier source et votre référentiel, il arrive que des libellés ne …" at bounding box center [510, 166] width 356 height 43
click at [379, 222] on div "Avec Equanim 1.7, vous pouvez désormais configurer des tables de correspondance…" at bounding box center [510, 212] width 356 height 32
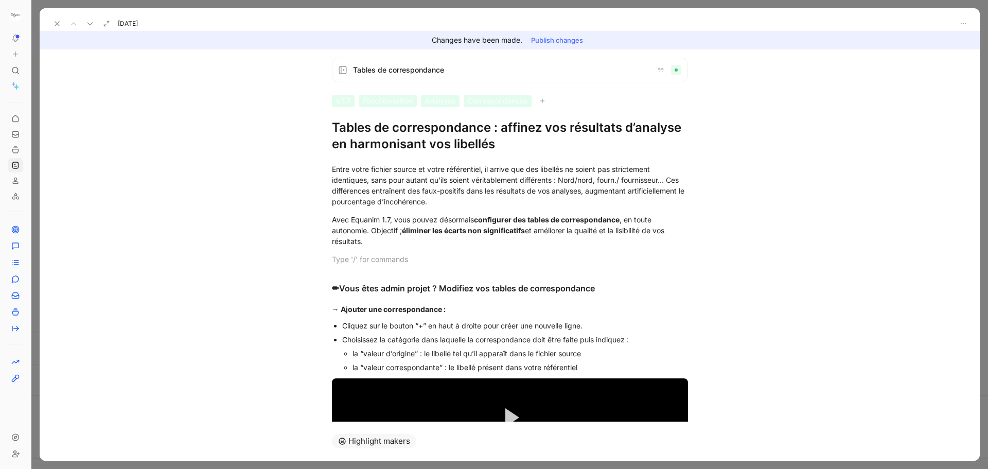
click at [557, 37] on button "Publish changes" at bounding box center [557, 40] width 61 height 14
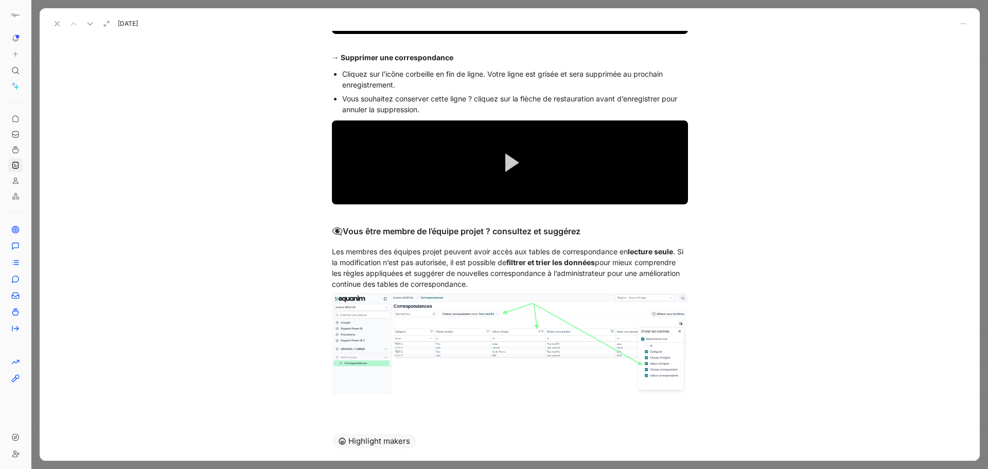
scroll to position [656, 0]
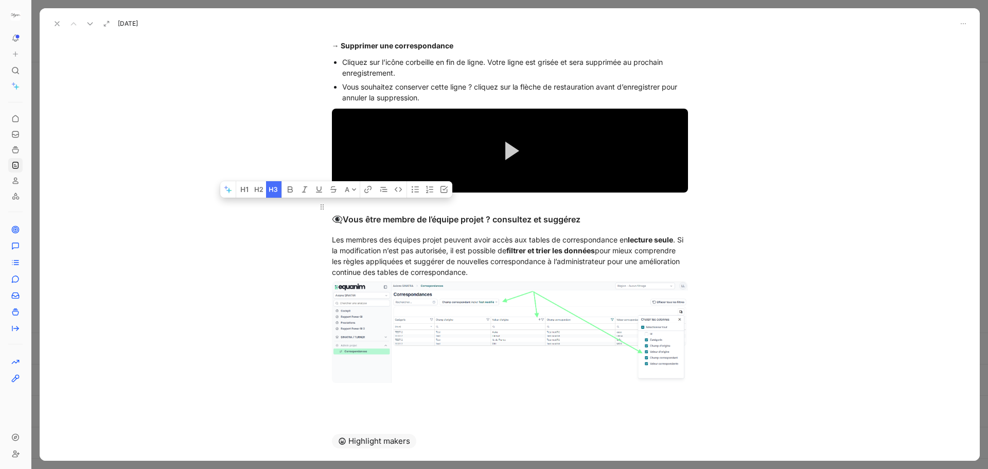
drag, startPoint x: 344, startPoint y: 216, endPoint x: 330, endPoint y: 224, distance: 15.9
click at [332, 224] on div "👁‍🗨️ Vous être membre de l’équipe projet ? consultez et suggérez" at bounding box center [510, 214] width 356 height 26
click at [332, 223] on span "👁‍🗨️" at bounding box center [337, 219] width 11 height 10
click at [346, 218] on div "👁‍🗨️ Vous être membre de l’équipe projet ? consultez et suggérez" at bounding box center [510, 214] width 356 height 26
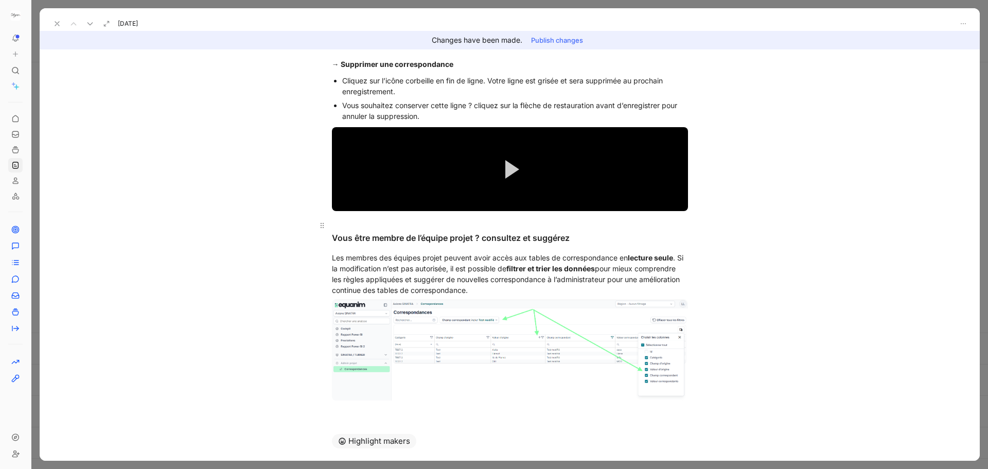
click at [359, 239] on div "Vous être membre de l’équipe projet ? consultez et suggérez" at bounding box center [510, 231] width 356 height 25
click at [332, 238] on div "Vous êtres membre de l’équipe projet ? consultez et suggérez" at bounding box center [510, 231] width 356 height 25
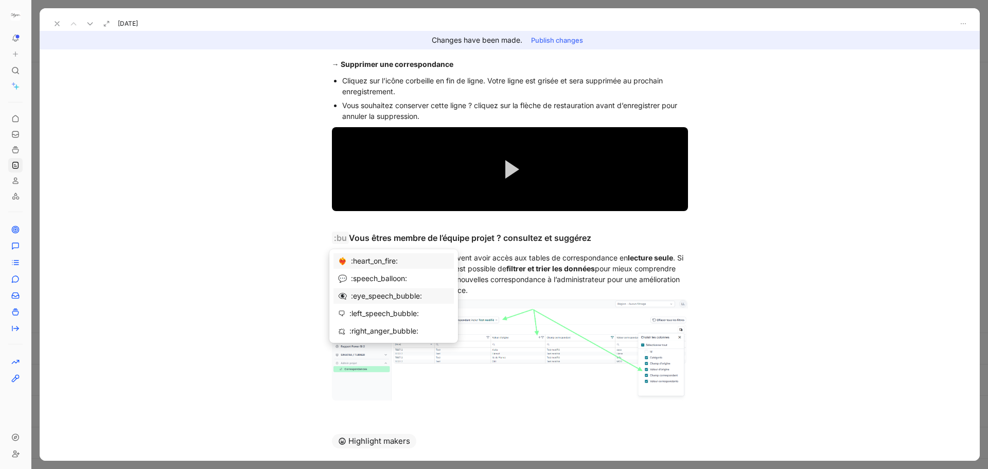
click at [366, 296] on div ":eye_speech_bubble:" at bounding box center [400, 296] width 98 height 12
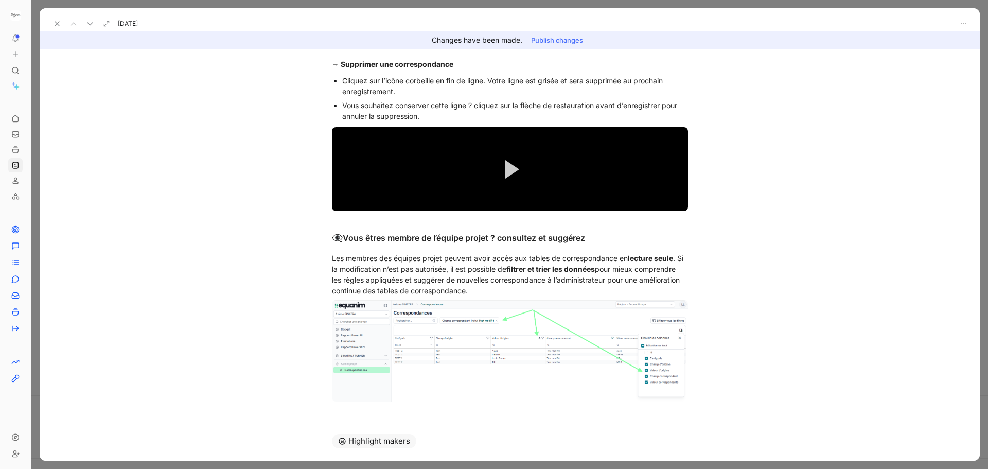
click at [575, 42] on button "Publish changes" at bounding box center [557, 40] width 61 height 14
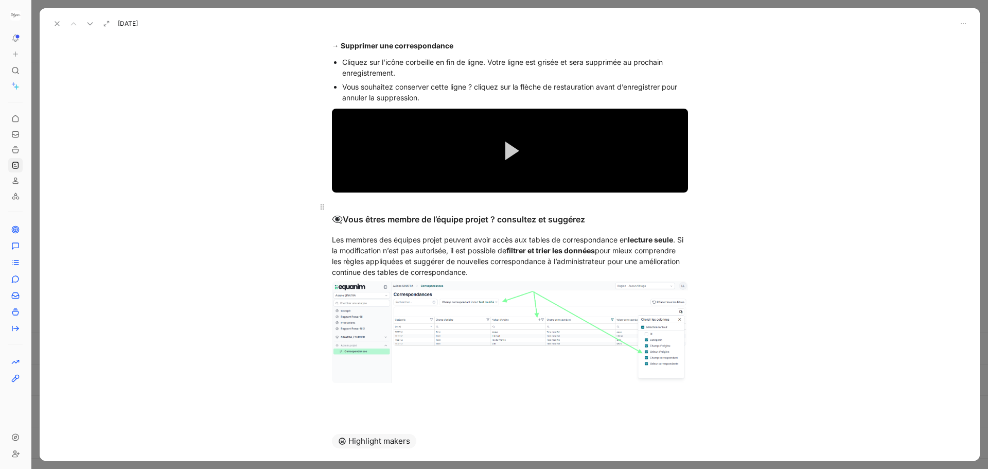
click at [343, 221] on div "👁‍🗨️ Vous êtres membre de l’équipe projet ? consultez et suggérez" at bounding box center [510, 214] width 356 height 26
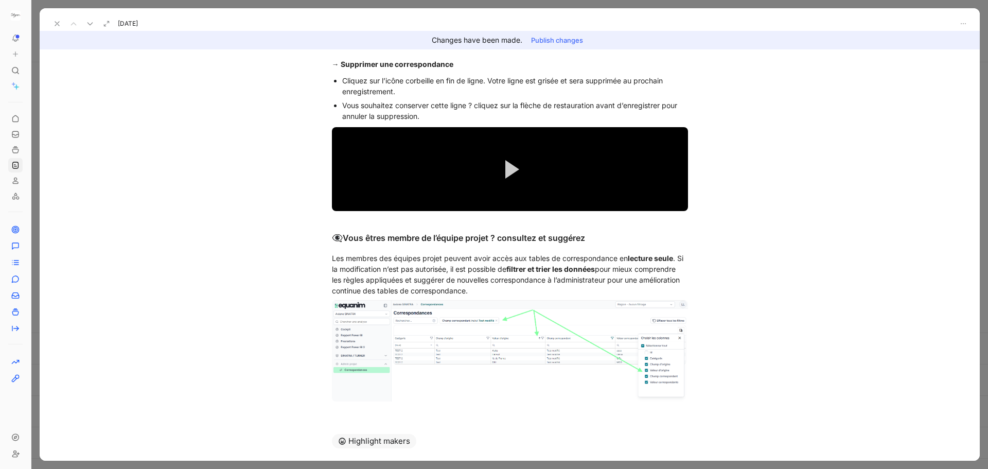
click at [551, 36] on button "Publish changes" at bounding box center [557, 40] width 61 height 14
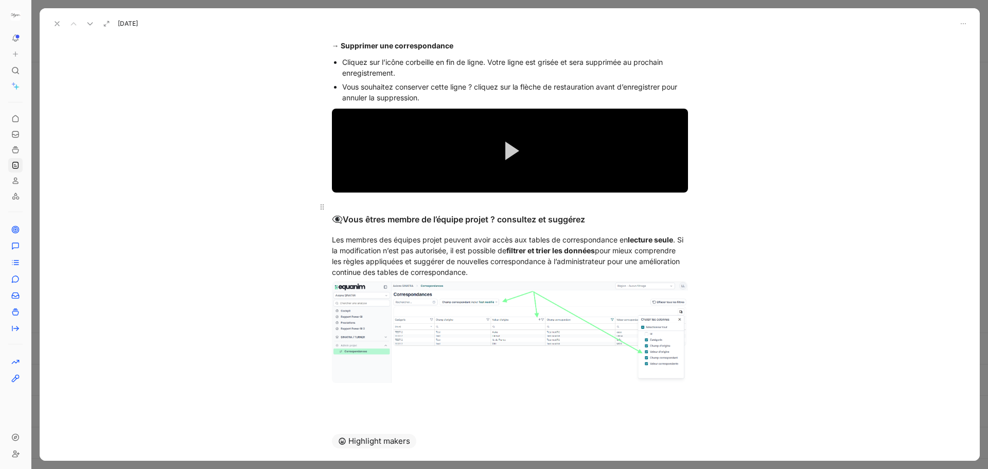
drag, startPoint x: 343, startPoint y: 223, endPoint x: 330, endPoint y: 223, distance: 12.9
click at [332, 223] on div "👁‍🗨️ Vous êtres membre de l’équipe projet ? consultez et suggérez" at bounding box center [510, 214] width 356 height 26
click at [334, 220] on span "👁‍🗨️" at bounding box center [337, 219] width 11 height 10
drag, startPoint x: 341, startPoint y: 220, endPoint x: 331, endPoint y: 220, distance: 10.3
click at [332, 220] on div "👁‍🗨️ Vous êtres membre de l’équipe projet ? consultez et suggérez" at bounding box center [510, 214] width 356 height 26
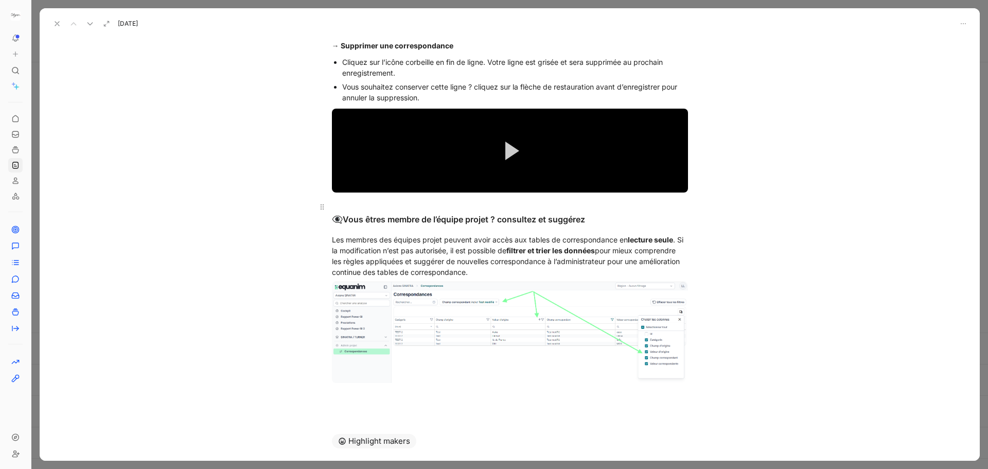
click at [332, 220] on span "👁‍🗨️" at bounding box center [337, 219] width 11 height 10
click at [341, 219] on div "👁‍🗨️ Vous êtres membre de l’équipe projet ? consultez et suggérez" at bounding box center [510, 214] width 356 height 26
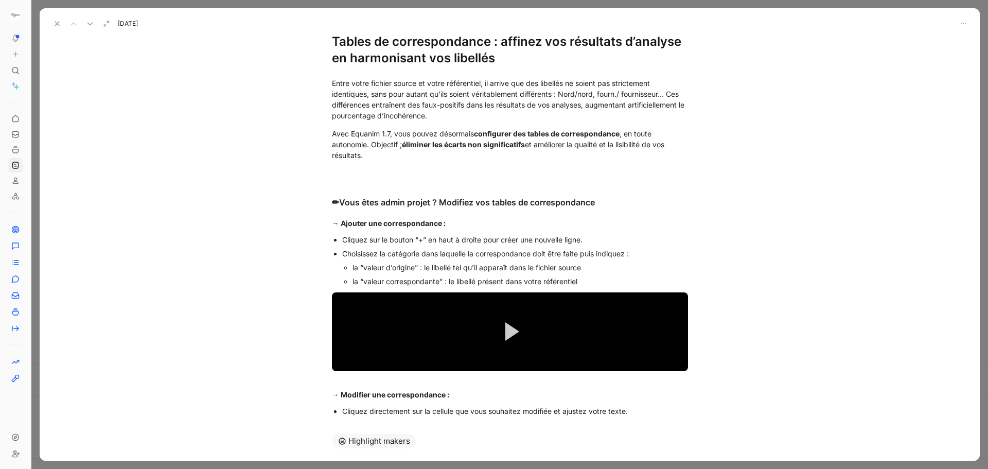
scroll to position [0, 0]
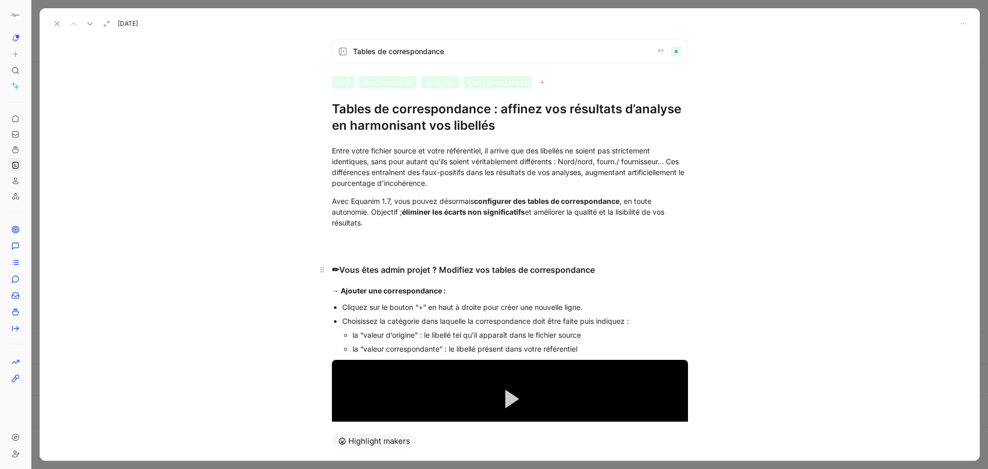
click at [628, 255] on h3 "✏ Vous êtes admin projet ? Modifiez vos tables de correspondance" at bounding box center [509, 265] width 395 height 31
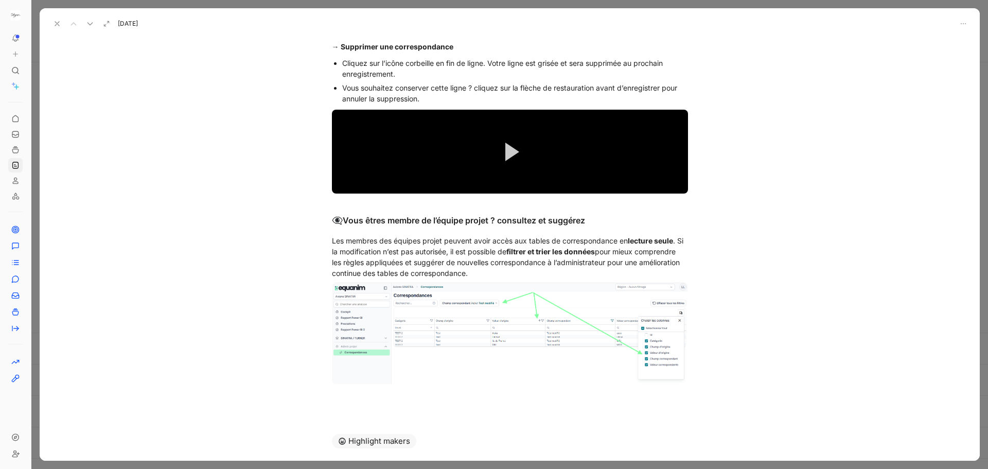
scroll to position [656, 0]
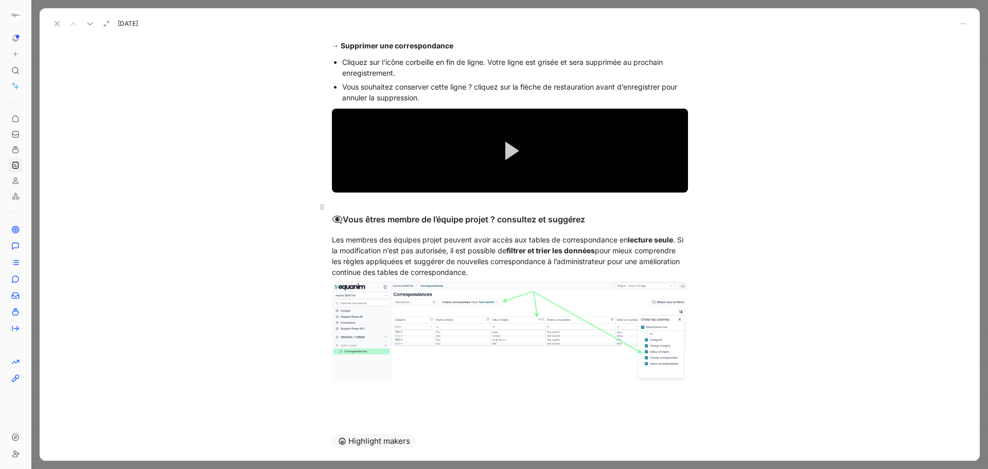
click at [340, 220] on span "👁‍🗨️" at bounding box center [337, 219] width 11 height 10
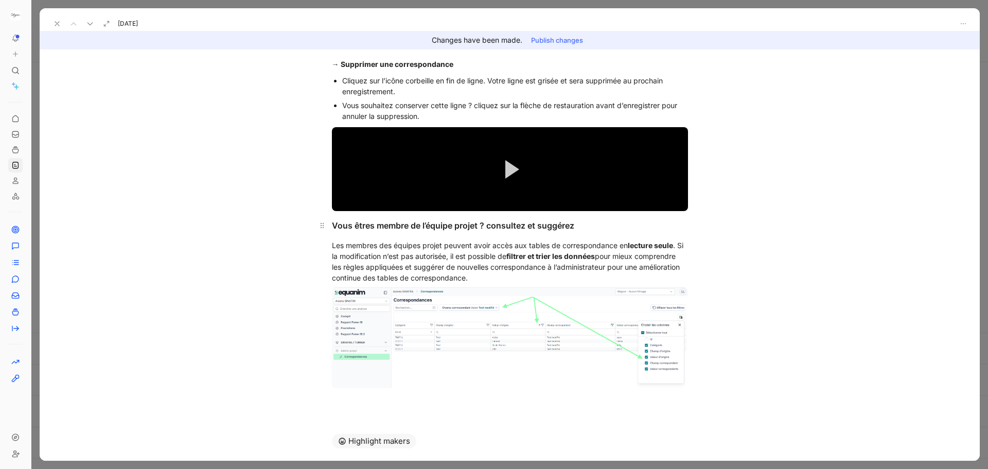
click at [332, 222] on div "Vous êtres membre de l’équipe projet ? consultez et suggérez" at bounding box center [510, 225] width 356 height 12
click at [364, 221] on div "🔎 Vous êtres membre de l’équipe projet ? consultez et suggérez" at bounding box center [510, 225] width 356 height 13
click at [410, 208] on icon "button" at bounding box center [411, 208] width 5 height 6
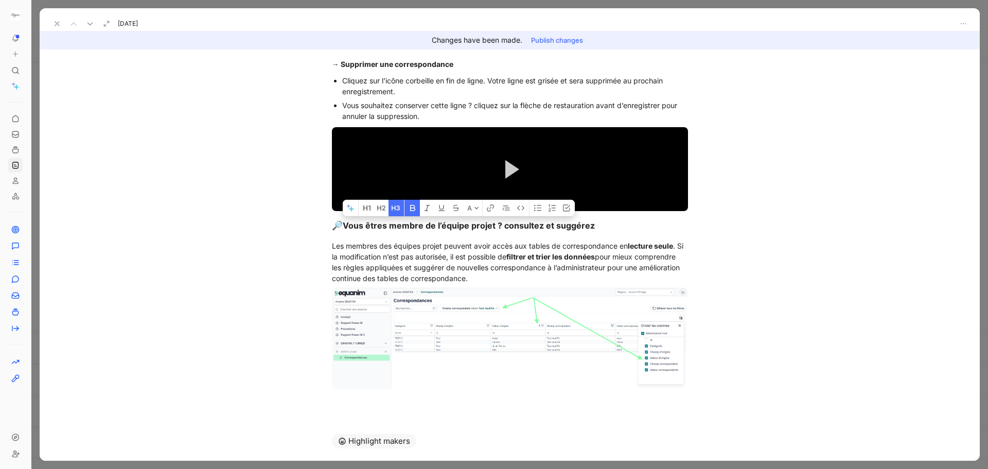
click at [399, 209] on icon "button" at bounding box center [398, 207] width 4 height 5
click at [365, 228] on strong "🔎 Vous êtres membre de l’équipe projet ? consultez et suggérez" at bounding box center [445, 224] width 226 height 9
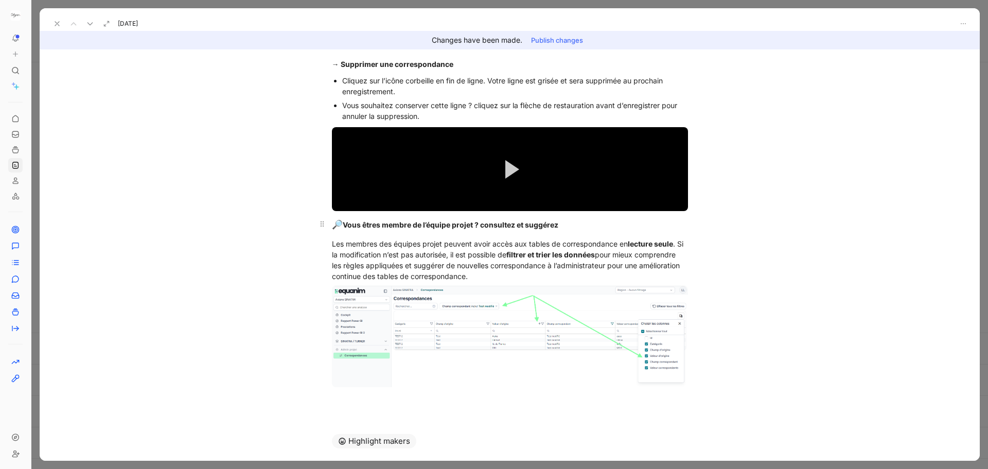
click at [332, 225] on span "🔎" at bounding box center [337, 224] width 11 height 10
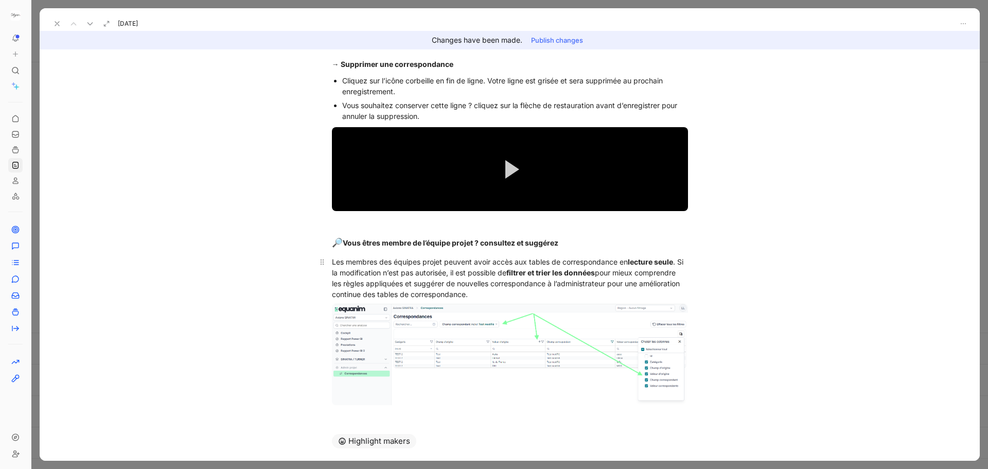
click at [368, 253] on p "Les membres des équipes projet peuvent avoir accès aux tables de correspondance…" at bounding box center [509, 277] width 395 height 49
click at [558, 43] on button "Publish changes" at bounding box center [557, 40] width 61 height 14
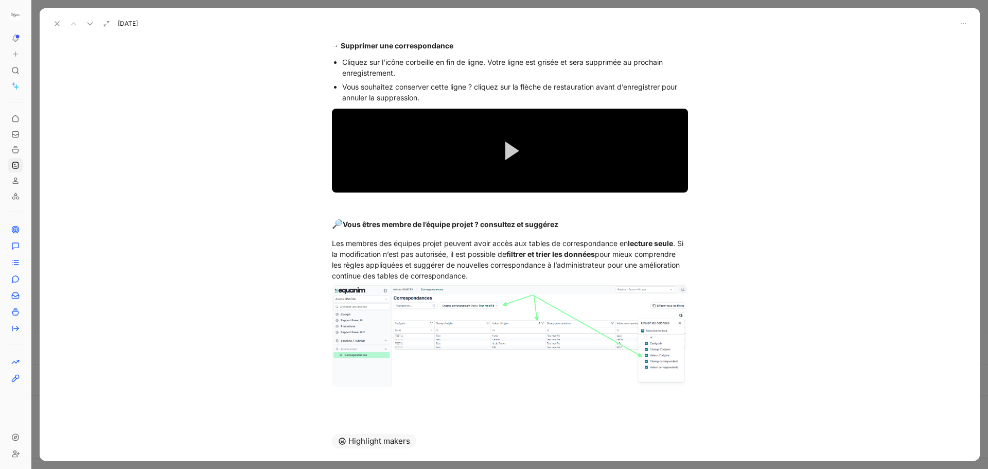
click at [56, 23] on icon at bounding box center [57, 24] width 8 height 8
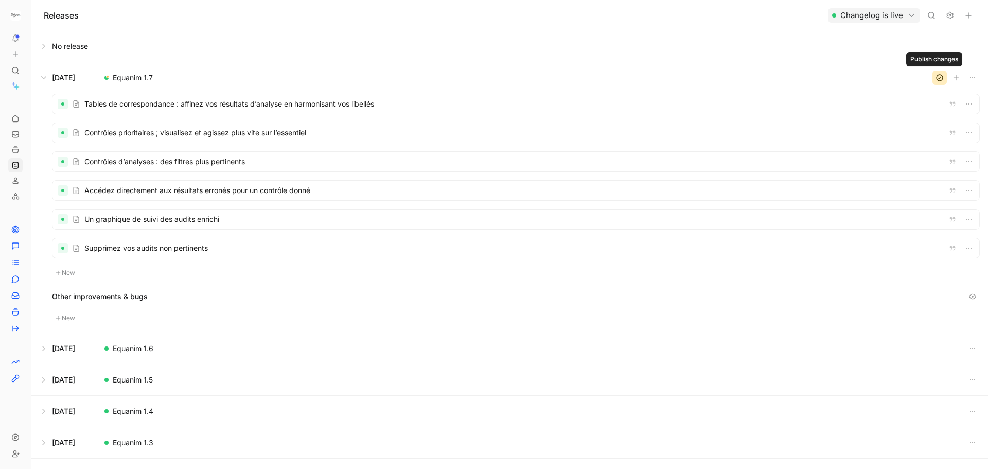
click at [936, 78] on icon "button" at bounding box center [940, 78] width 8 height 8
click at [904, 18] on button "Changelog is live" at bounding box center [874, 15] width 92 height 14
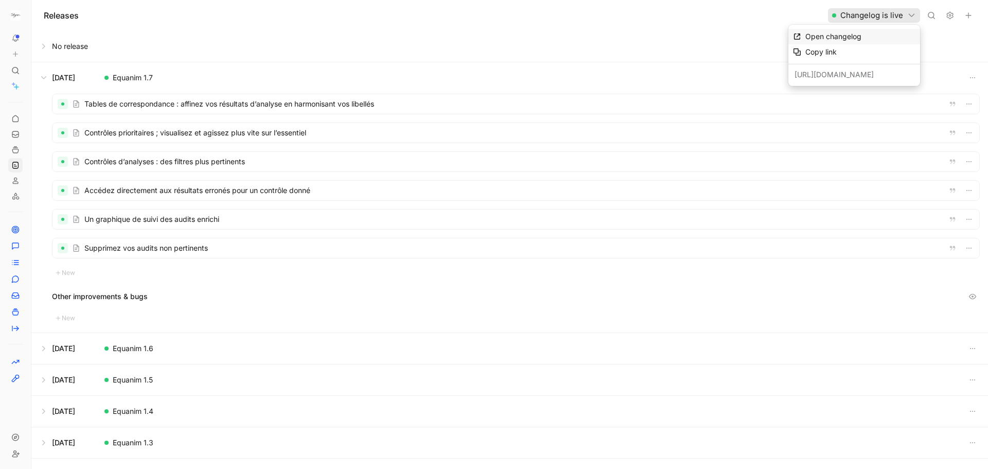
click at [866, 38] on div "Open changelog" at bounding box center [861, 36] width 110 height 12
click at [198, 106] on div at bounding box center [516, 104] width 927 height 20
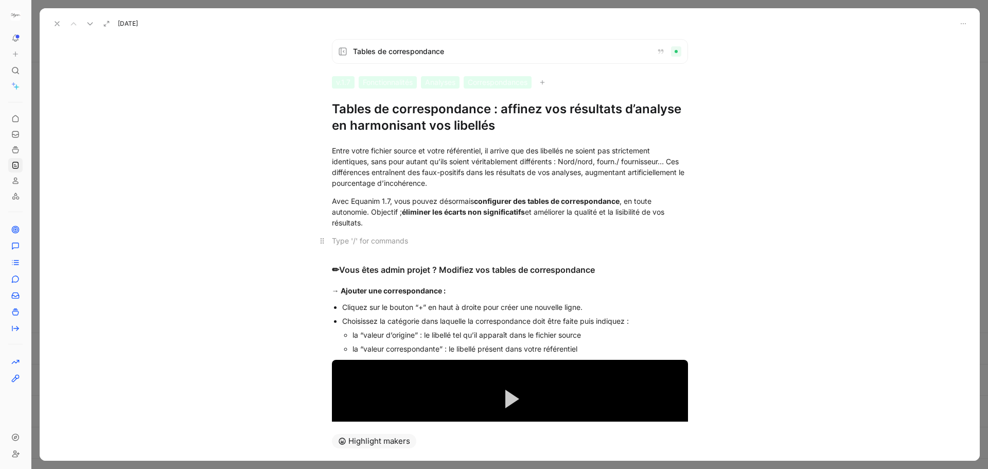
click at [367, 244] on div at bounding box center [510, 240] width 356 height 11
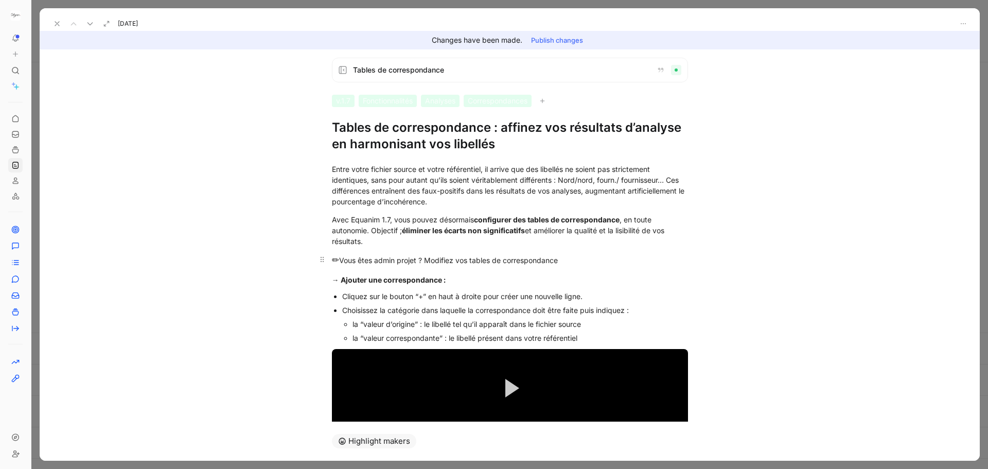
click at [399, 260] on div "✏ Vous êtes admin projet ? Modifiez vos tables de correspondance" at bounding box center [510, 260] width 356 height 13
click at [381, 242] on icon "button" at bounding box center [380, 242] width 4 height 5
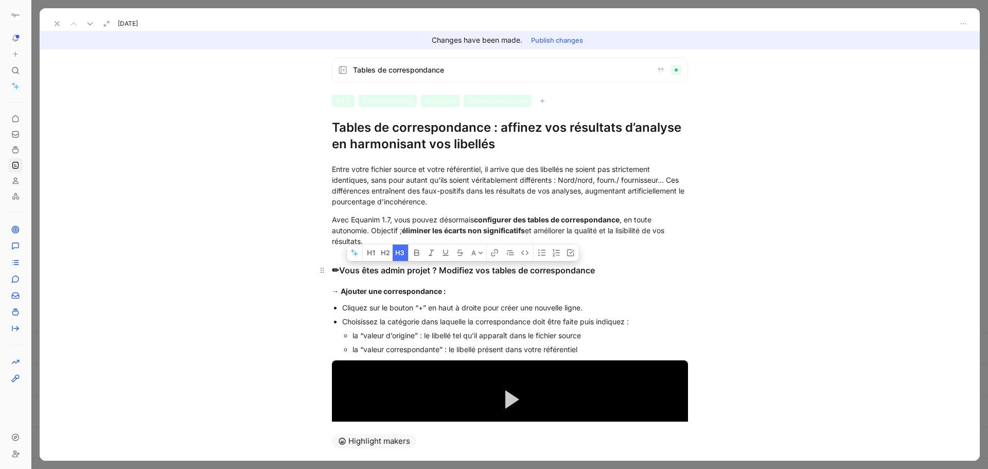
click at [417, 279] on h3 "✏ Vous êtes admin projet ? Modifiez vos tables de correspondance" at bounding box center [509, 266] width 395 height 31
click at [367, 255] on h3 "✏ Vous êtes admin projet ? Modifiez vos tables de correspondance" at bounding box center [509, 266] width 395 height 31
click at [369, 251] on h3 "✏ Vous êtes admin projet ? Modifiez vos tables de correspondance" at bounding box center [509, 266] width 395 height 31
click at [328, 270] on h3 "✏ Vous êtes admin projet ? Modifiez vos tables de correspondance" at bounding box center [509, 266] width 395 height 31
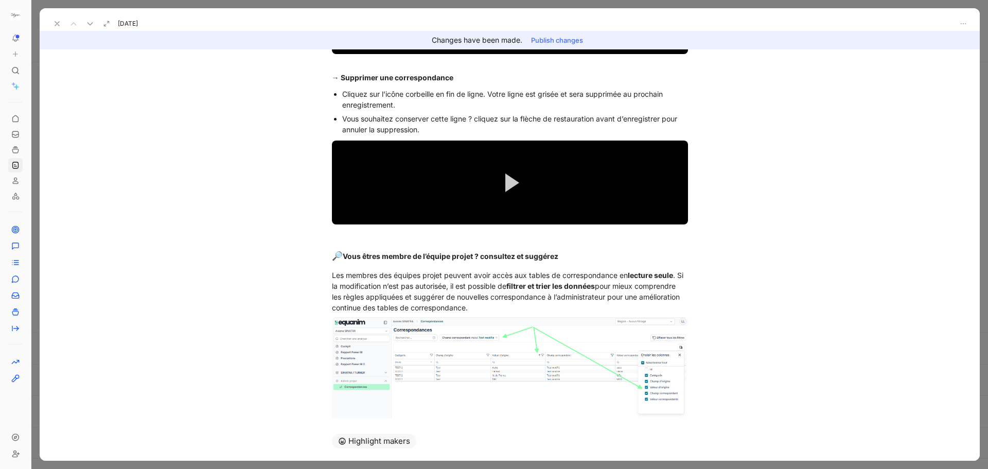
scroll to position [637, 0]
click at [332, 257] on span "🔎" at bounding box center [337, 256] width 11 height 10
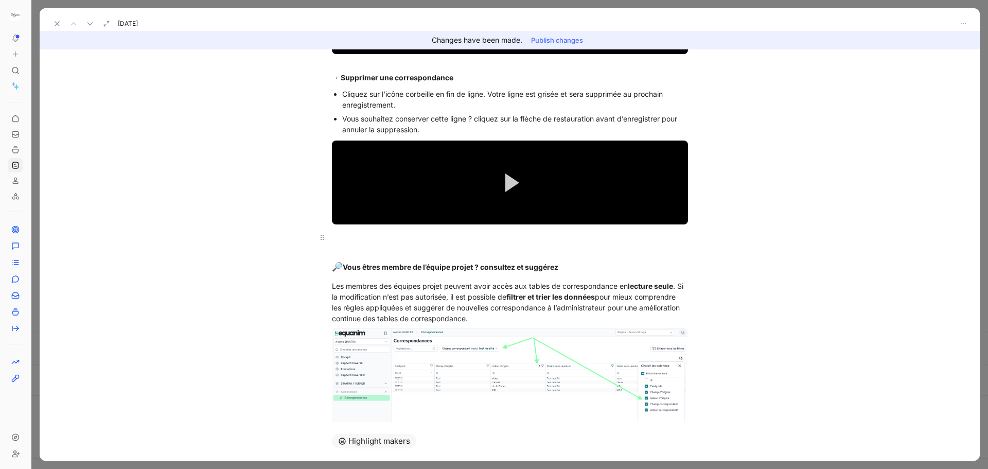
click at [334, 235] on div at bounding box center [510, 237] width 356 height 11
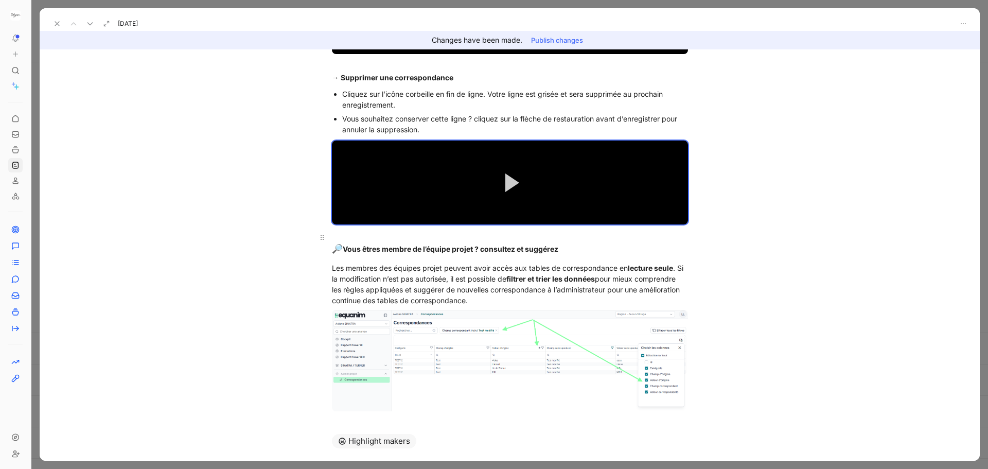
click at [334, 234] on div "🔎 Vous êtres membre de l’équipe projet ? consultez et suggérez" at bounding box center [510, 244] width 356 height 24
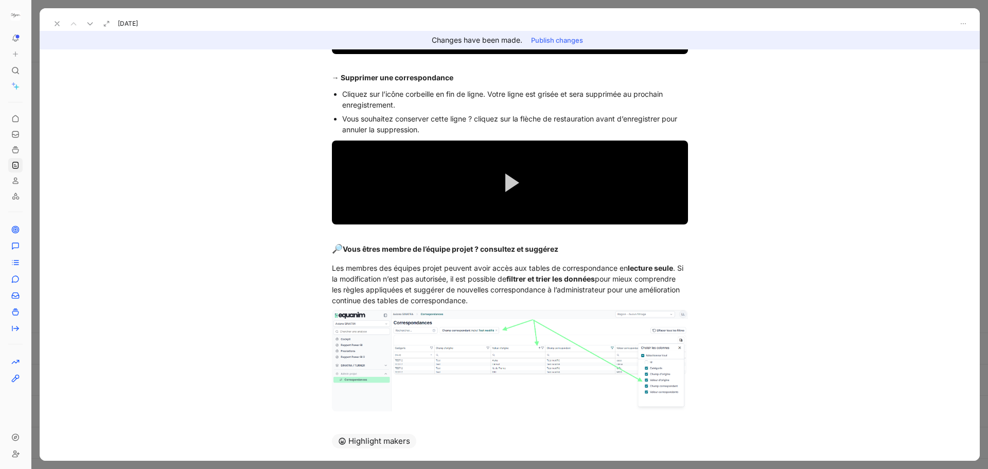
click at [570, 41] on button "Publish changes" at bounding box center [557, 40] width 61 height 14
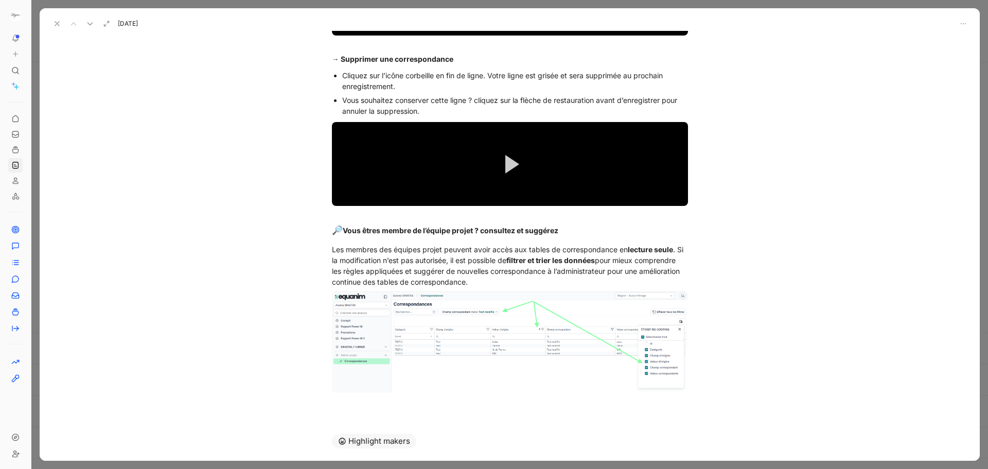
click at [57, 30] on button at bounding box center [57, 23] width 14 height 14
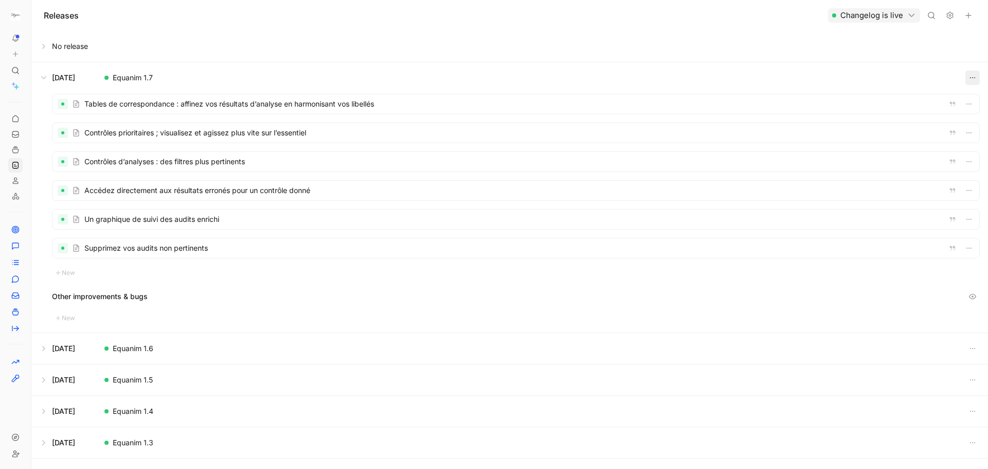
click at [969, 83] on button "button" at bounding box center [973, 78] width 14 height 14
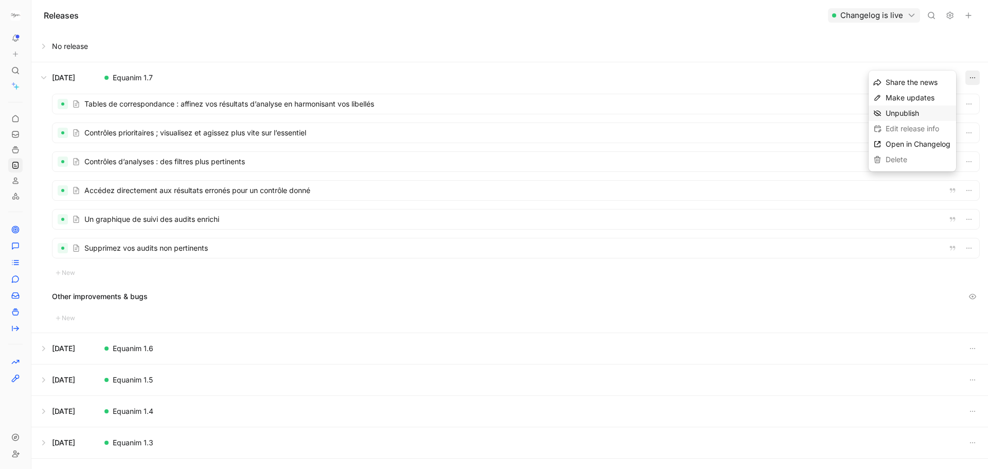
click at [902, 112] on span "Unpublish" at bounding box center [902, 113] width 33 height 9
click at [899, 101] on span "Publish release" at bounding box center [911, 97] width 50 height 9
click at [201, 96] on div at bounding box center [516, 104] width 927 height 20
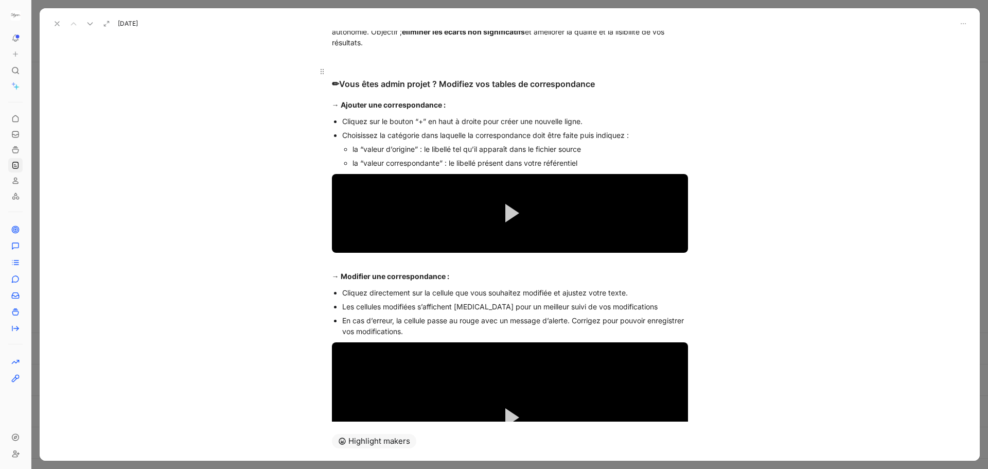
scroll to position [202, 0]
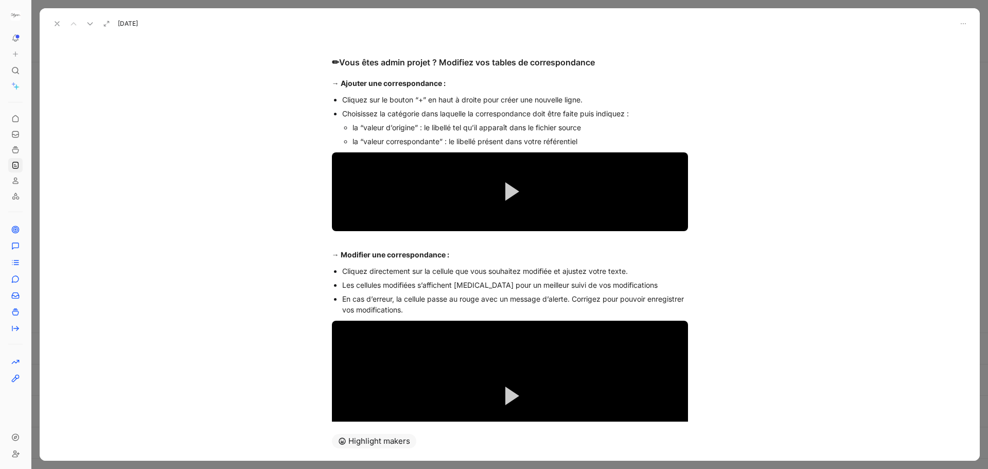
click at [553, 271] on div "Cliquez directement sur la cellule que vous souhaitez modifiée et ajustez votre…" at bounding box center [515, 271] width 346 height 11
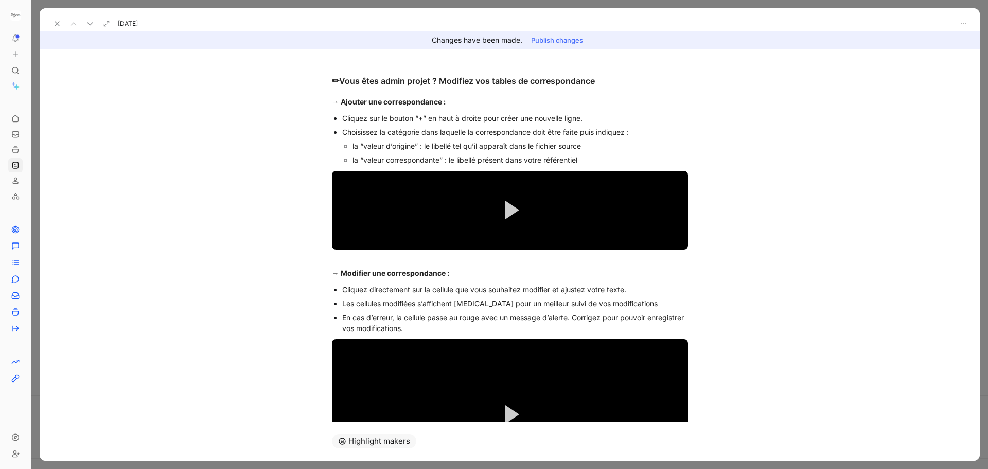
click at [553, 41] on button "Publish changes" at bounding box center [557, 40] width 61 height 14
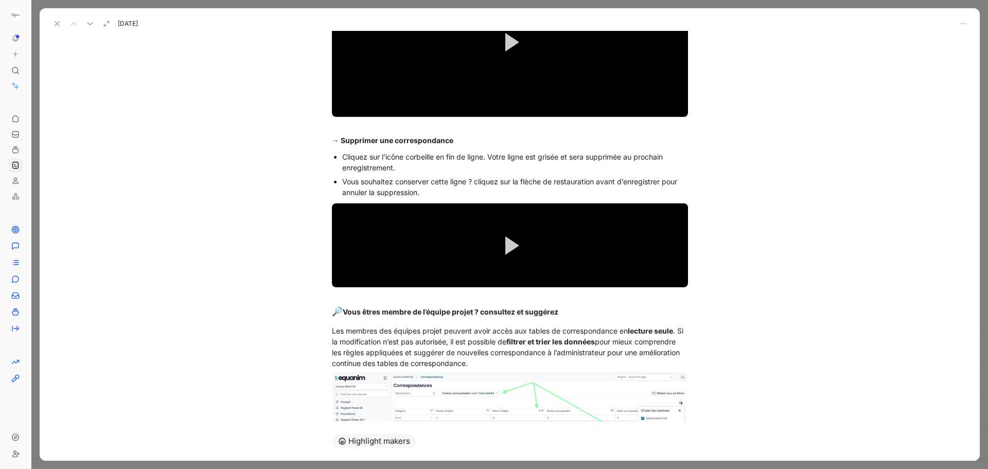
scroll to position [556, 0]
click at [384, 312] on strong "Vous êtres membre de l’équipe projet ? consultez et suggérez" at bounding box center [451, 311] width 216 height 9
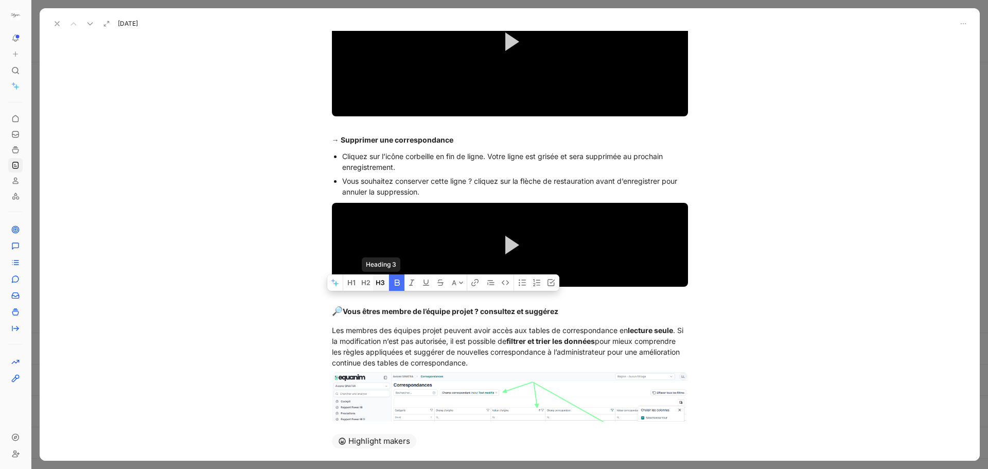
click at [379, 281] on icon "button" at bounding box center [380, 282] width 8 height 8
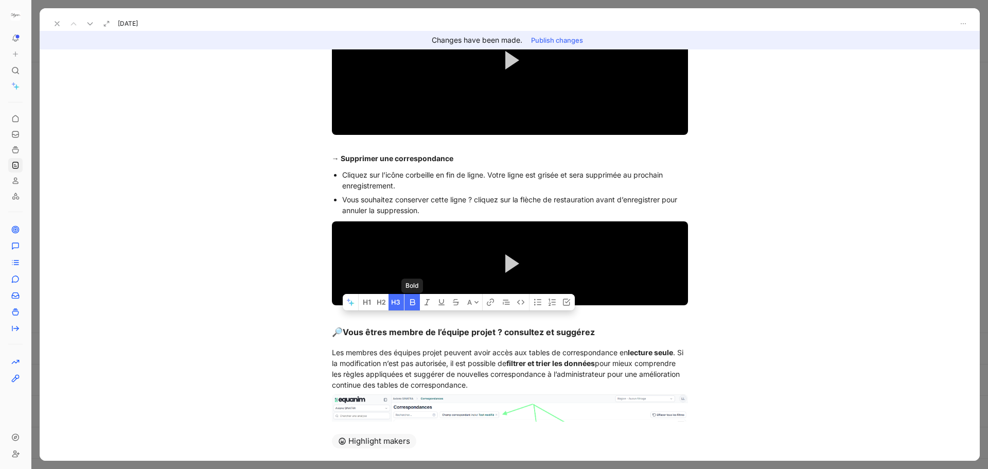
click at [410, 299] on icon "button" at bounding box center [413, 302] width 8 height 8
click at [414, 329] on div "🔎 Vous êtres membre de l’équipe projet ? consultez et suggérez" at bounding box center [510, 326] width 356 height 26
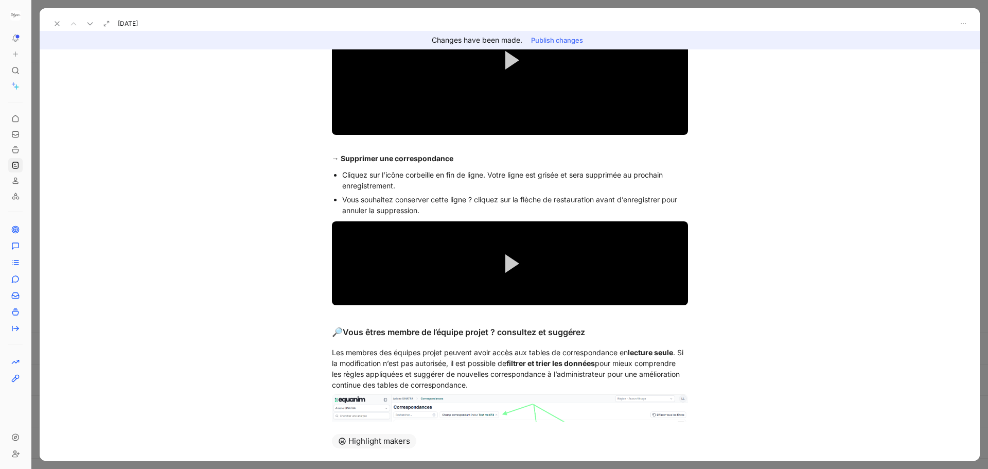
click at [550, 41] on button "Publish changes" at bounding box center [557, 40] width 61 height 14
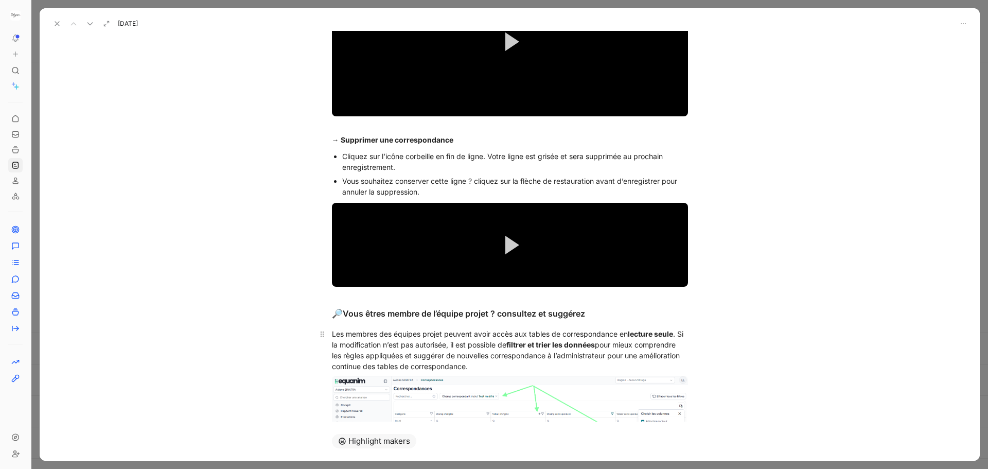
click at [589, 354] on div "Les membres des équipes projet peuvent avoir accès aux tables de correspondance…" at bounding box center [510, 349] width 356 height 43
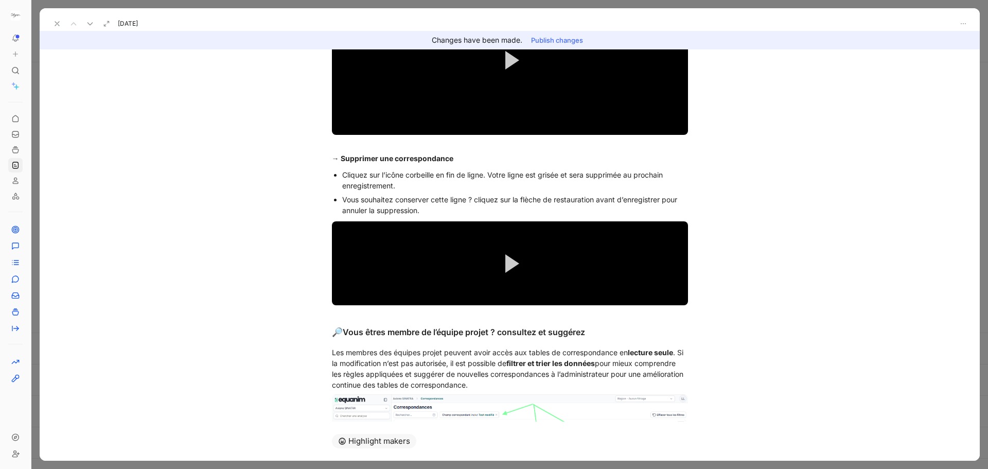
click at [560, 37] on button "Publish changes" at bounding box center [557, 40] width 61 height 14
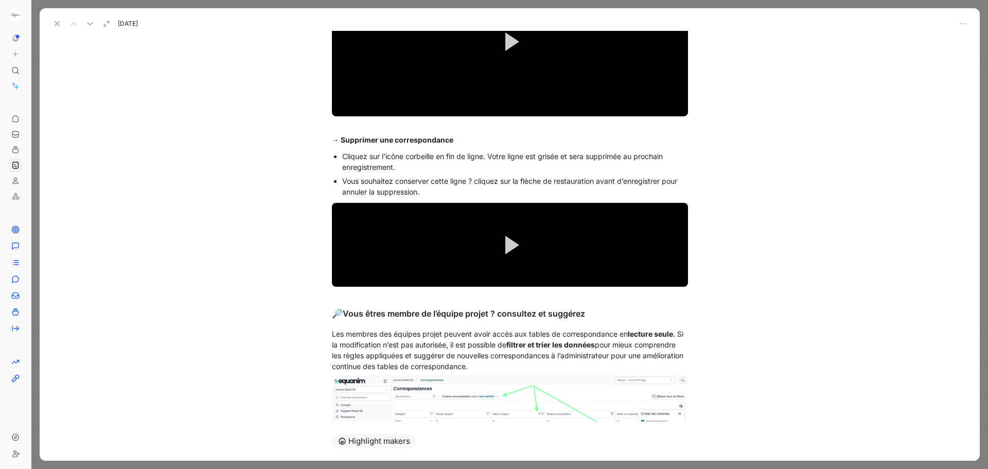
click at [56, 25] on use at bounding box center [57, 24] width 4 height 4
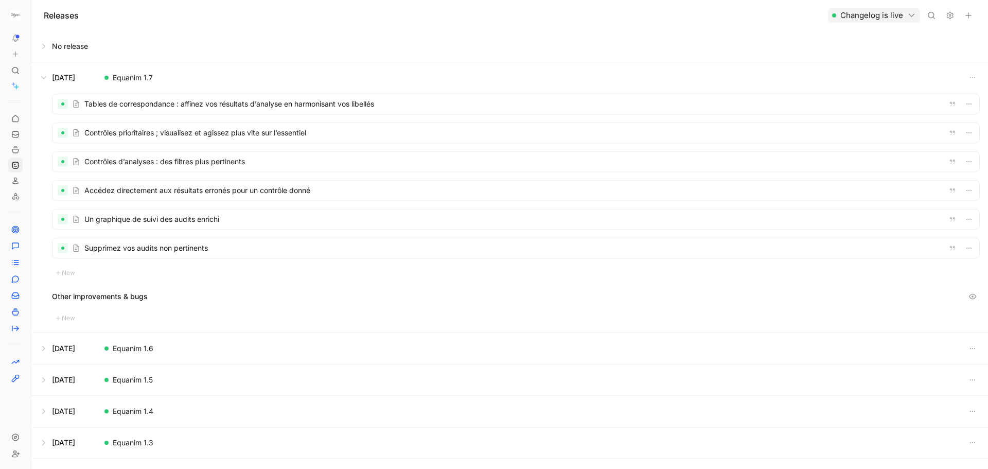
click at [207, 165] on div at bounding box center [516, 162] width 927 height 20
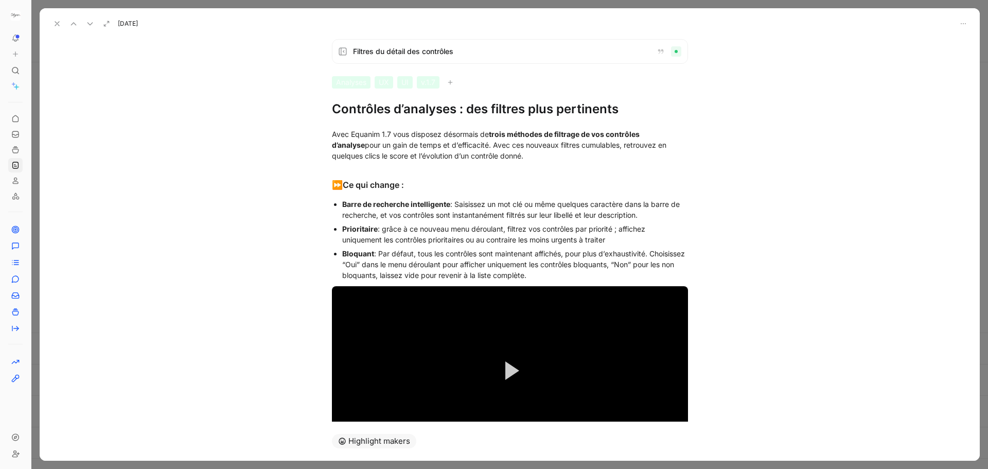
click at [625, 204] on div "Barre de recherche intelligente : Saisissez un mot clé ou même quelques caractè…" at bounding box center [515, 210] width 346 height 22
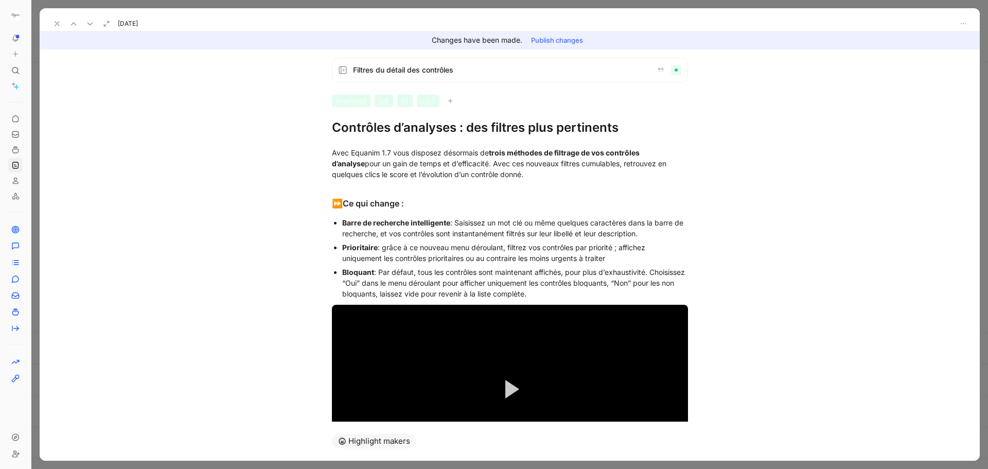
click at [561, 43] on button "Publish changes" at bounding box center [557, 40] width 61 height 14
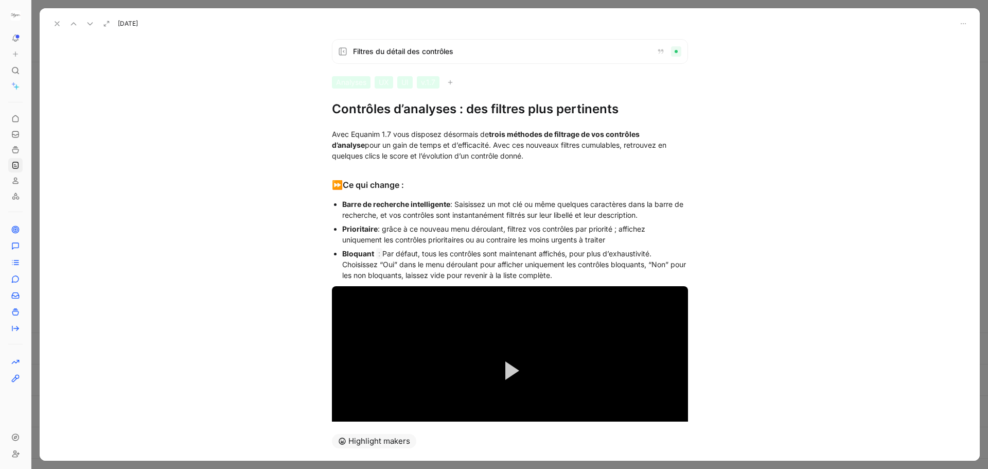
drag, startPoint x: 376, startPoint y: 255, endPoint x: 387, endPoint y: 255, distance: 11.3
click at [387, 255] on div "Bloquant : Par défaut, tous les contrôles sont maintenant affichés, pour plus d…" at bounding box center [515, 264] width 346 height 32
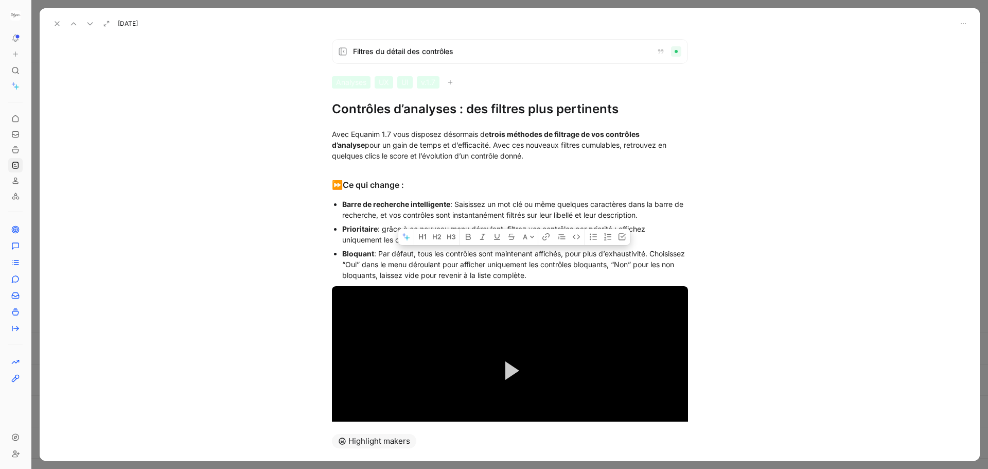
drag, startPoint x: 379, startPoint y: 254, endPoint x: 676, endPoint y: 253, distance: 297.5
click at [676, 253] on div "Bloquant : Par défaut, tous les contrôles sont maintenant affichés, pour plus d…" at bounding box center [515, 264] width 346 height 32
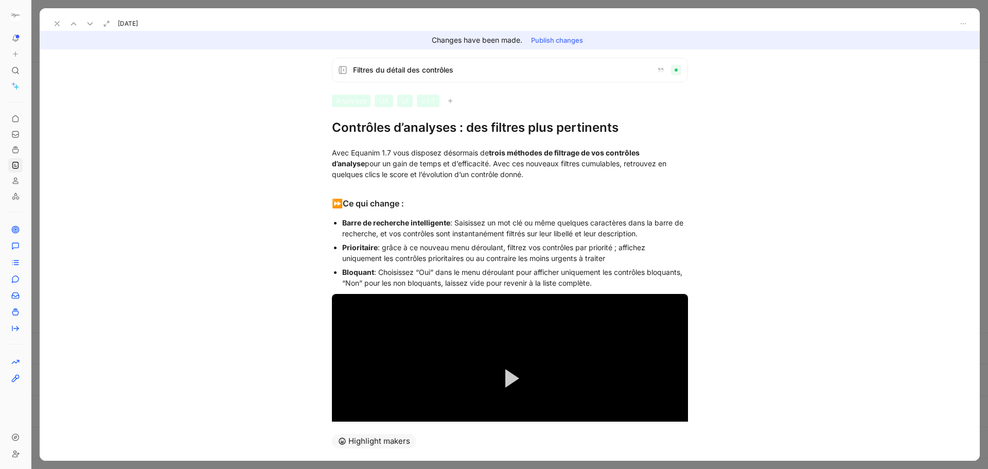
click at [541, 40] on button "Publish changes" at bounding box center [557, 40] width 61 height 14
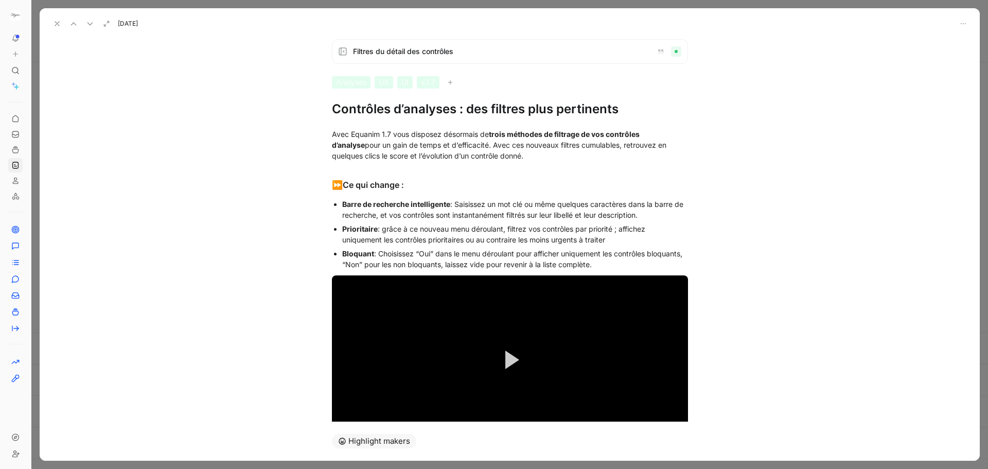
click at [549, 261] on div "Bloquant : [PERSON_NAME] “Oui” dans le menu déroulant pour afficher uniquement …" at bounding box center [515, 259] width 346 height 22
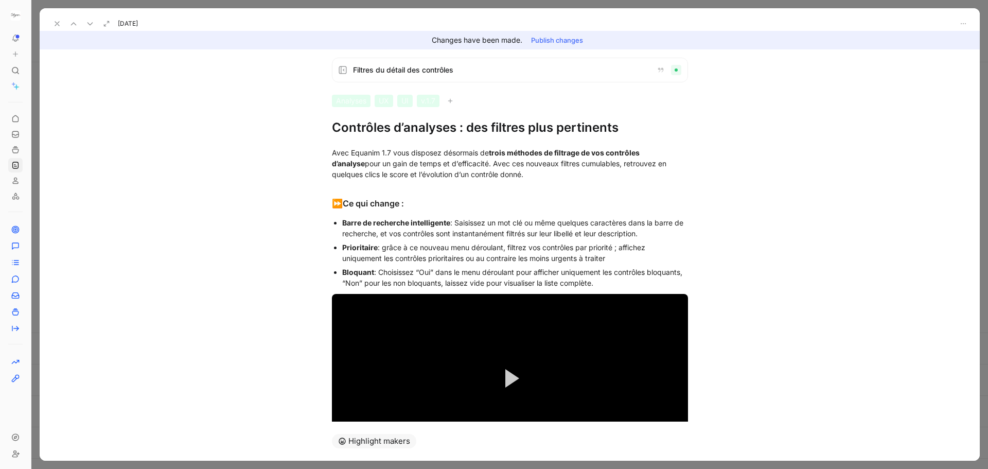
click at [547, 44] on button "Publish changes" at bounding box center [557, 40] width 61 height 14
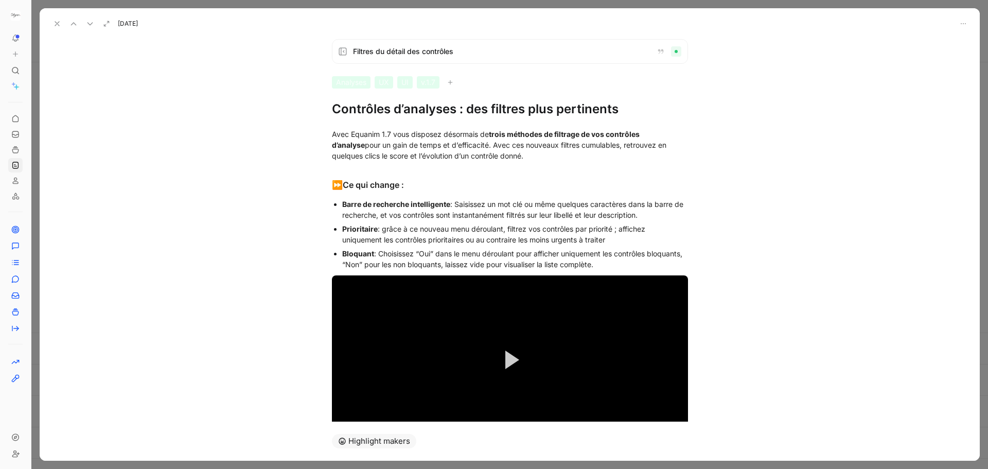
click at [55, 24] on icon at bounding box center [57, 24] width 8 height 8
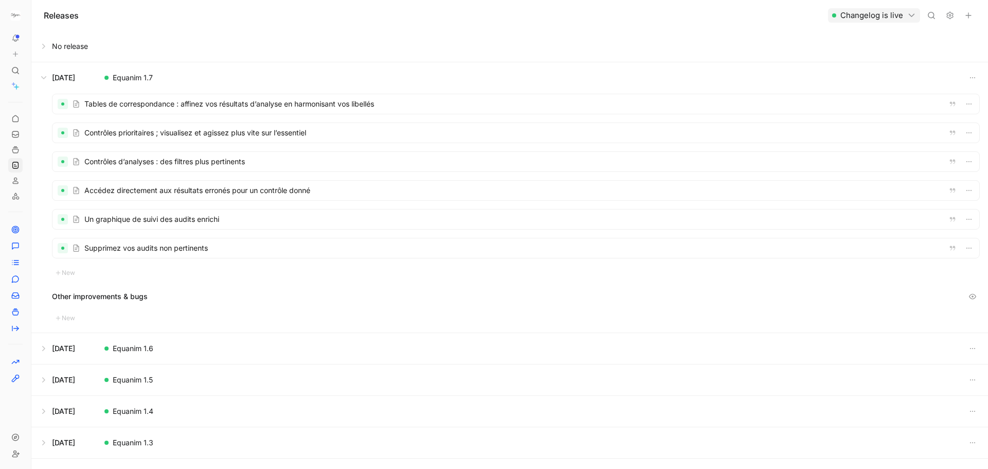
click at [206, 217] on div at bounding box center [516, 219] width 927 height 20
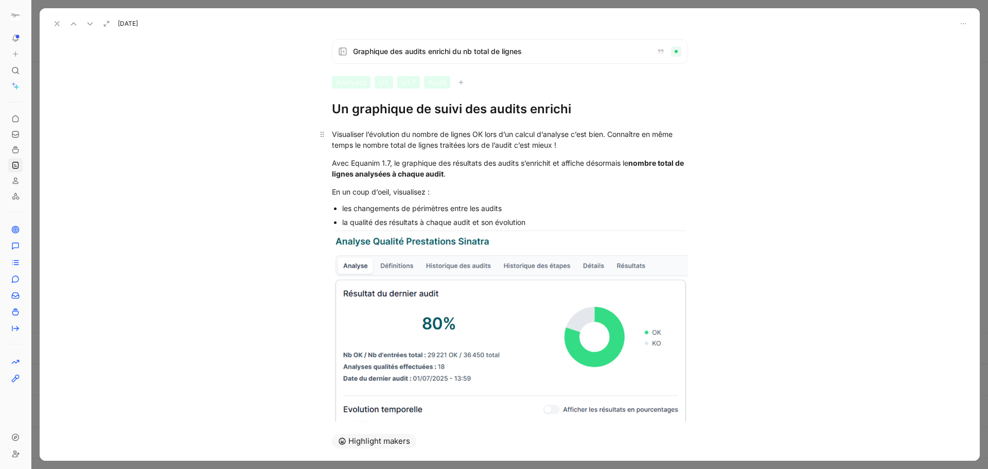
click at [557, 147] on div "Visualiser l’évolution du nombre de lignes OK lors d’un calcul d’analyse c’est …" at bounding box center [510, 140] width 356 height 22
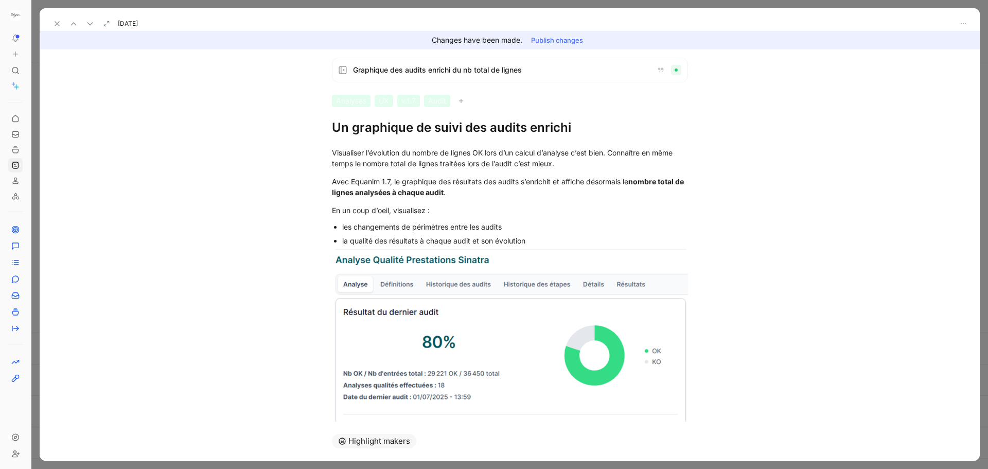
click at [569, 42] on button "Publish changes" at bounding box center [557, 40] width 61 height 14
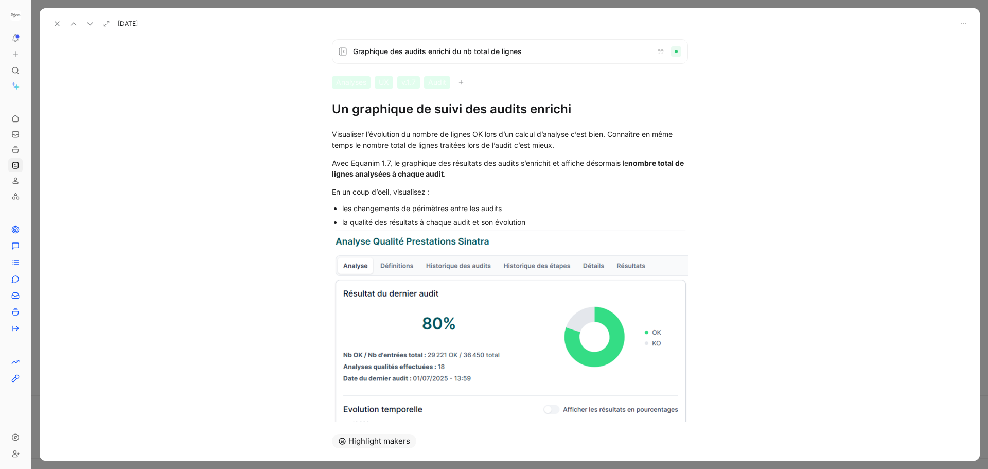
click at [55, 23] on icon at bounding box center [57, 24] width 8 height 8
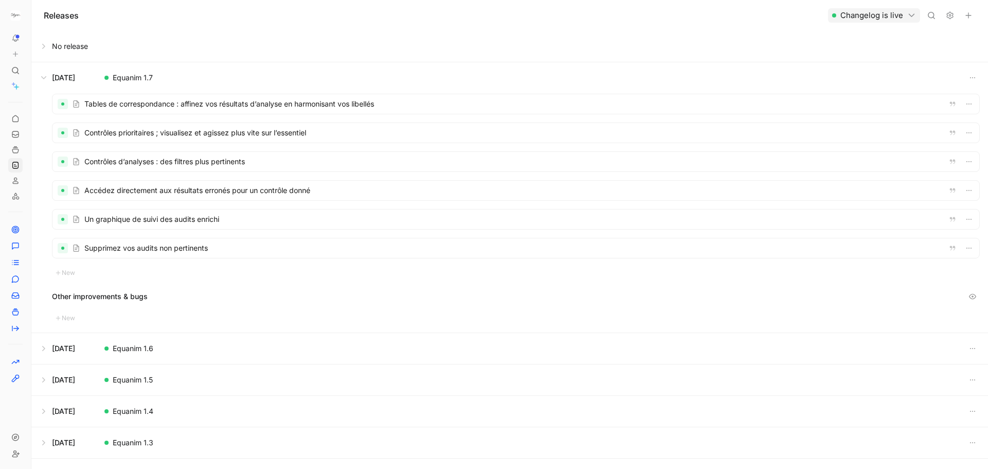
click at [207, 247] on div at bounding box center [516, 248] width 927 height 20
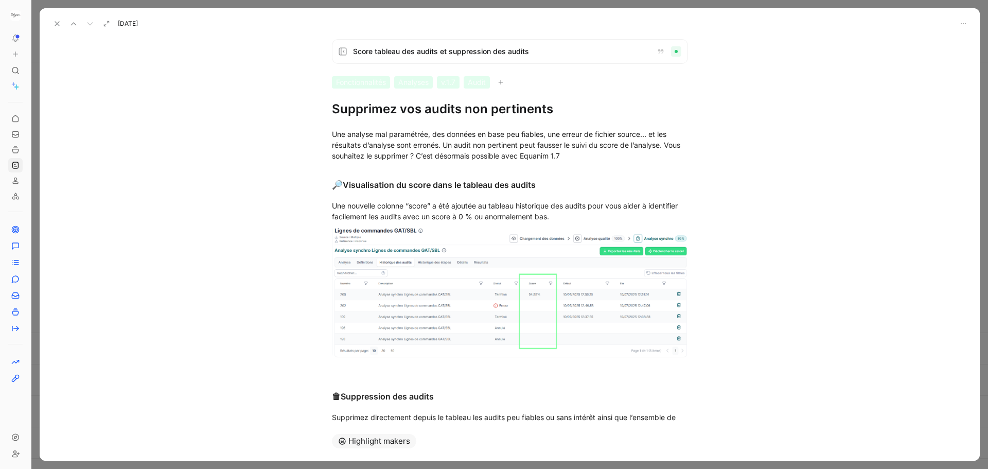
click at [327, 110] on div "Score tableau des audits et suppression des audits Fonctionnalités Analyses v.1…" at bounding box center [509, 78] width 395 height 78
click at [380, 111] on h1 "Supprimez vos audits non pertinents" at bounding box center [510, 109] width 356 height 16
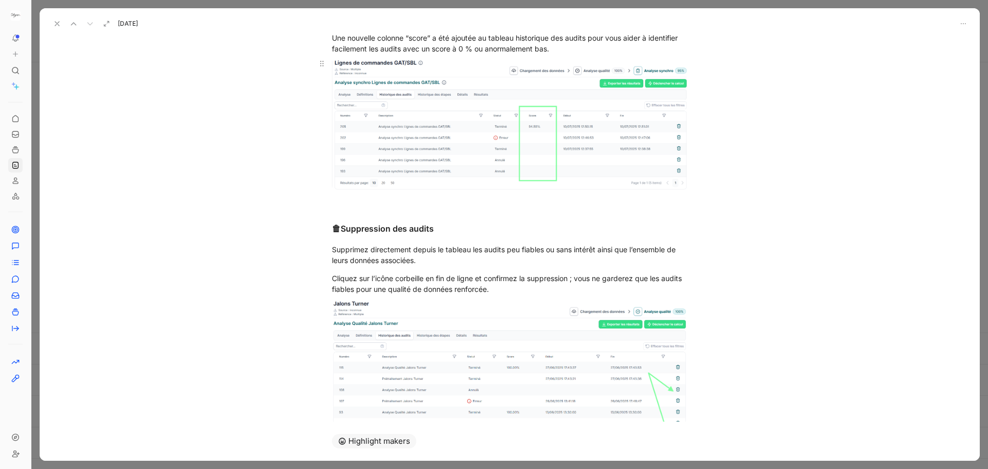
scroll to position [168, 0]
click at [365, 289] on div "Cliquez sur l’icône corbeille en fin de ligne et confirmez la suppression ; vou…" at bounding box center [510, 284] width 356 height 22
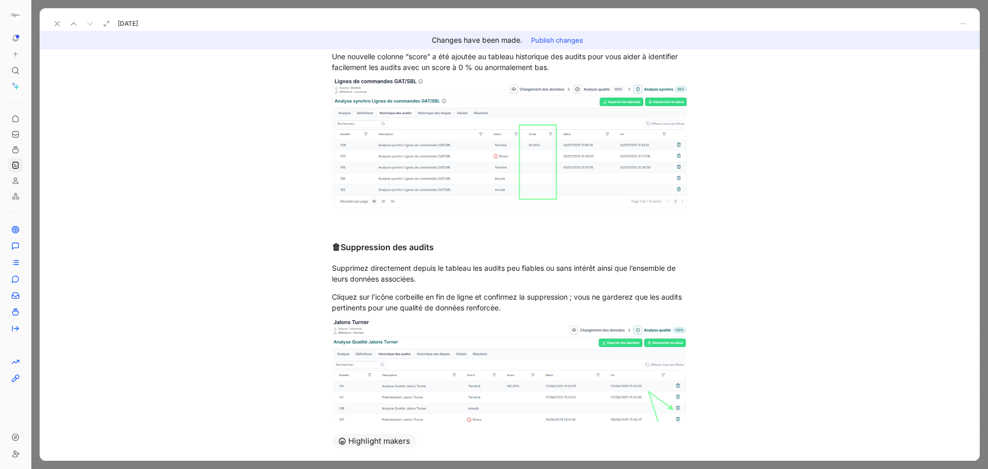
click at [558, 44] on button "Publish changes" at bounding box center [557, 40] width 61 height 14
